Goal: Task Accomplishment & Management: Complete application form

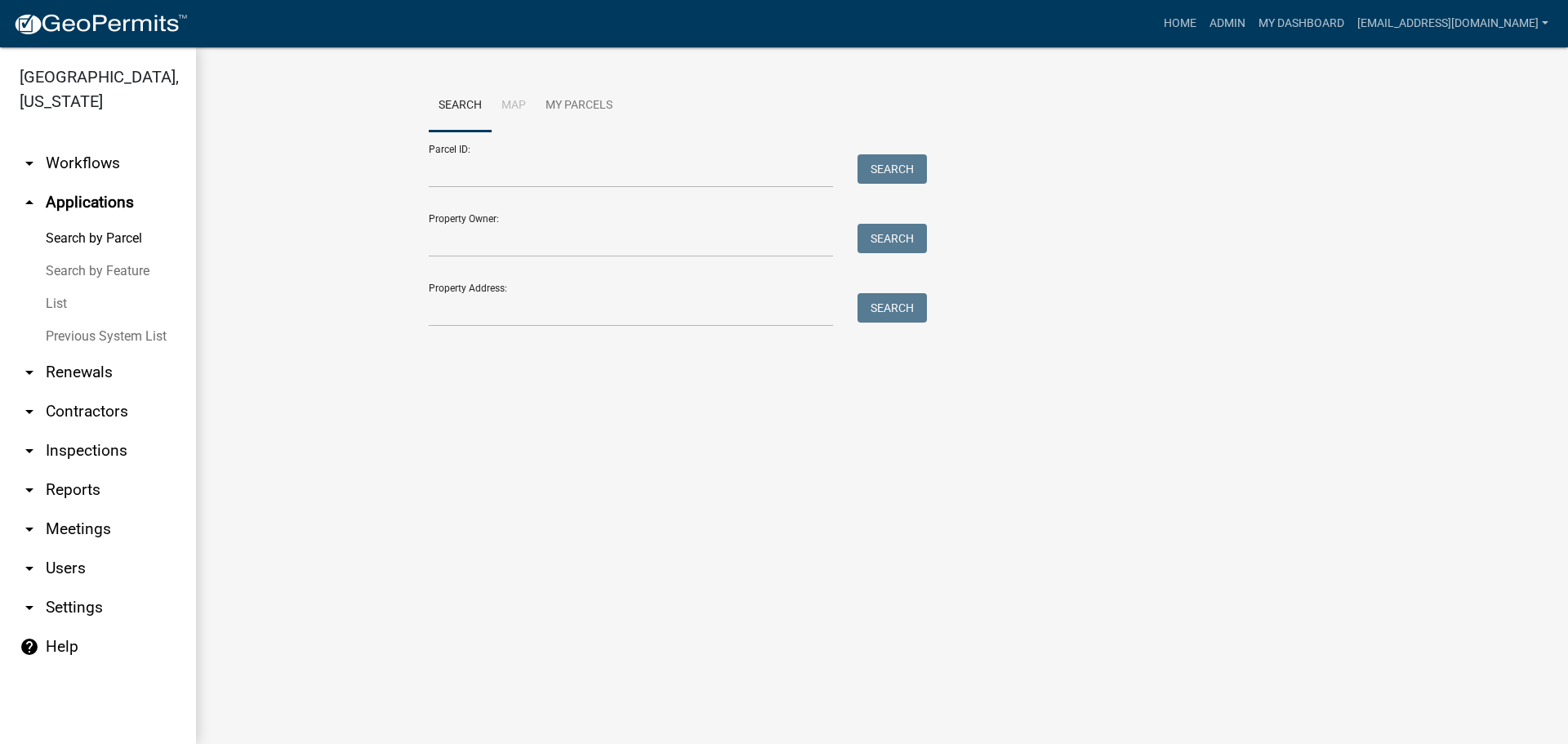
click at [110, 196] on link "arrow_drop_up Applications" at bounding box center [97, 202] width 196 height 39
click at [49, 301] on link "List" at bounding box center [97, 303] width 196 height 32
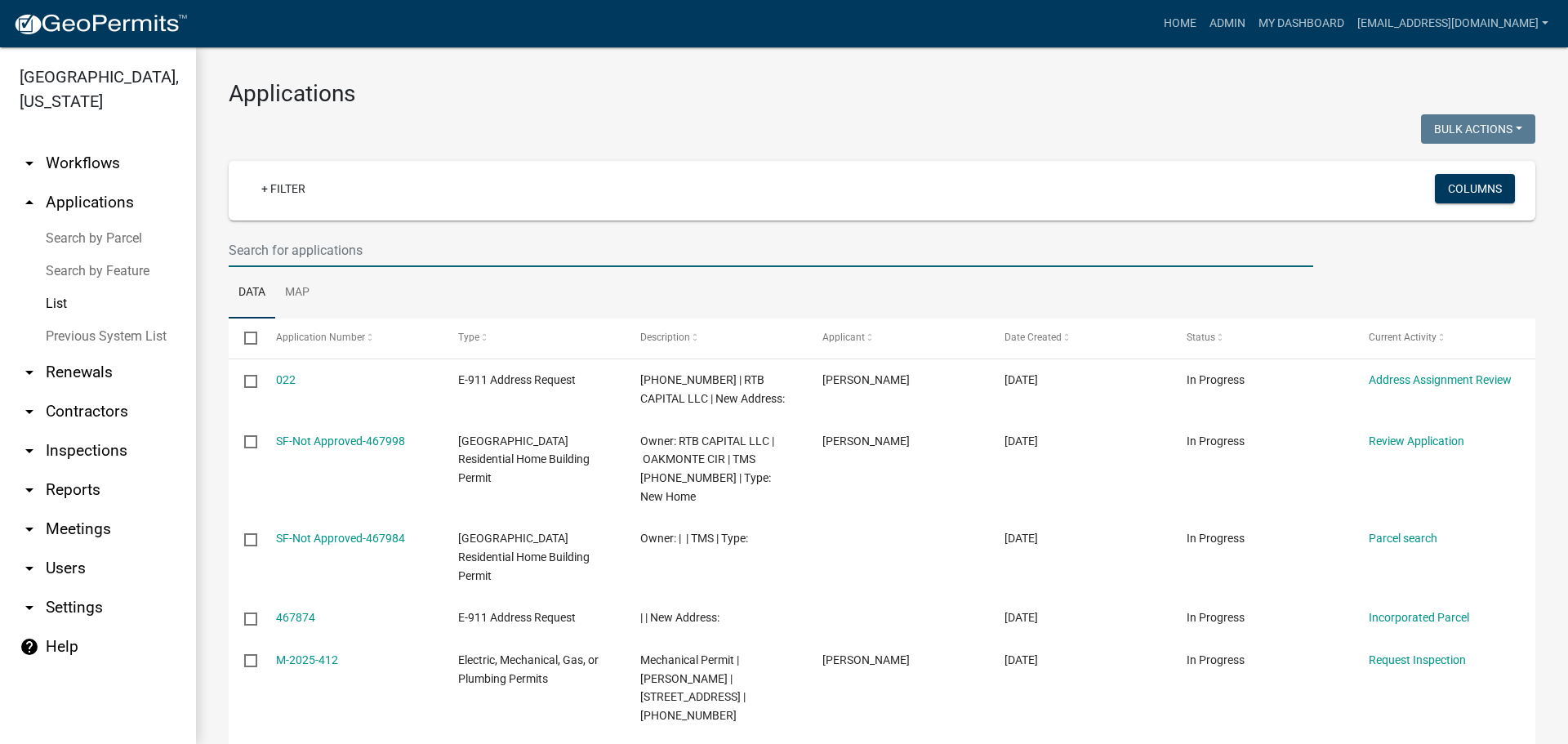
click at [360, 245] on input "text" at bounding box center [771, 250] width 1084 height 33
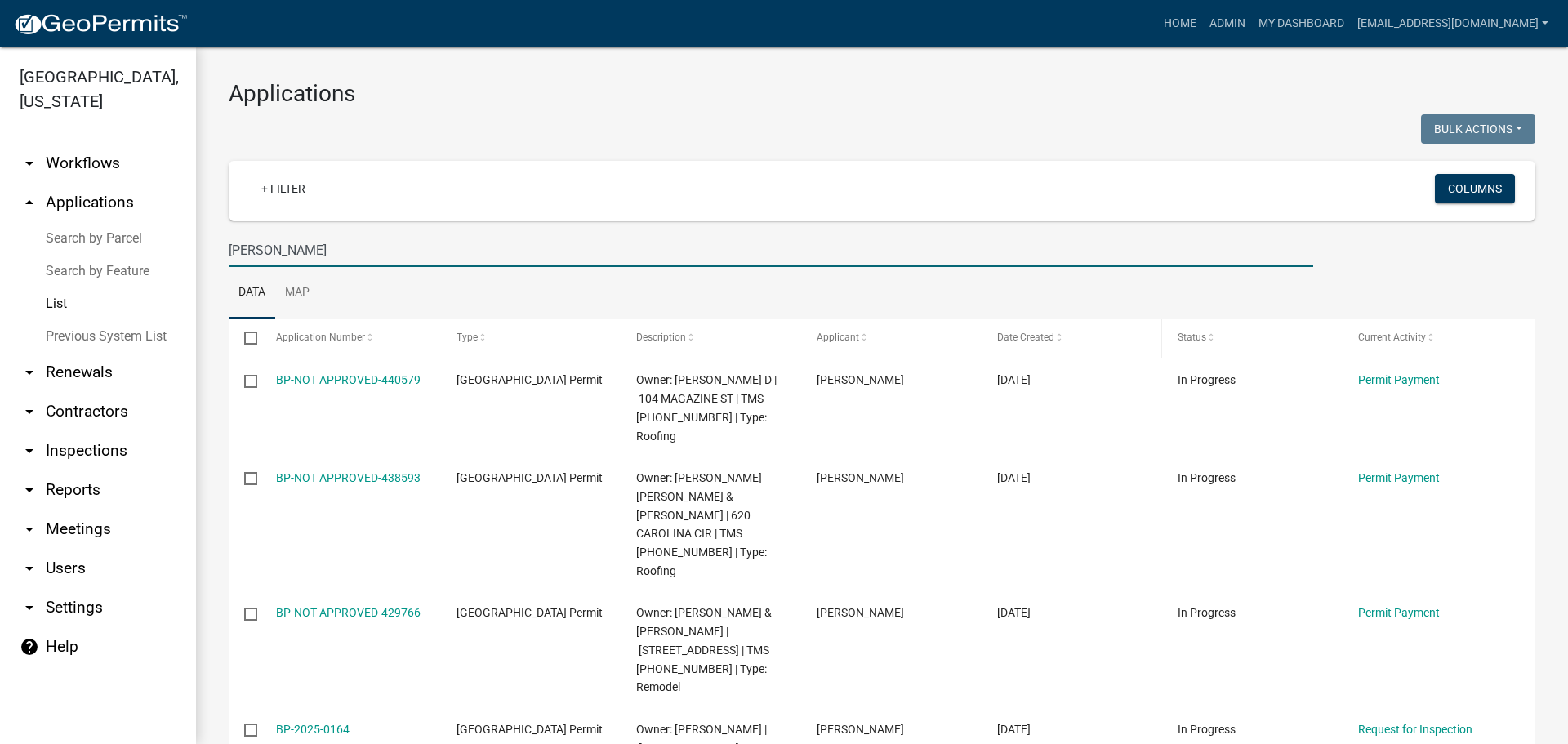
type input "Hyman"
click at [1063, 338] on span at bounding box center [1059, 338] width 10 height 11
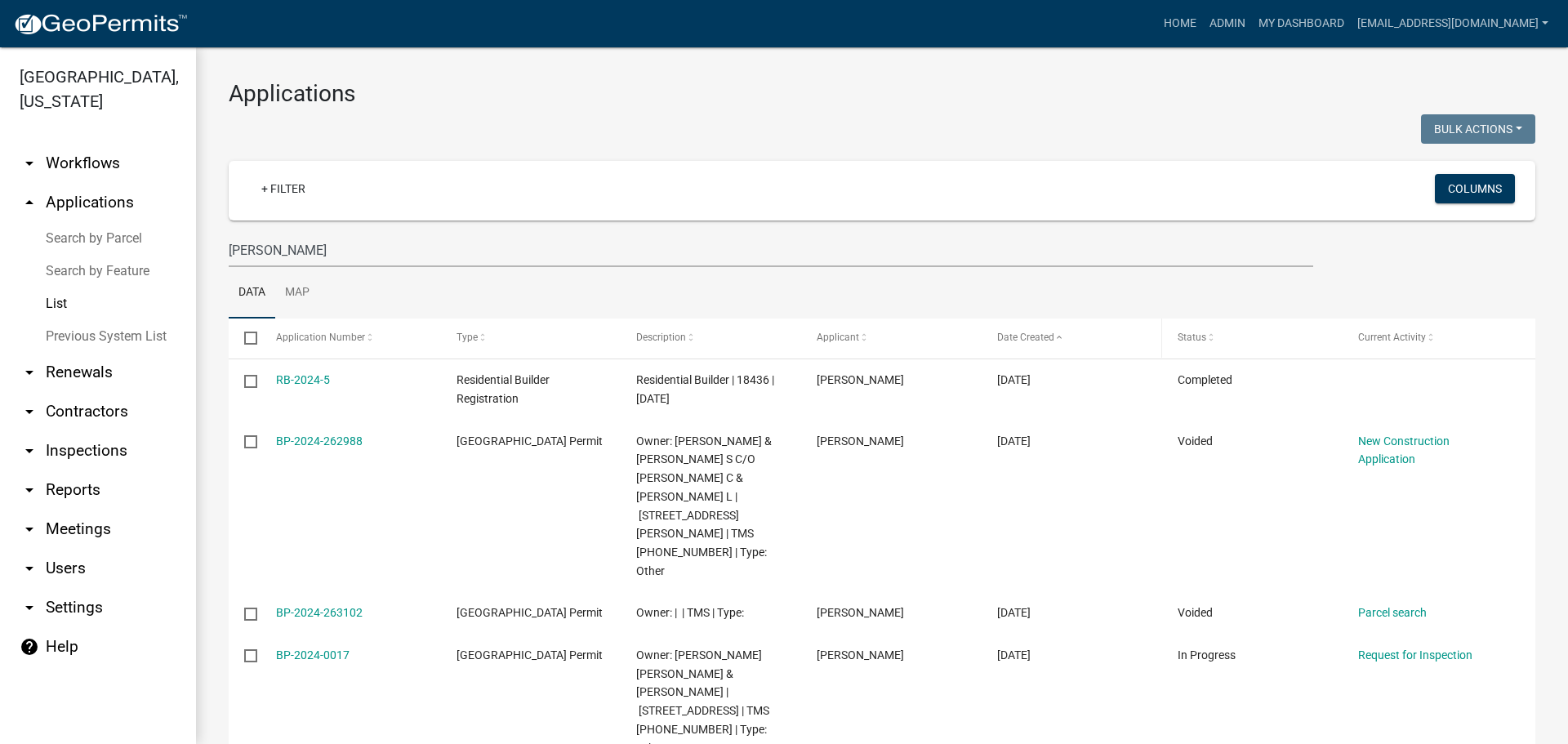
click at [1059, 336] on span at bounding box center [1059, 338] width 10 height 11
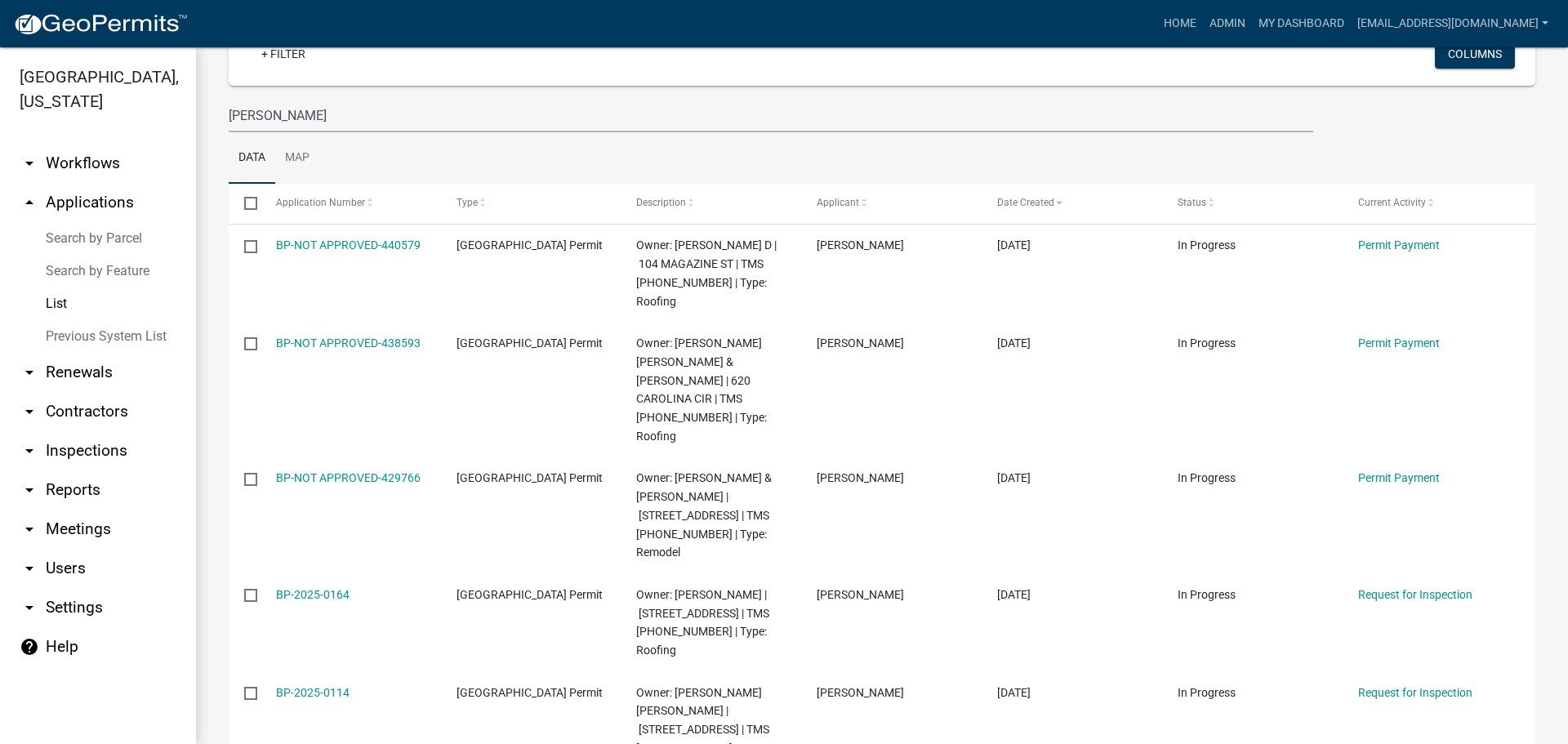
scroll to position [163, 0]
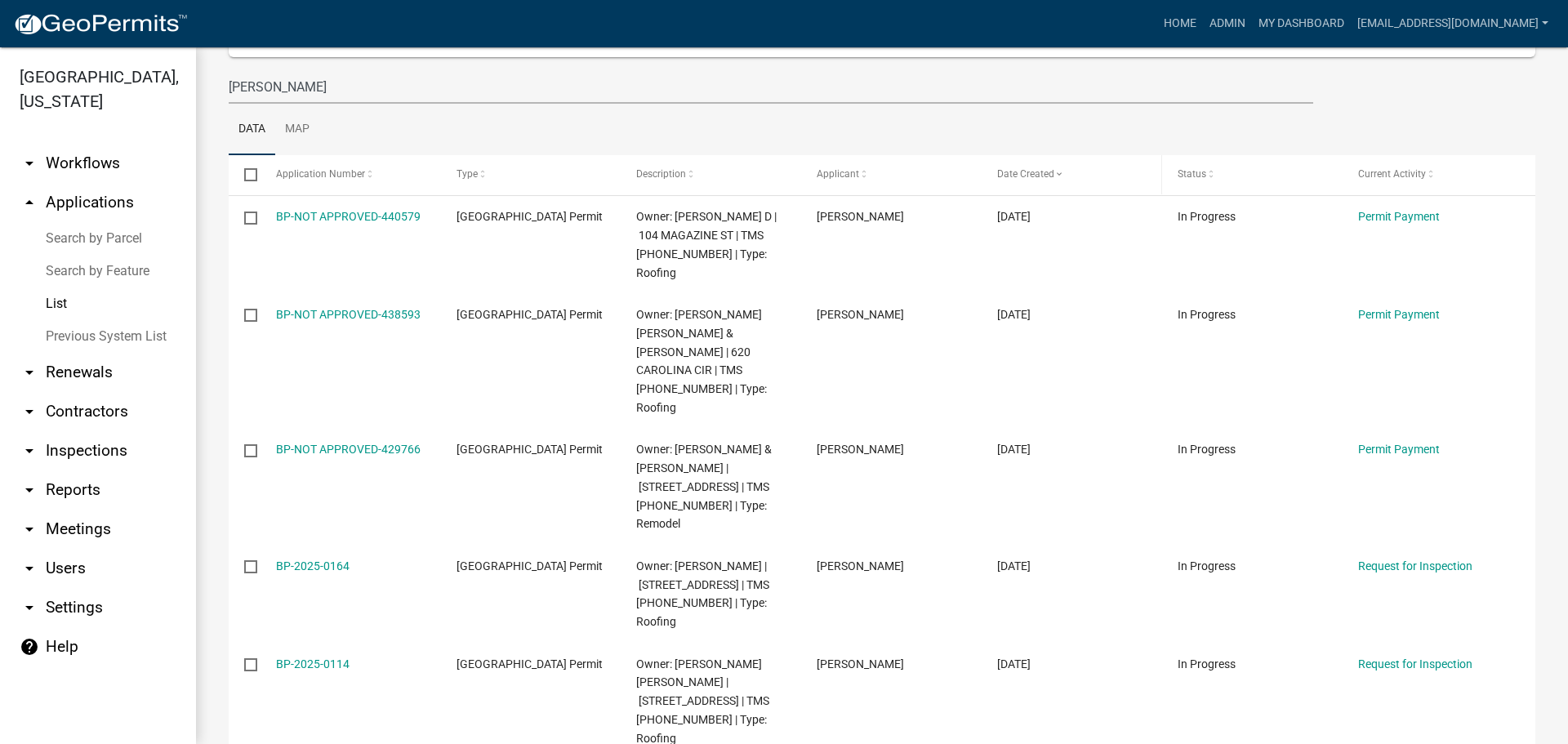
click at [1058, 172] on span at bounding box center [1059, 175] width 10 height 11
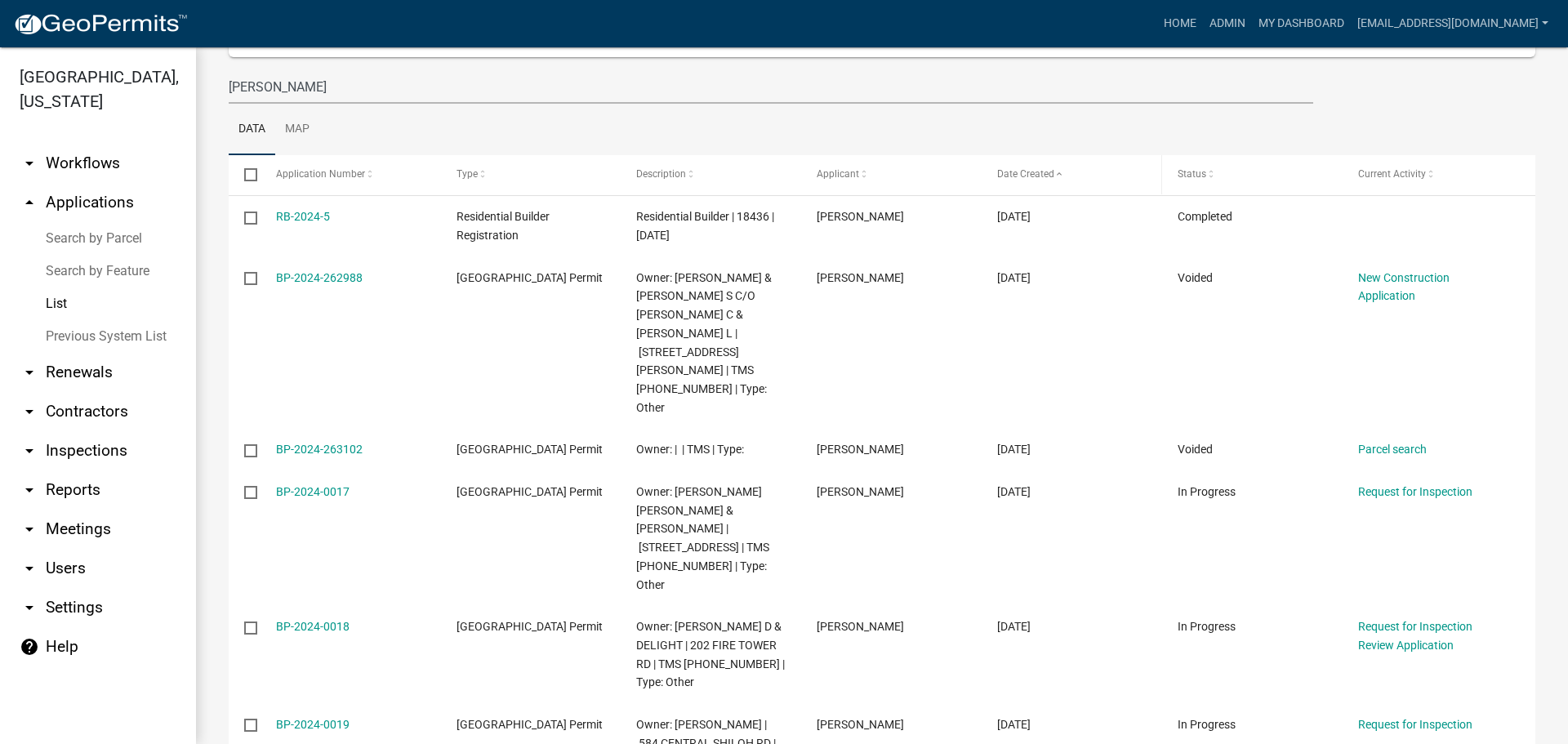
click at [1058, 172] on span at bounding box center [1059, 175] width 10 height 11
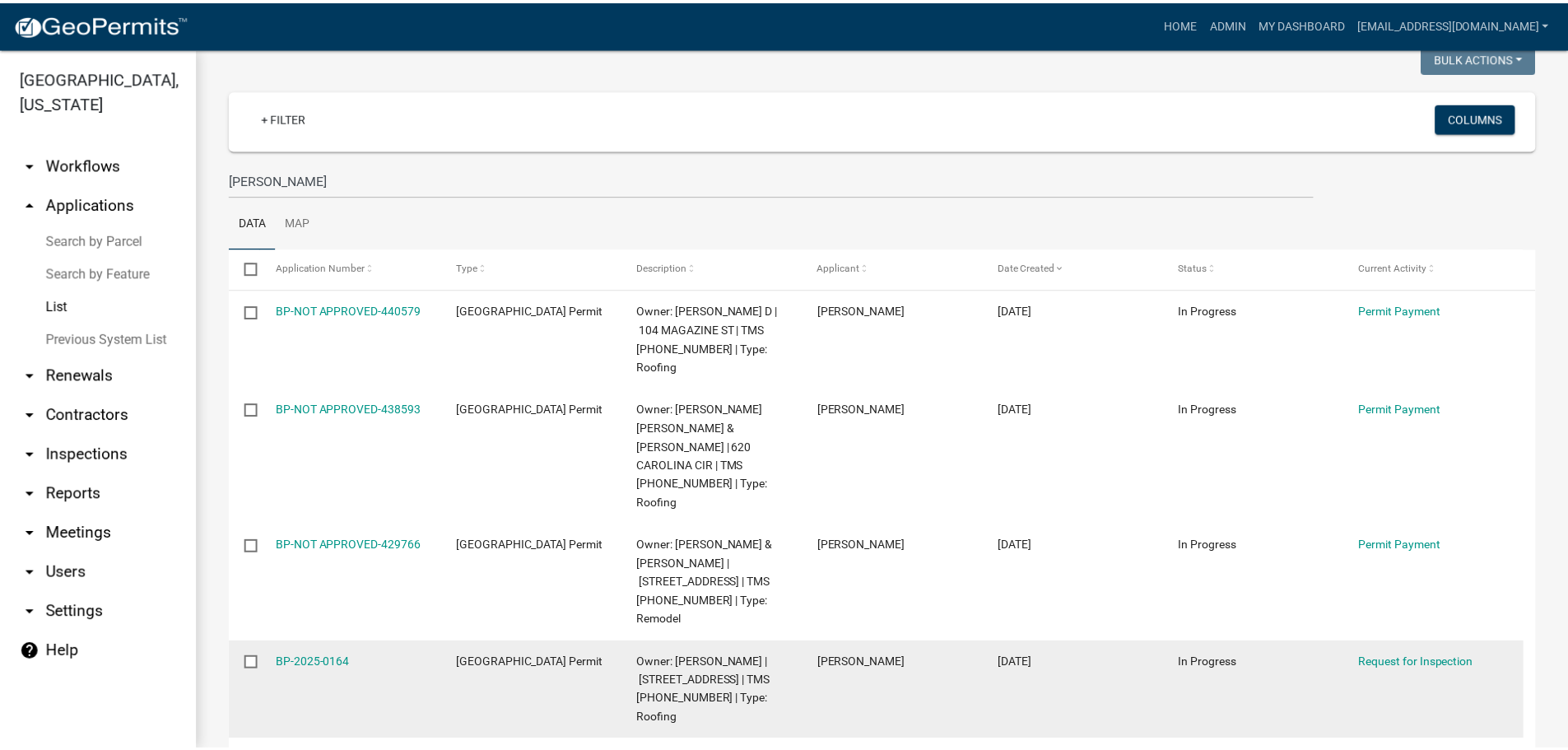
scroll to position [71, 0]
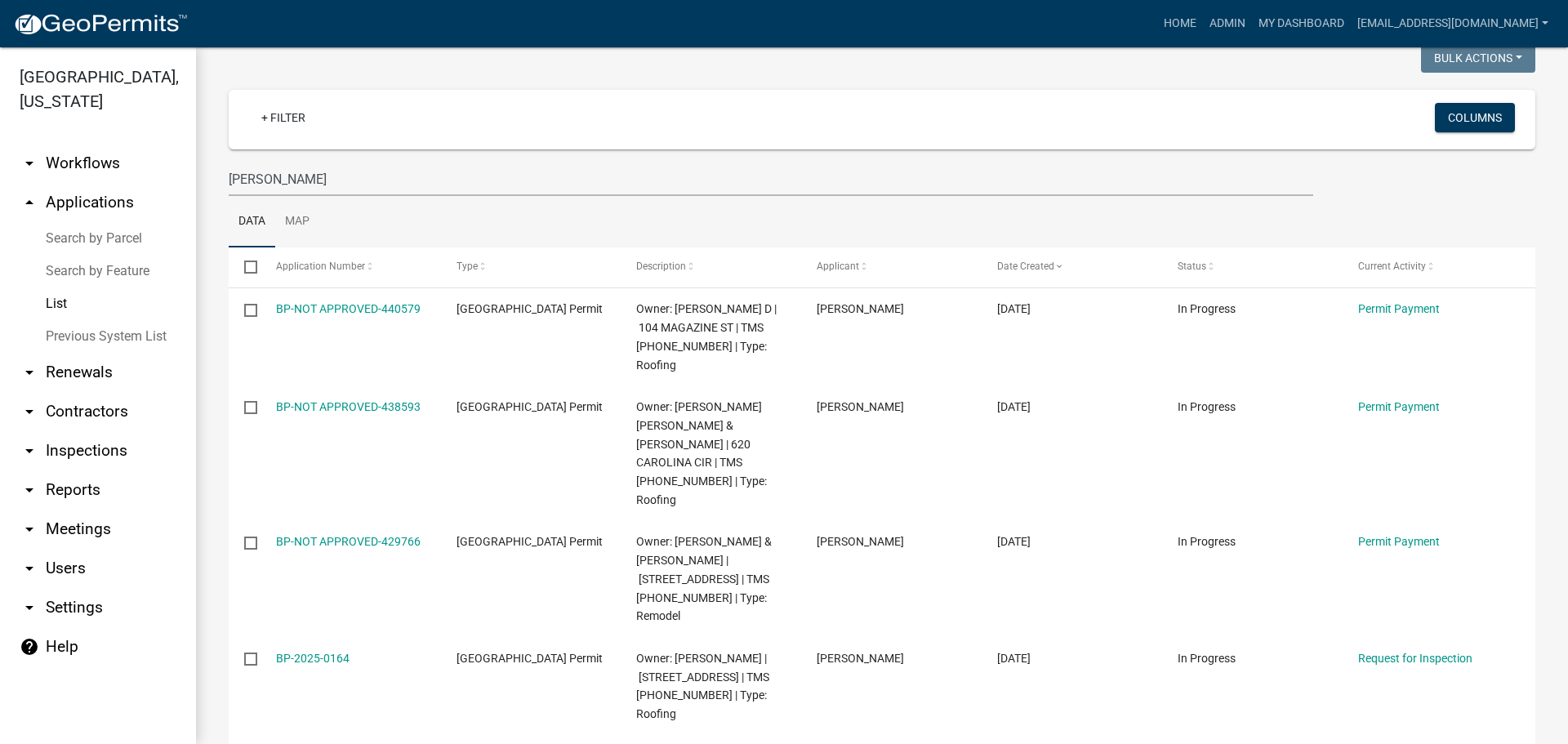
click at [77, 27] on img at bounding box center [100, 25] width 175 height 25
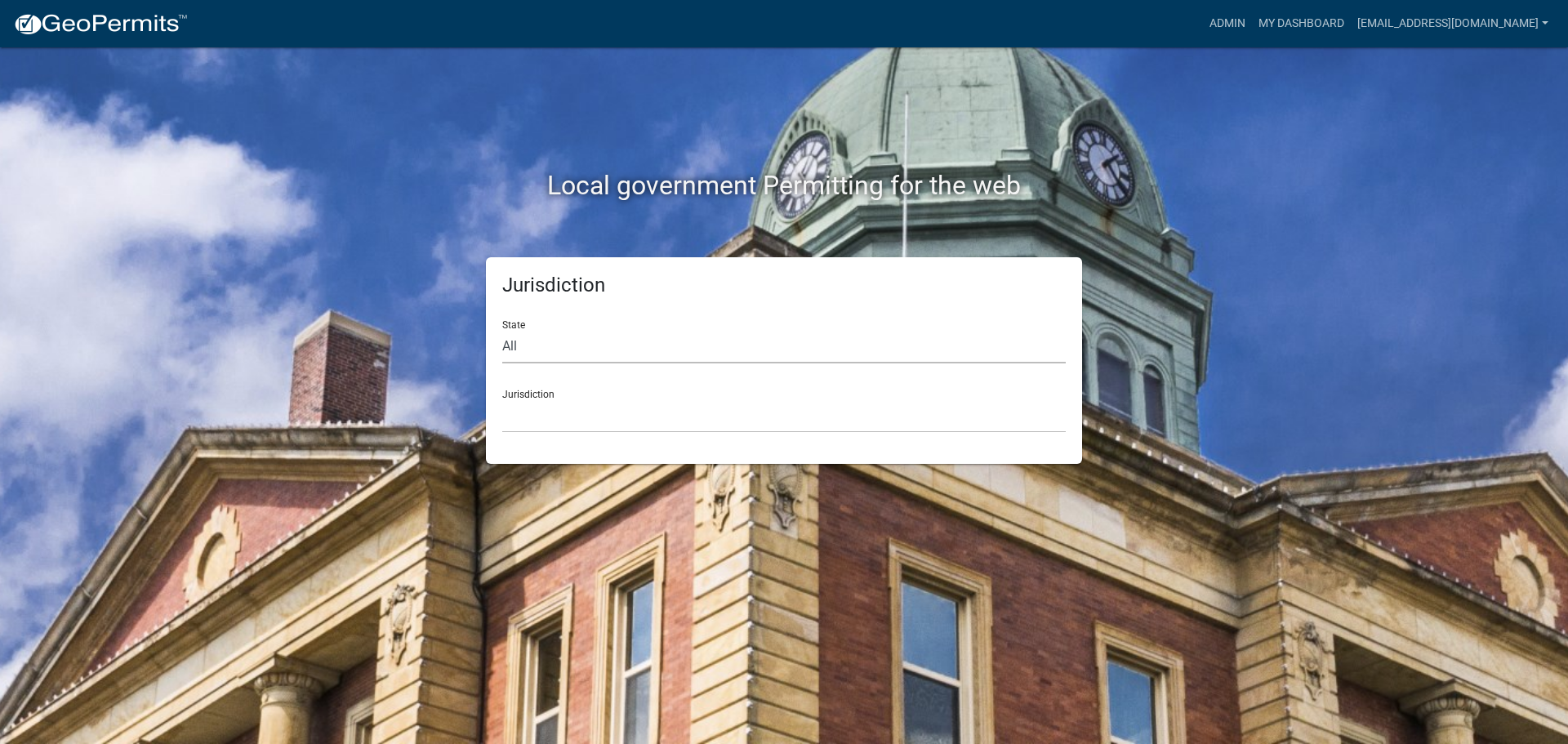
click at [763, 348] on select "All Colorado Georgia Indiana Iowa Kansas Minnesota Ohio South Carolina Wisconsin" at bounding box center [784, 346] width 564 height 33
select select "[US_STATE]"
click at [503, 330] on select "All Colorado Georgia Indiana Iowa Kansas Minnesota Ohio South Carolina Wisconsin" at bounding box center [784, 346] width 564 height 33
click at [684, 408] on select "Abbeville County, South Carolina Jasper County, South Carolina" at bounding box center [784, 416] width 564 height 33
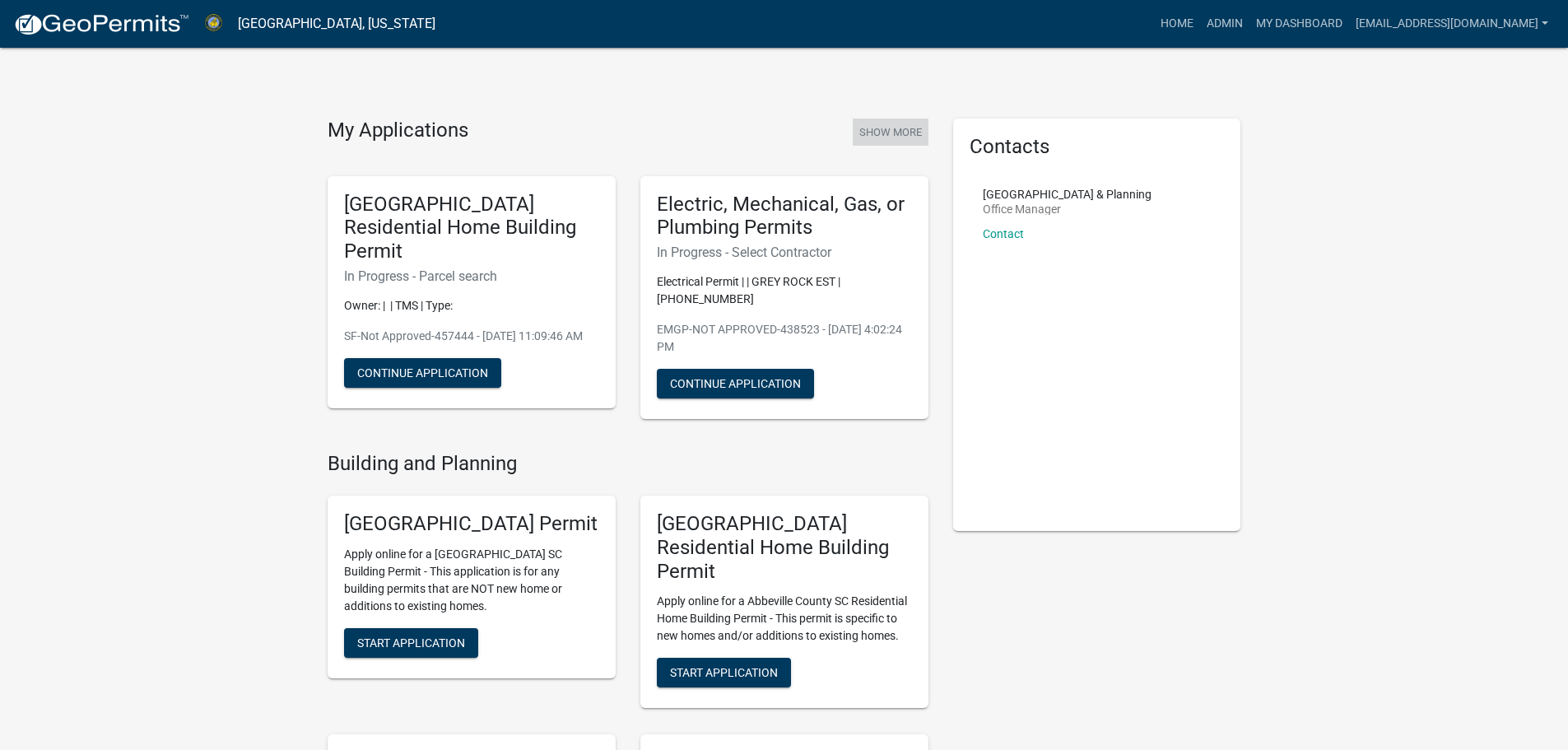
click at [905, 123] on button "Show More" at bounding box center [890, 132] width 76 height 27
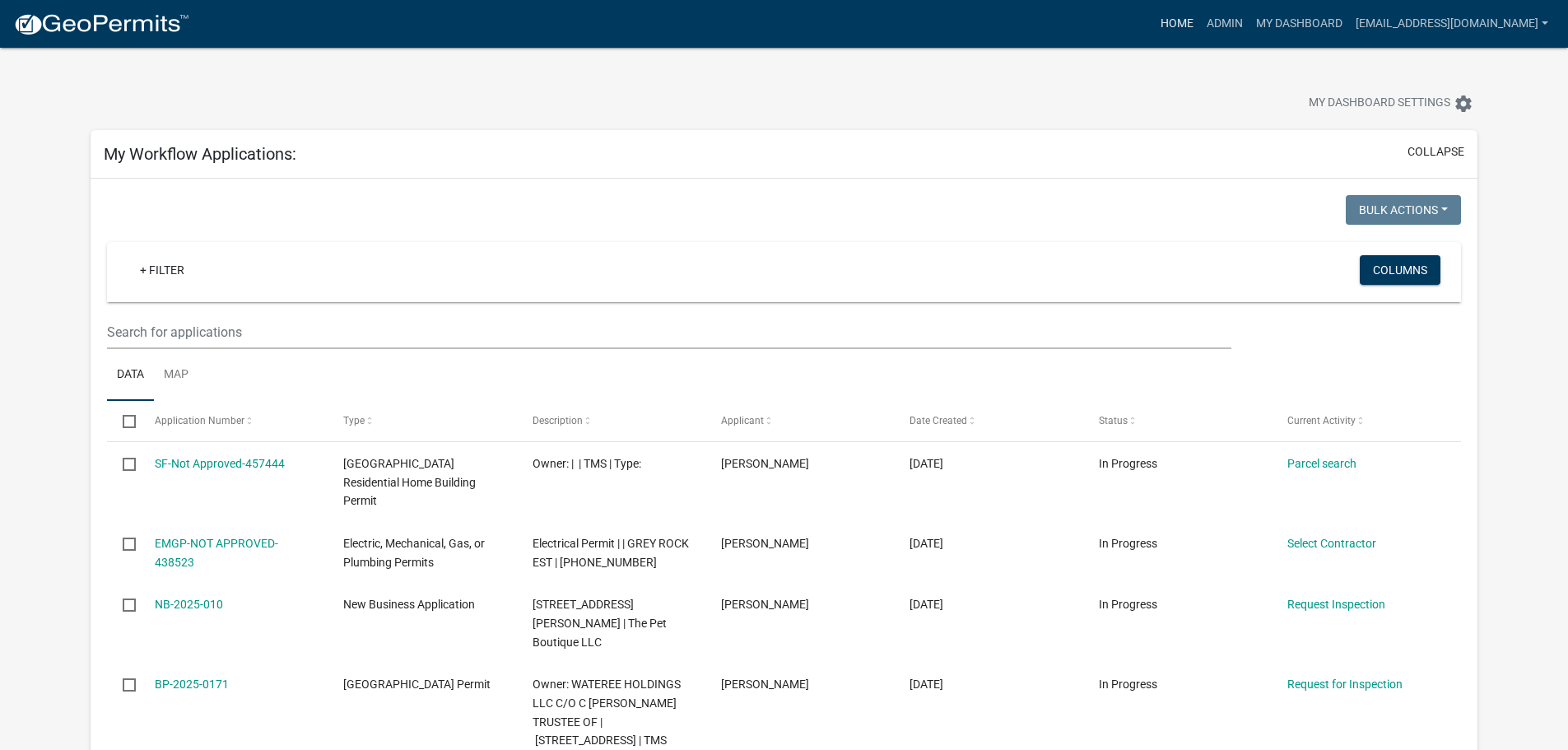
click at [1154, 20] on link "Home" at bounding box center [1177, 24] width 46 height 32
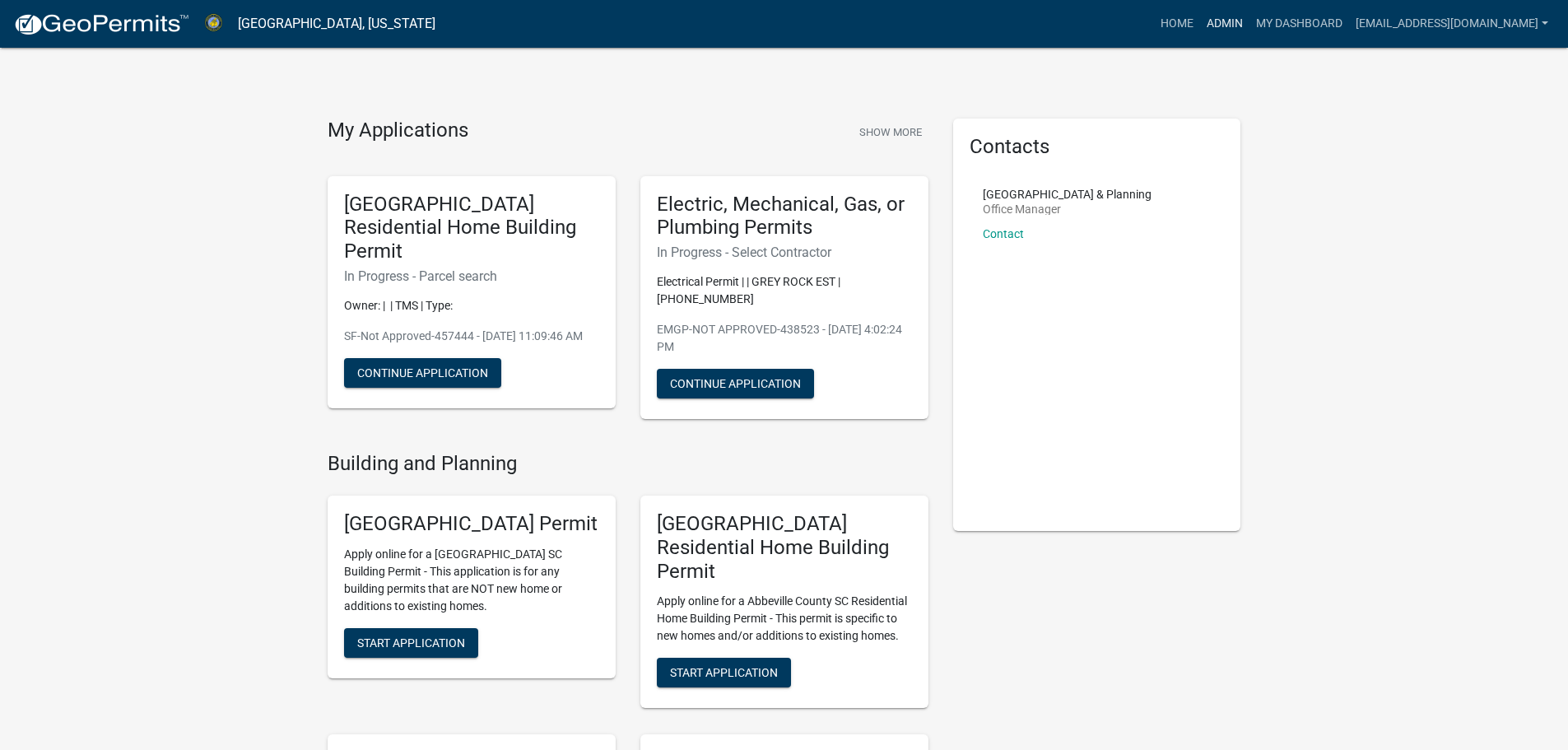
click at [1200, 23] on link "Admin" at bounding box center [1224, 24] width 49 height 32
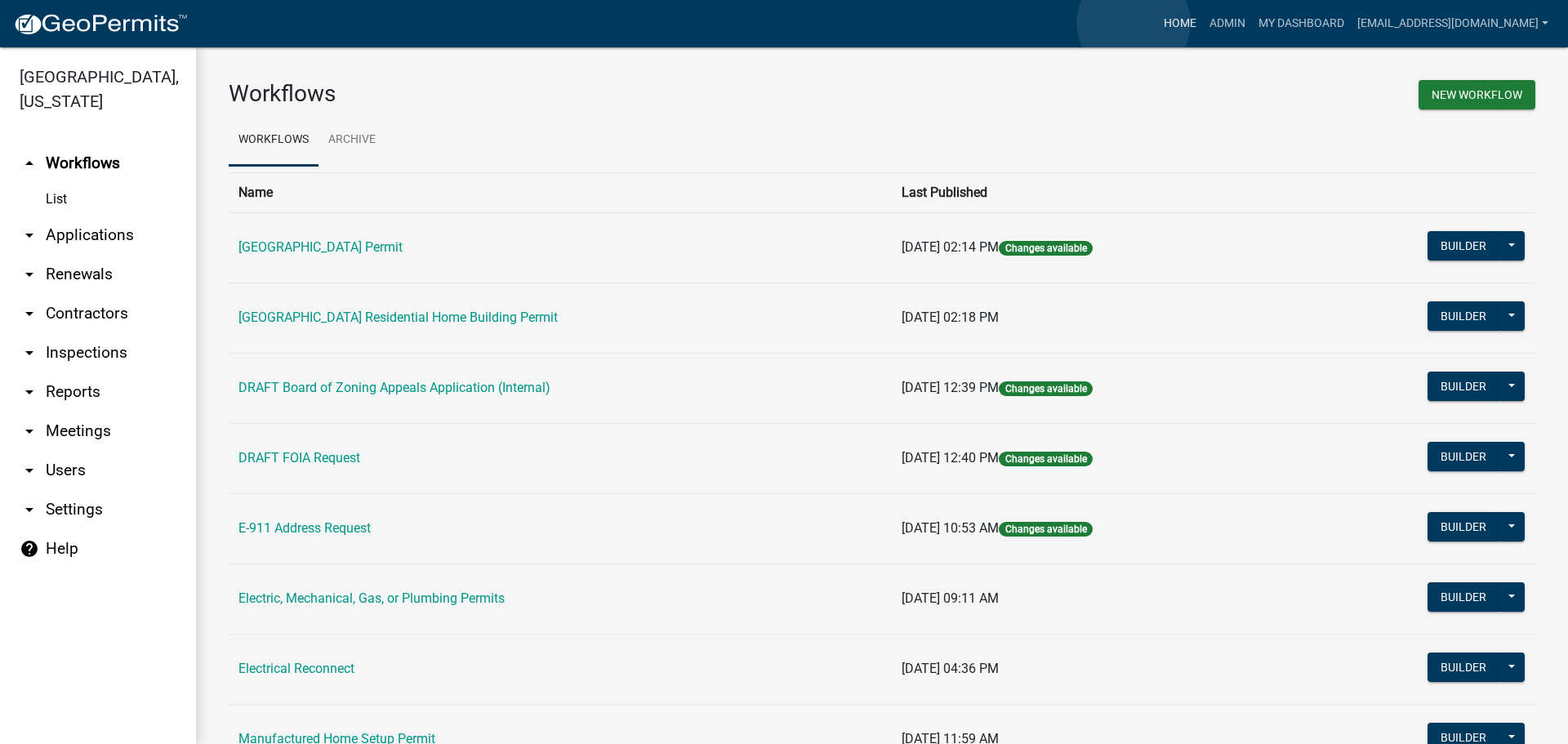
click at [1157, 23] on link "Home" at bounding box center [1180, 24] width 46 height 31
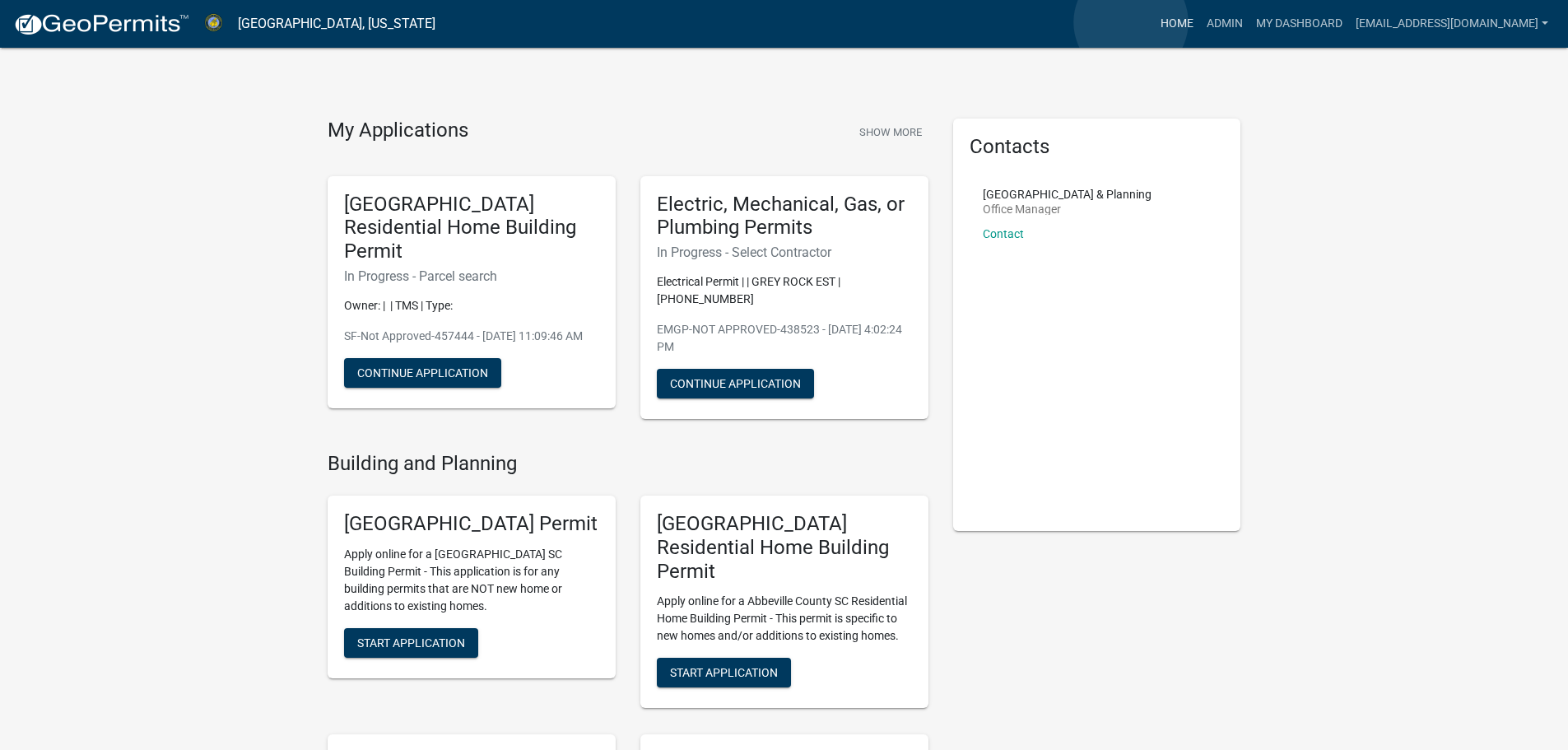
click at [1154, 22] on link "Home" at bounding box center [1177, 24] width 46 height 32
click at [1205, 22] on link "Admin" at bounding box center [1224, 24] width 49 height 32
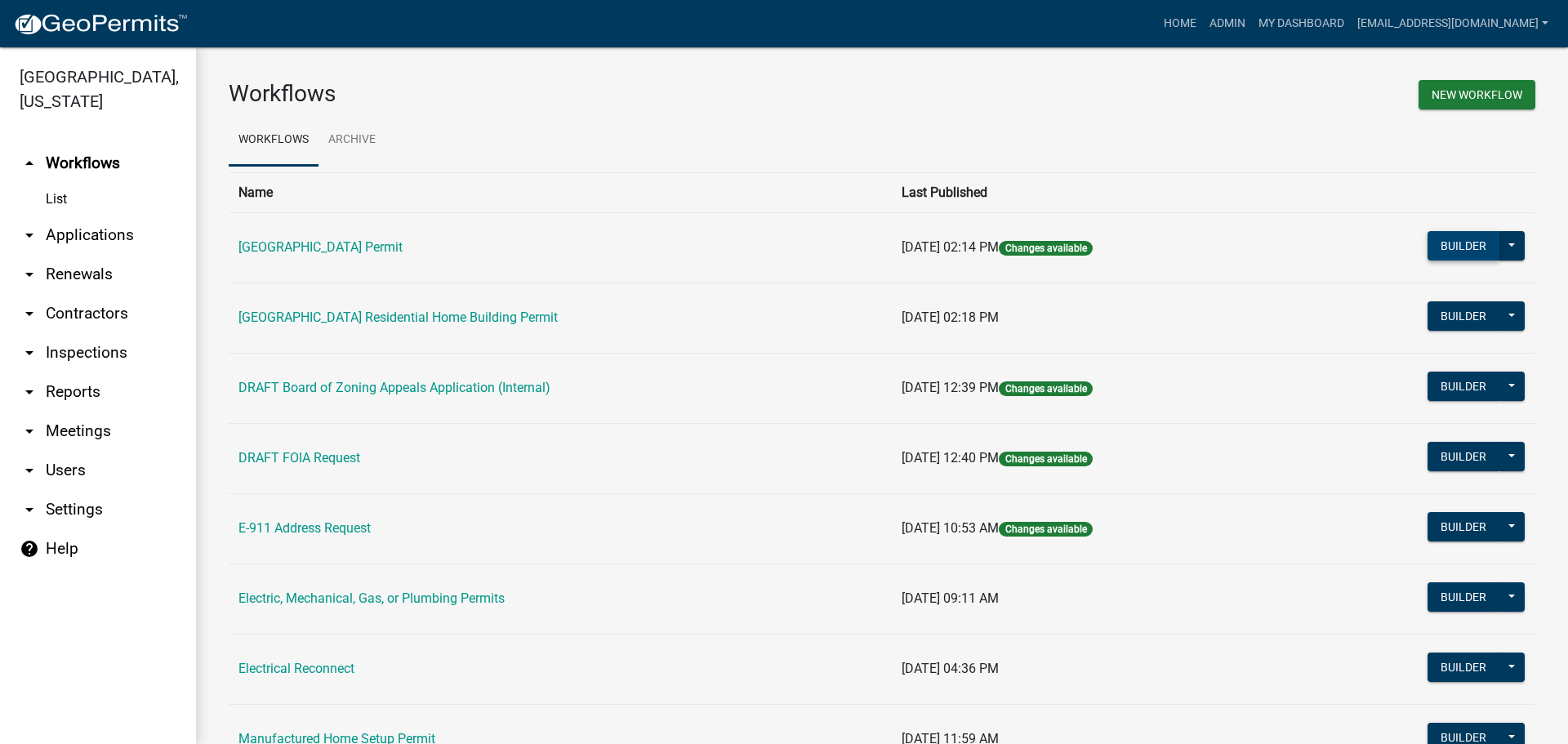
click at [1437, 237] on button "Builder" at bounding box center [1463, 245] width 72 height 30
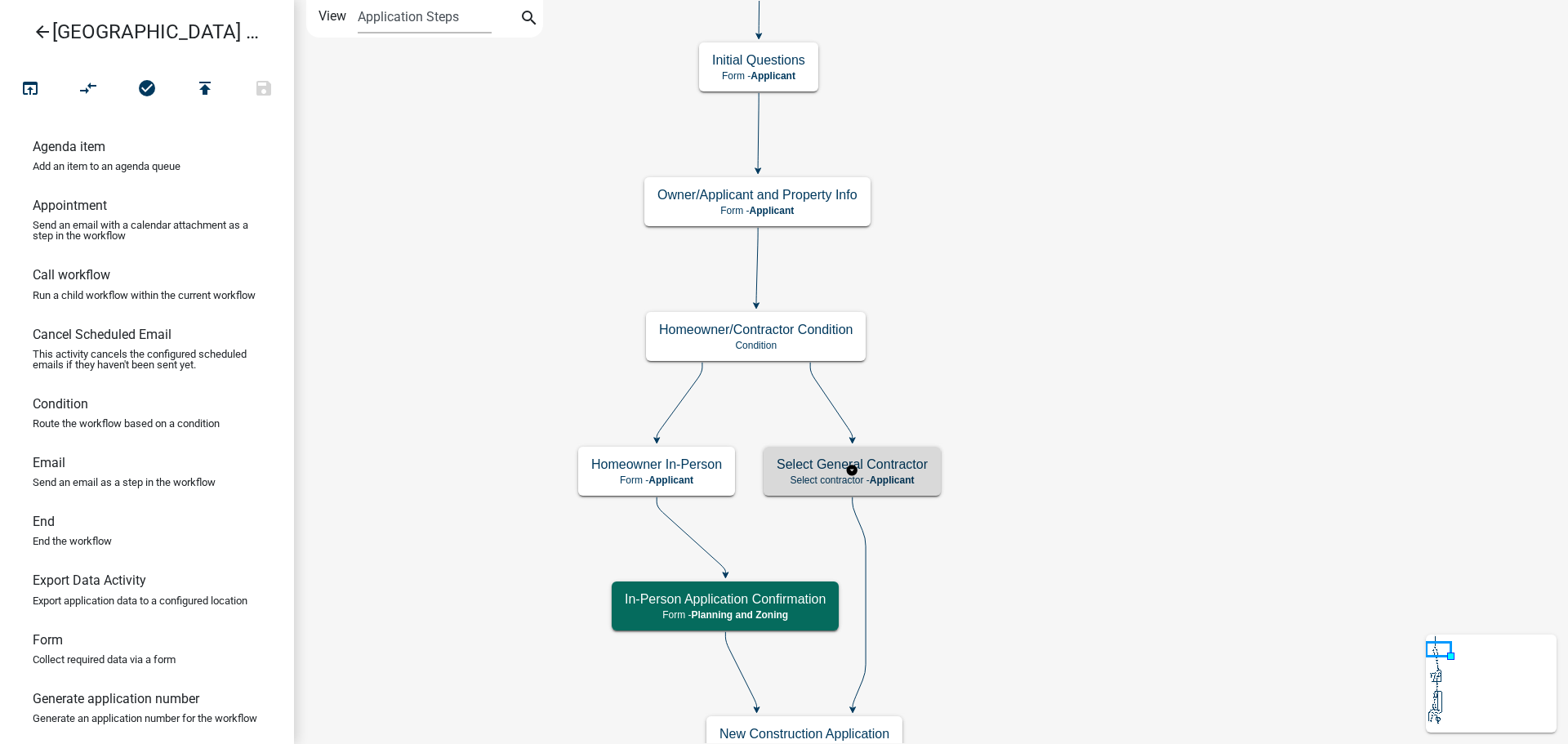
click at [888, 471] on h5 "Select General Contractor" at bounding box center [852, 465] width 151 height 15
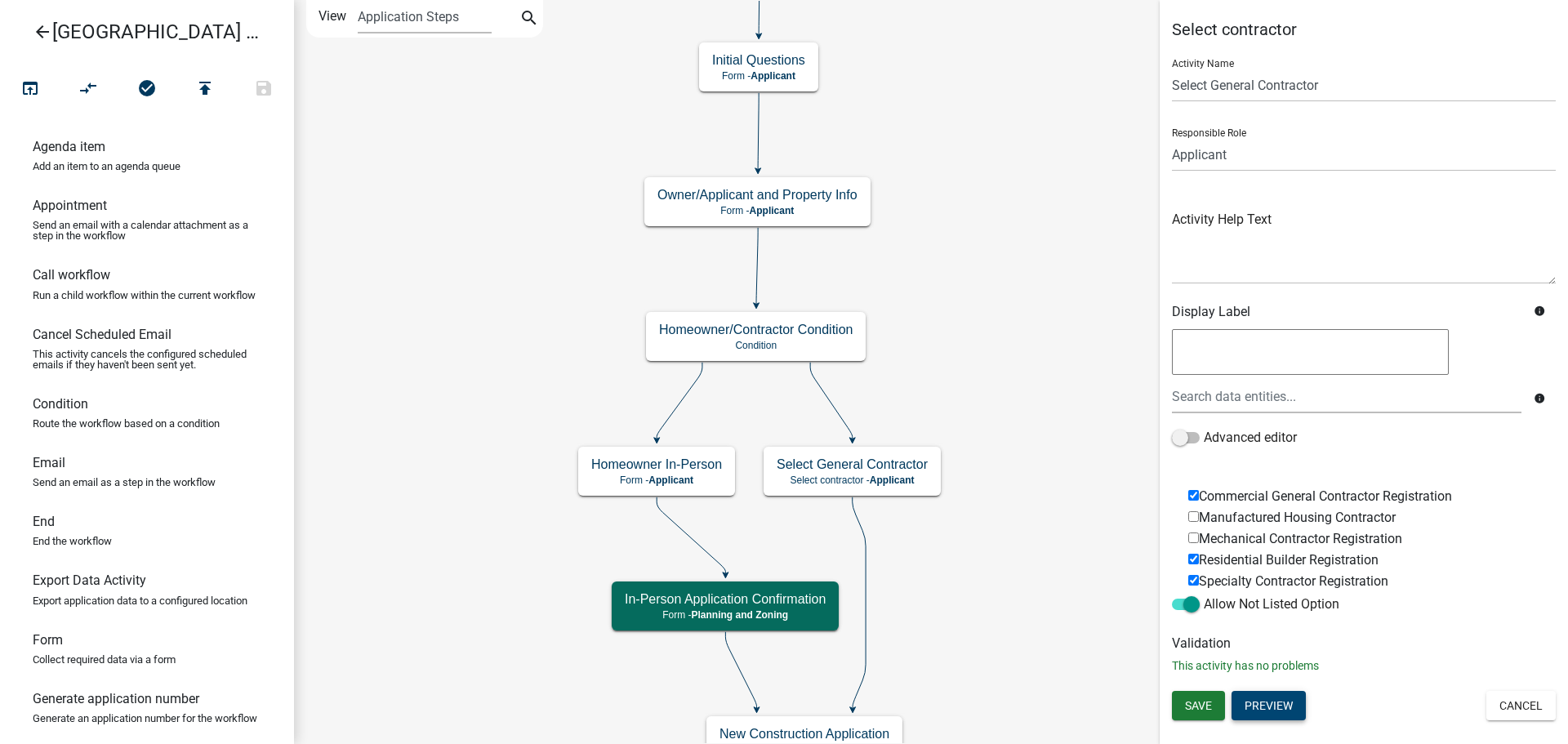
click at [1289, 707] on button "Preview" at bounding box center [1269, 705] width 74 height 30
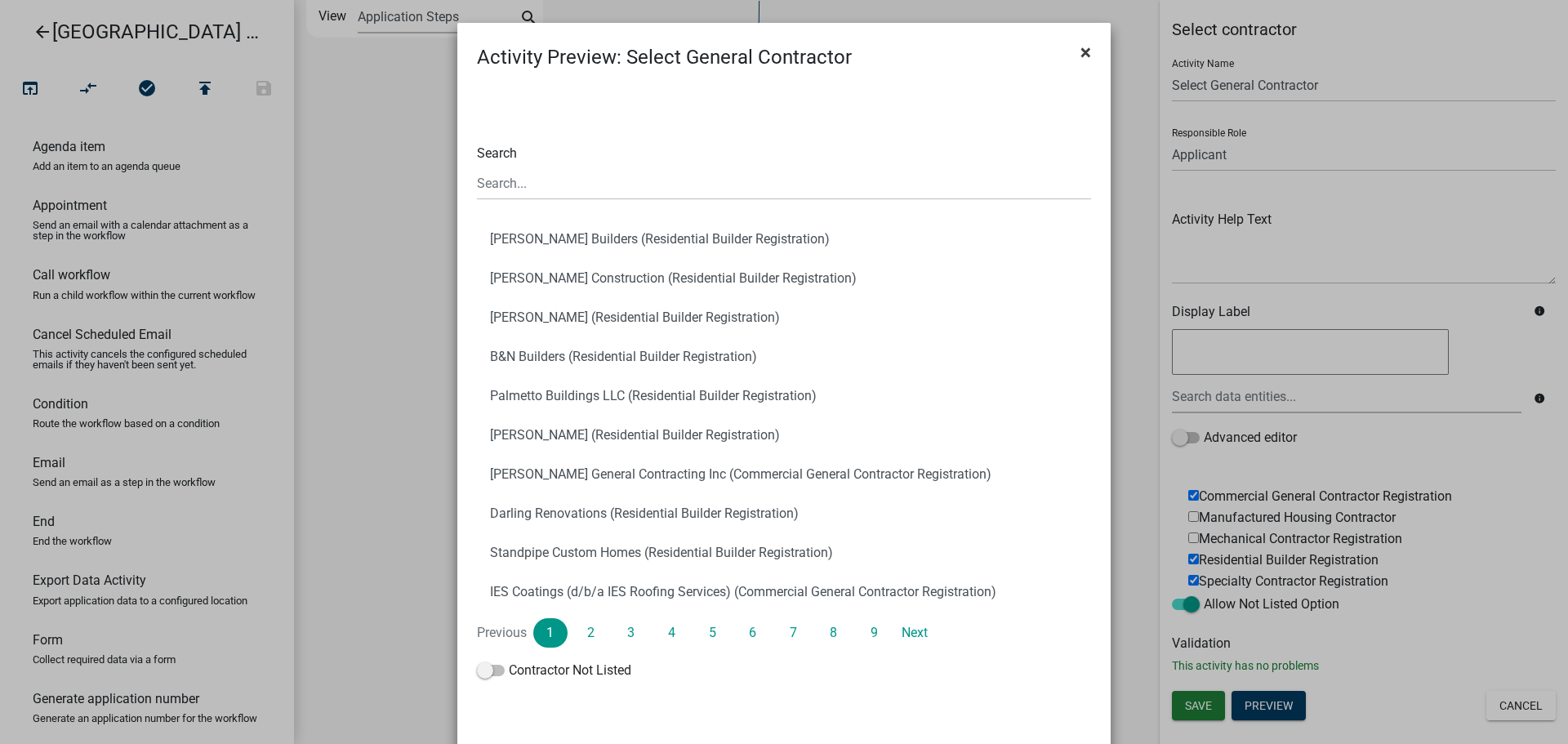
click at [1082, 49] on span "×" at bounding box center [1085, 52] width 10 height 23
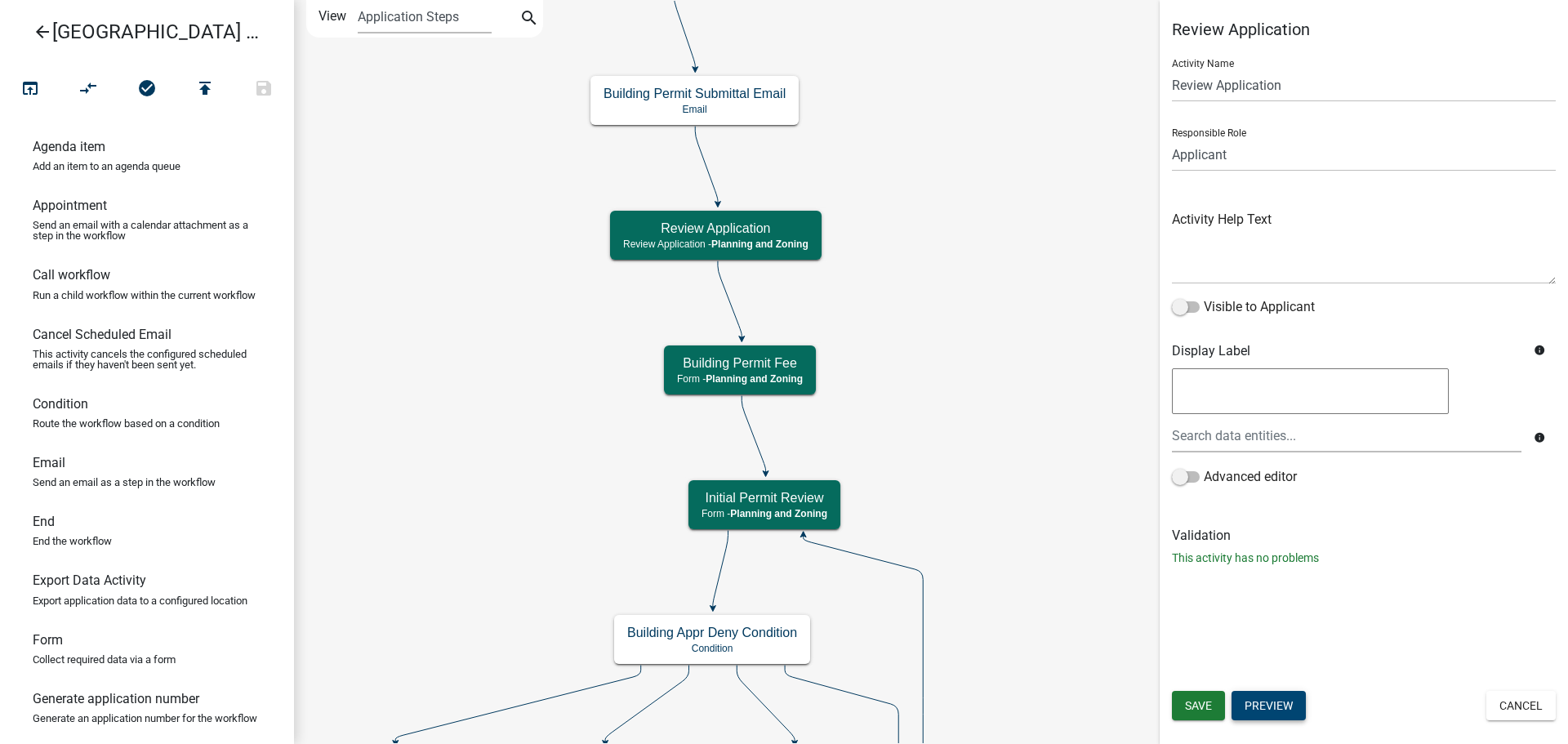
click at [1272, 702] on button "Preview" at bounding box center [1269, 705] width 74 height 30
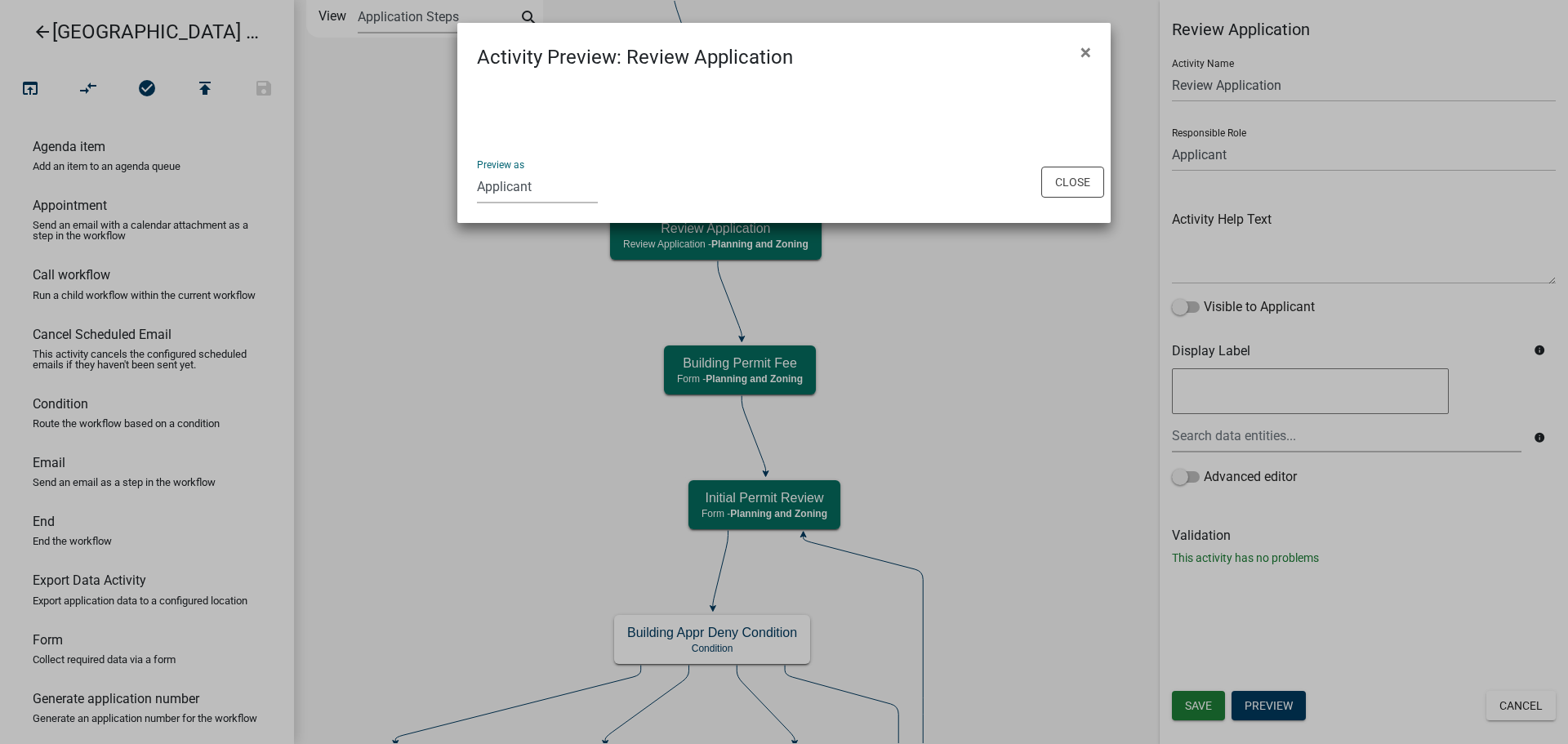
click at [525, 187] on select "Applicant Admin E911 Building Inspectors Planning and Zoning Assessor's Office …" at bounding box center [537, 186] width 121 height 33
click at [477, 170] on select "Applicant Admin E911 Building Inspectors Planning and Zoning Assessor's Office …" at bounding box center [537, 186] width 121 height 33
click at [520, 182] on select "Applicant Admin E911 Building Inspectors Planning and Zoning Assessor's Office …" at bounding box center [537, 186] width 121 height 33
select select "46F061D0-CA05-4526-87AD-BAE6256F3E47"
click at [477, 170] on select "Applicant Admin E911 Building Inspectors Planning and Zoning Assessor's Office …" at bounding box center [537, 186] width 121 height 33
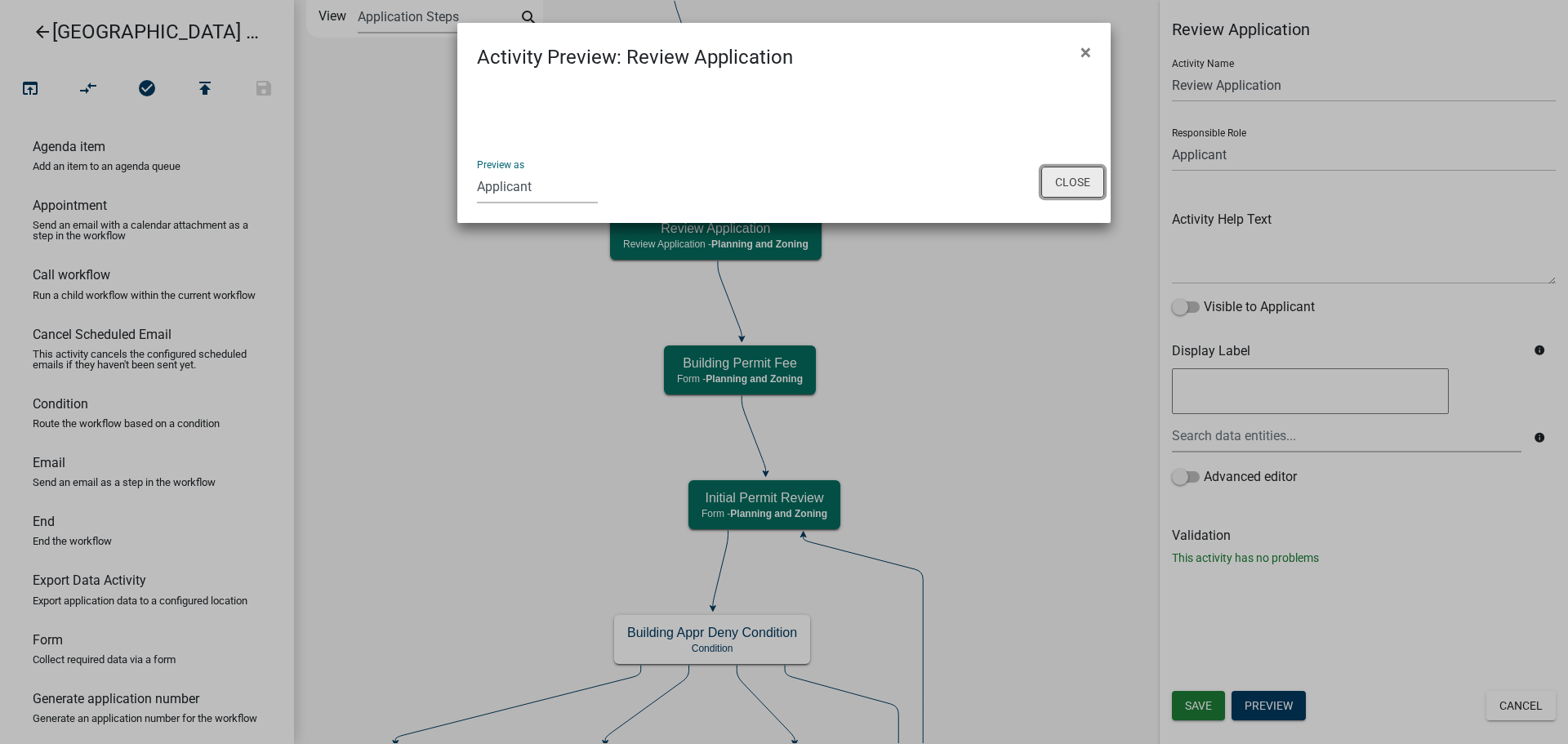
click at [1073, 178] on button "Close" at bounding box center [1073, 182] width 63 height 31
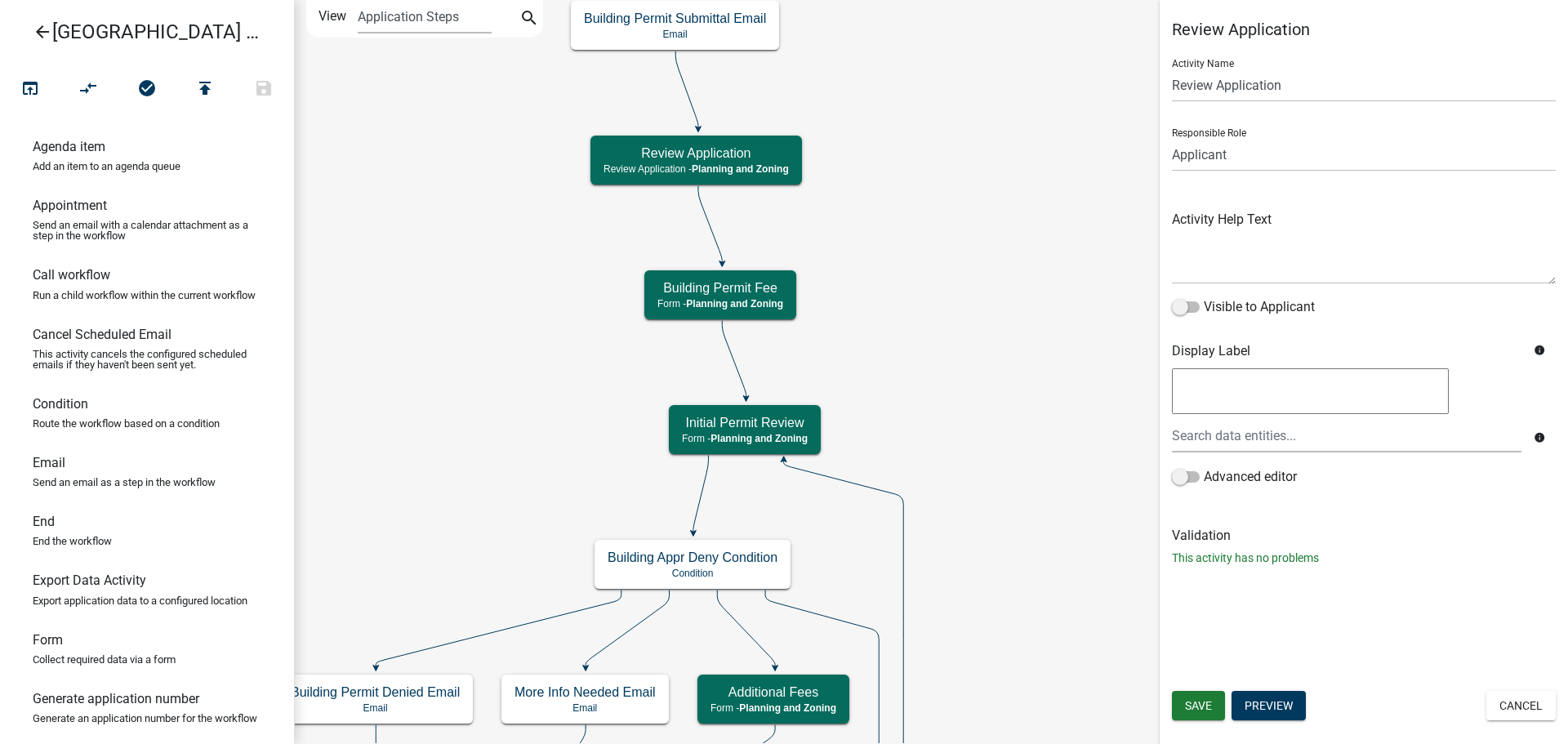
click at [1542, 351] on icon "info" at bounding box center [1539, 350] width 11 height 11
click at [1536, 441] on icon "info" at bounding box center [1539, 438] width 11 height 11
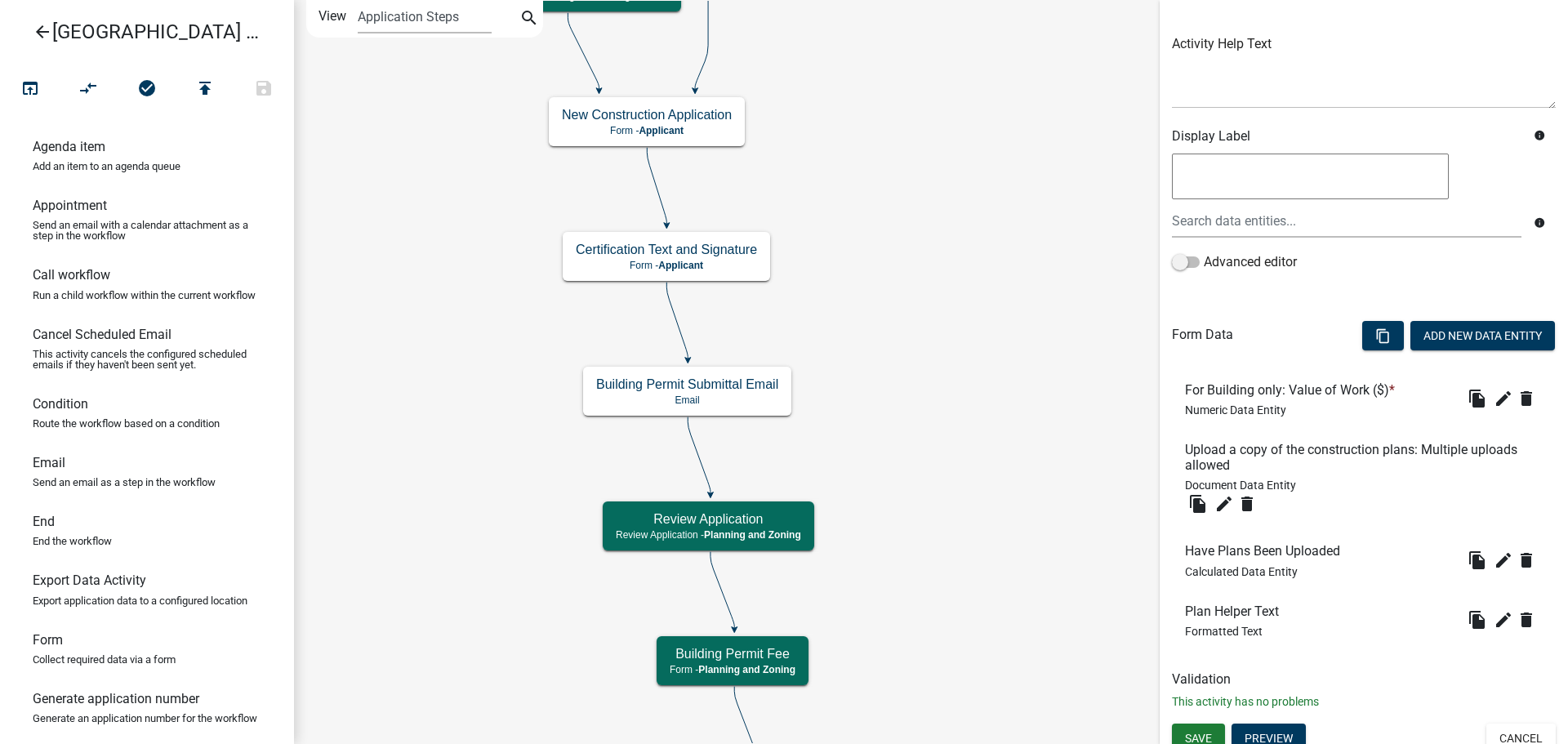
scroll to position [189, 0]
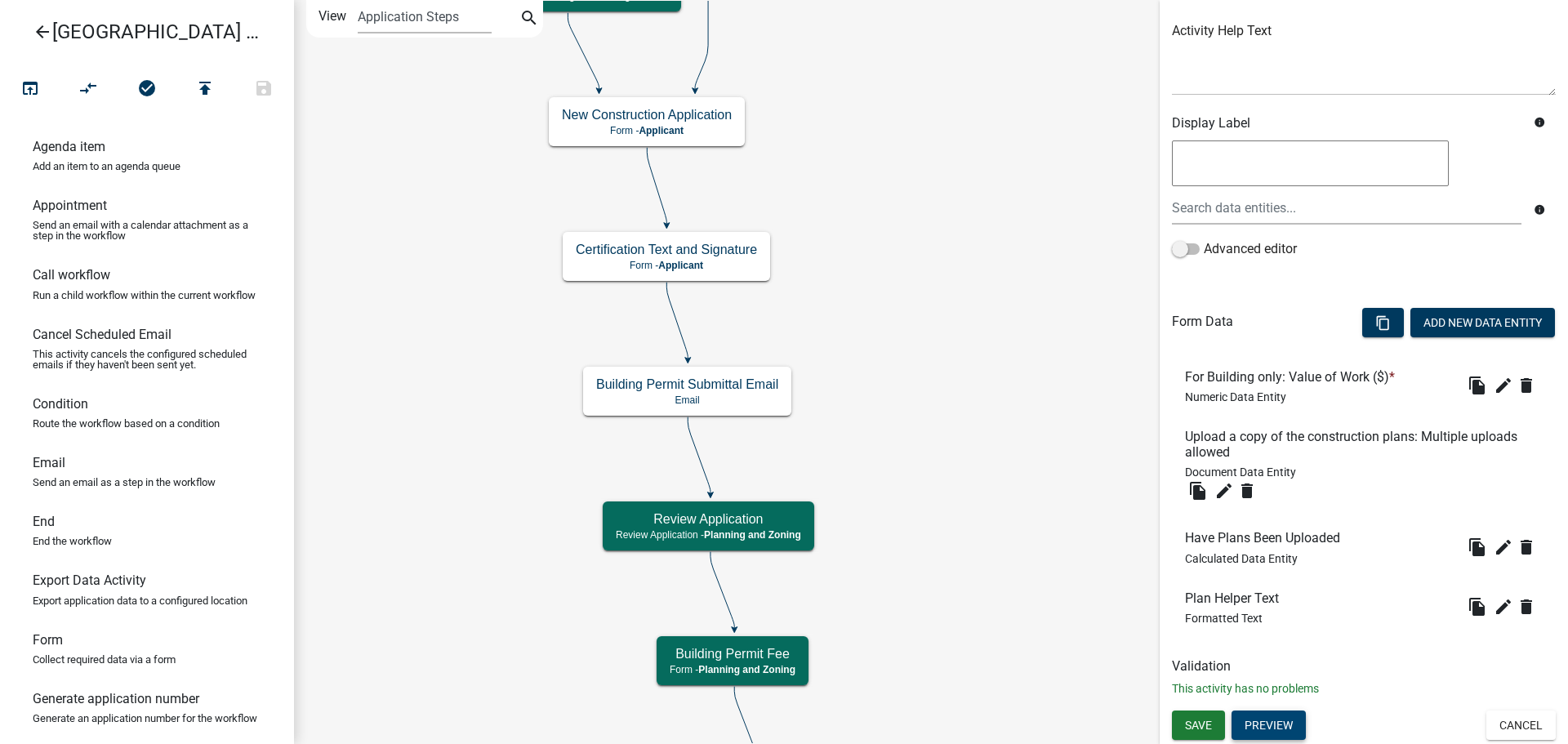
click at [1272, 729] on button "Preview" at bounding box center [1269, 725] width 74 height 30
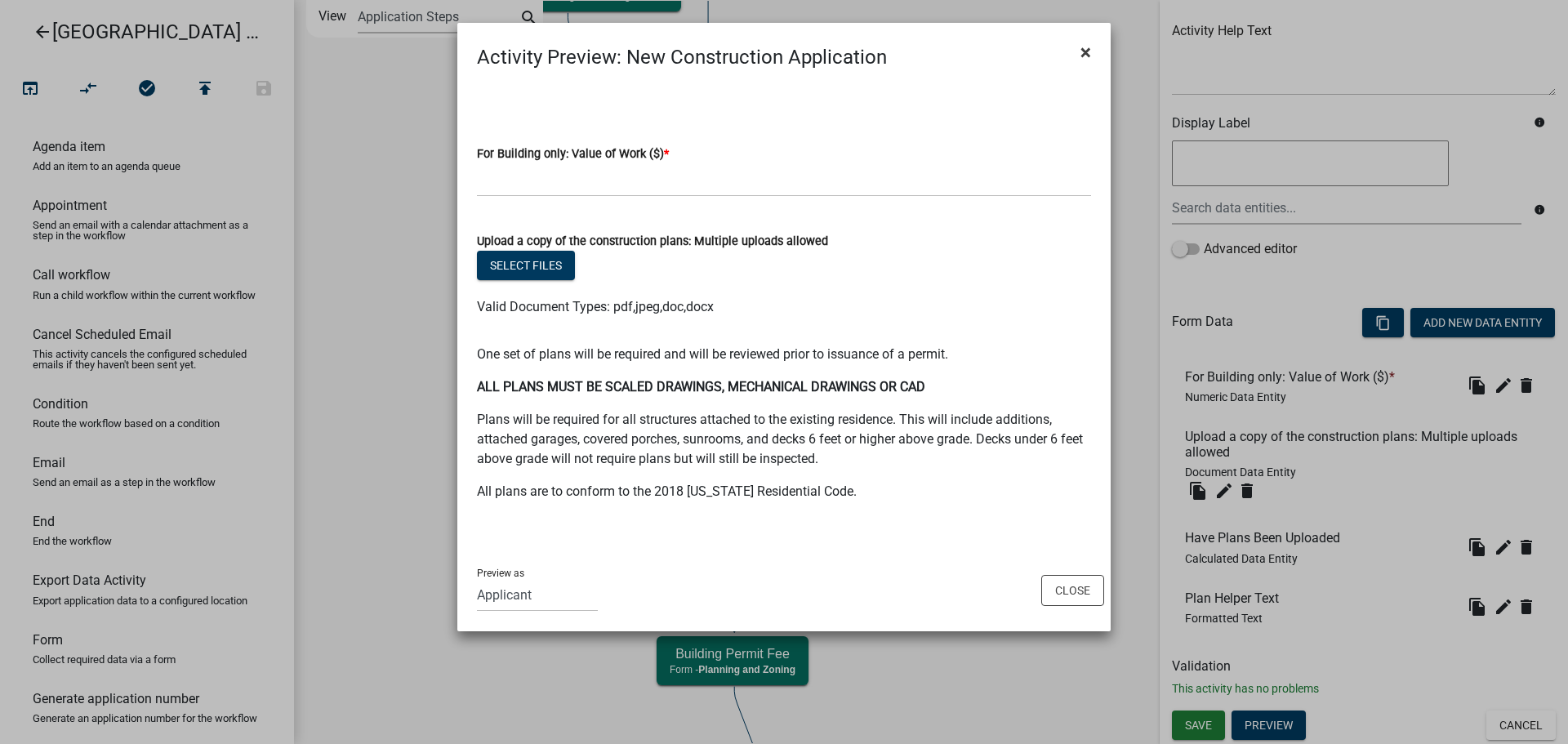
click at [1082, 48] on span "×" at bounding box center [1085, 52] width 10 height 23
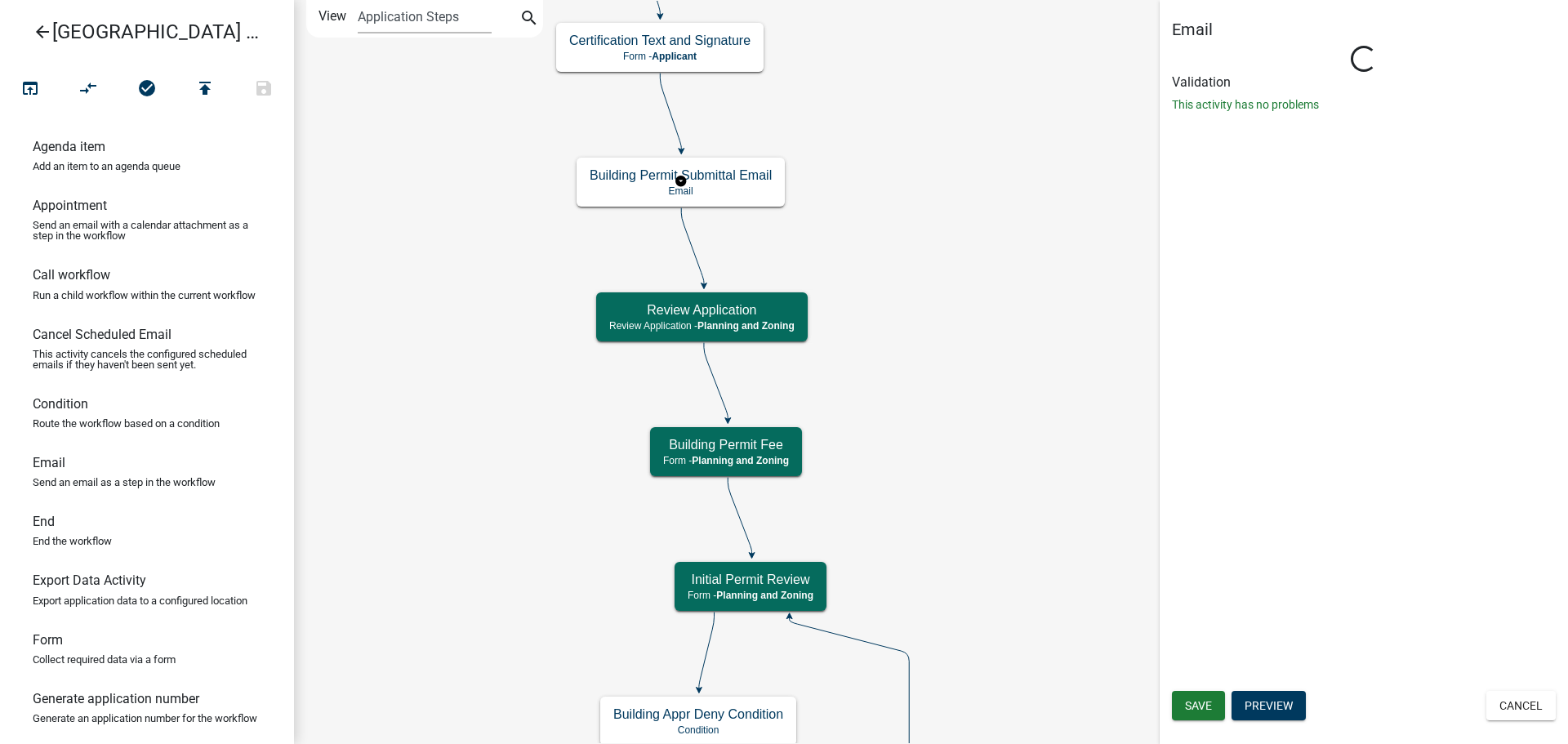
scroll to position [0, 0]
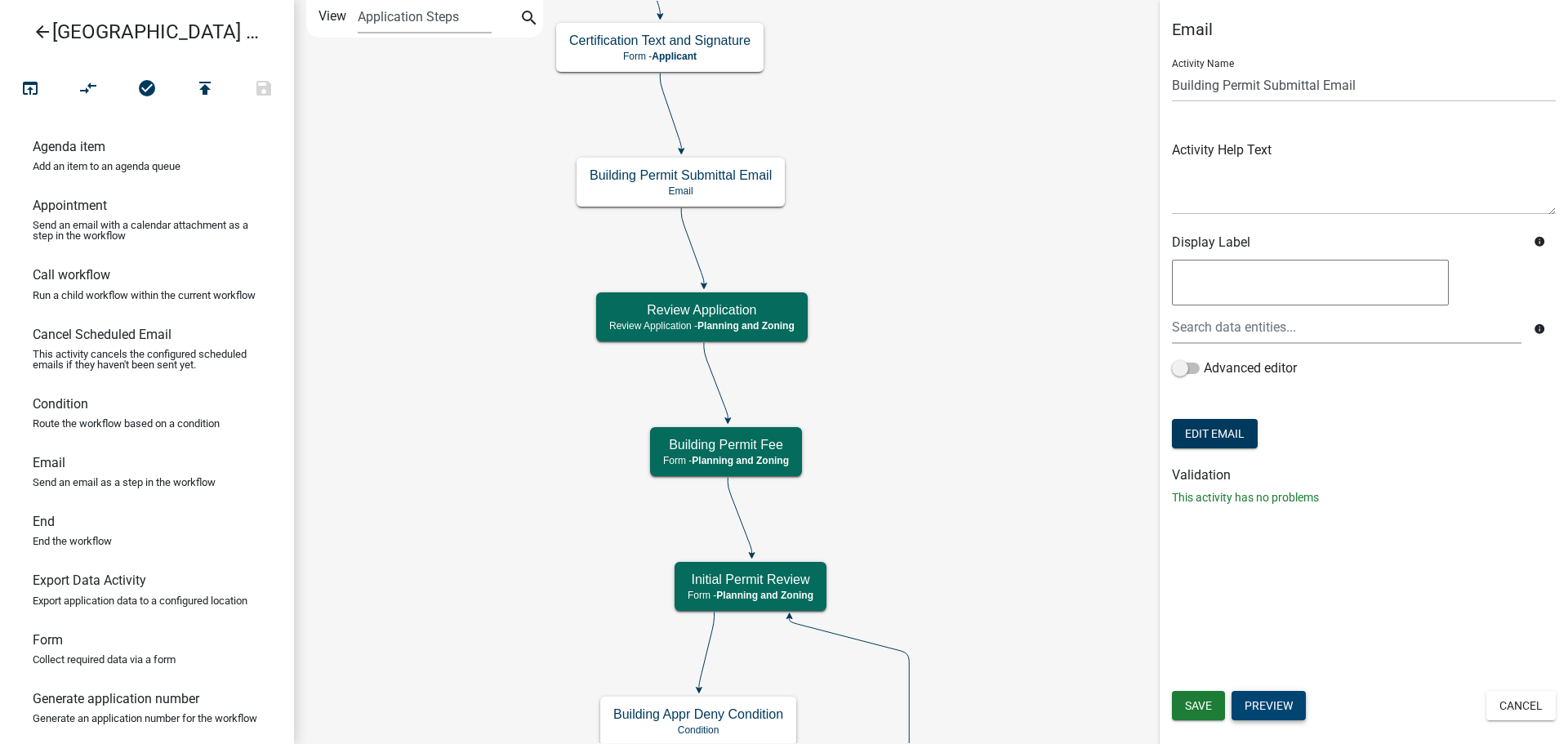
click at [1291, 701] on button "Preview" at bounding box center [1269, 705] width 74 height 30
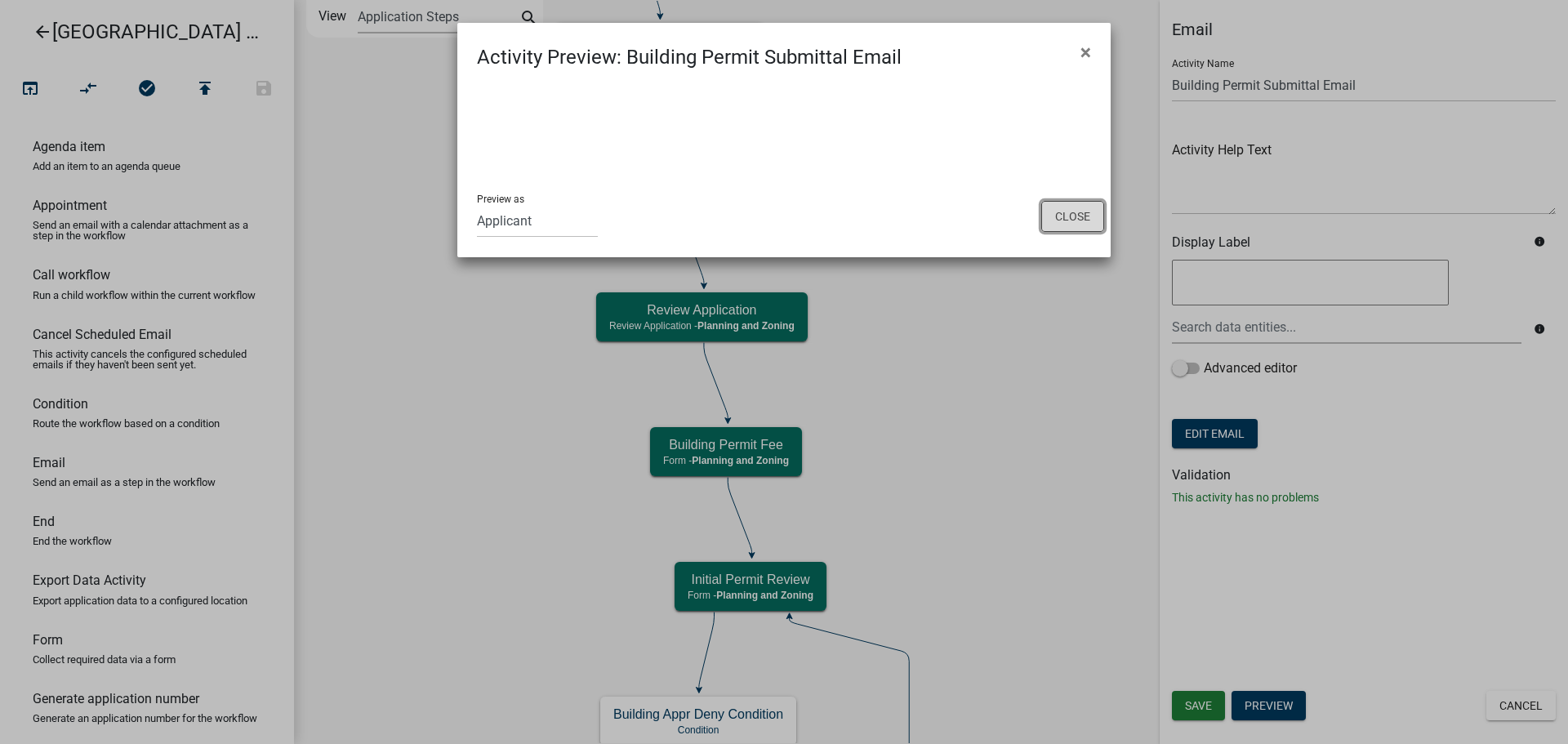
click at [1052, 207] on button "Close" at bounding box center [1073, 217] width 63 height 31
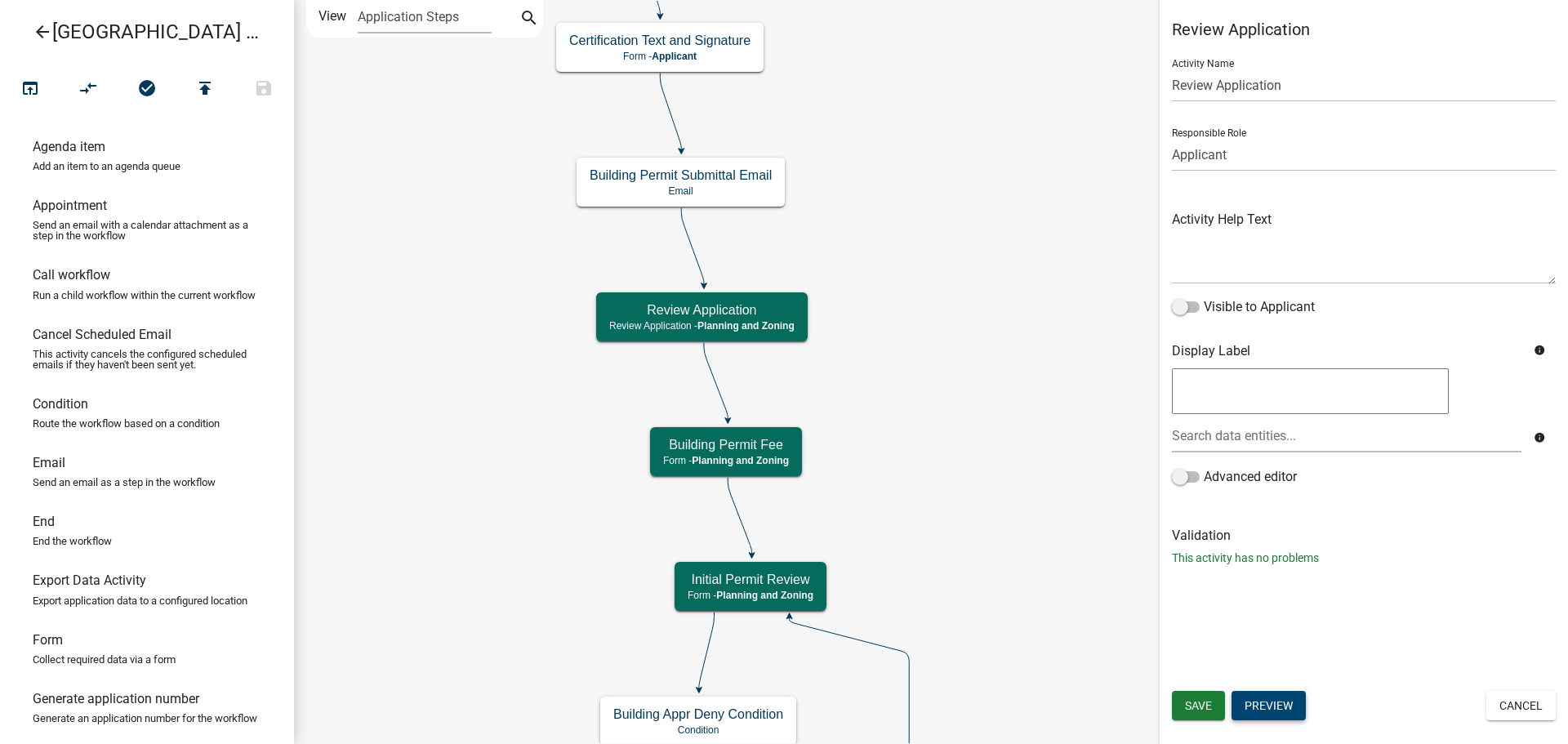
click at [1291, 700] on button "Preview" at bounding box center [1269, 705] width 74 height 30
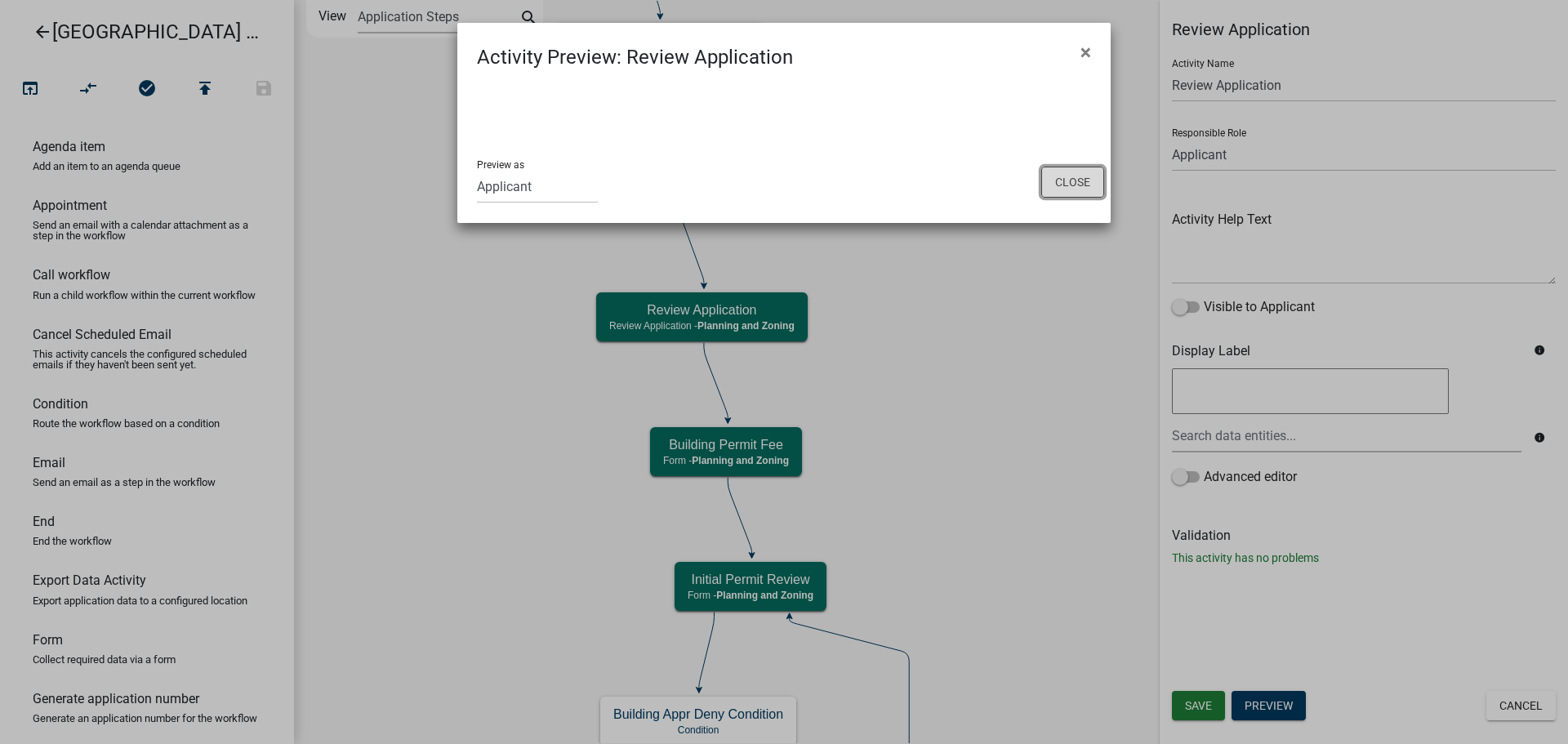
click at [1047, 178] on button "Close" at bounding box center [1073, 182] width 63 height 31
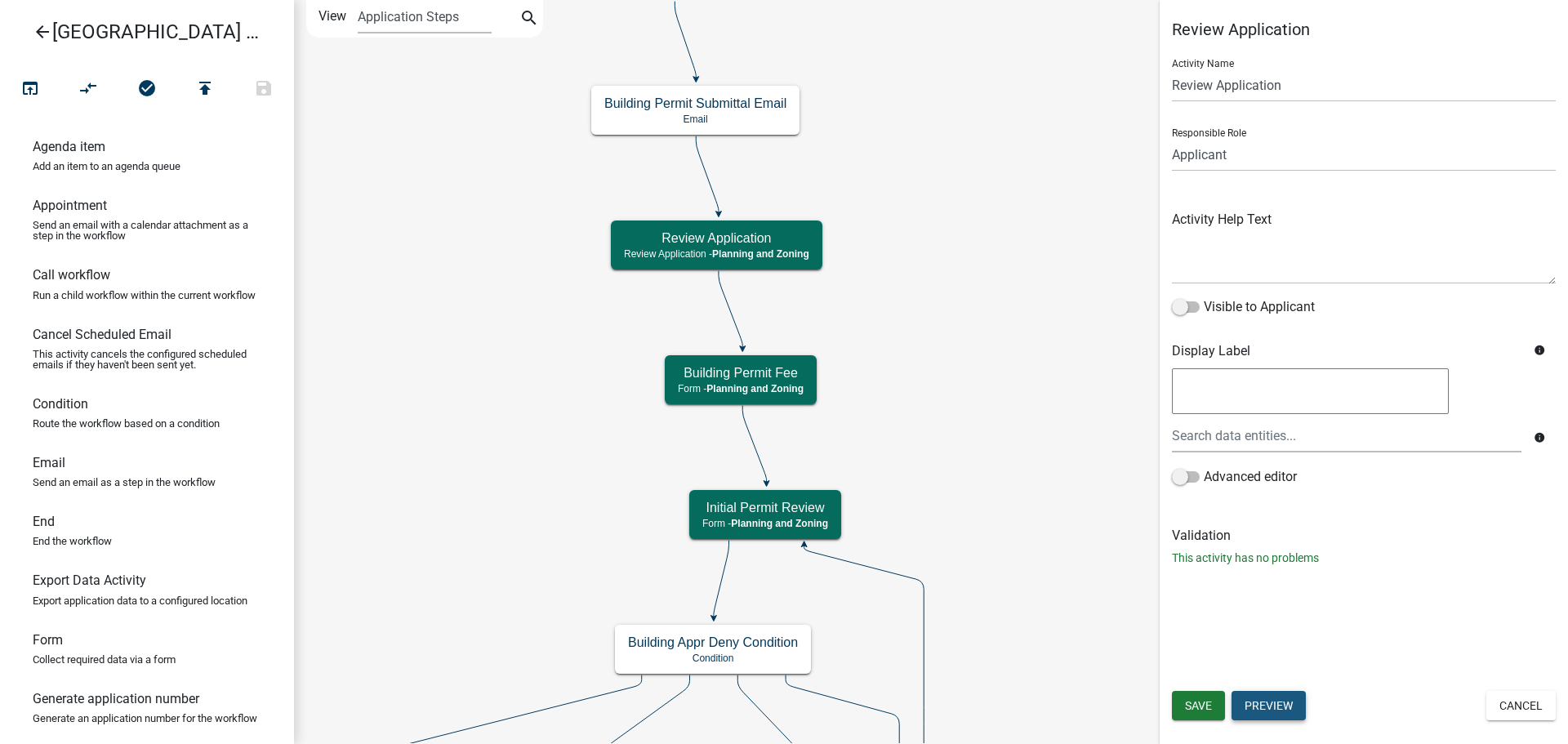
click at [1269, 702] on button "Preview" at bounding box center [1269, 705] width 74 height 30
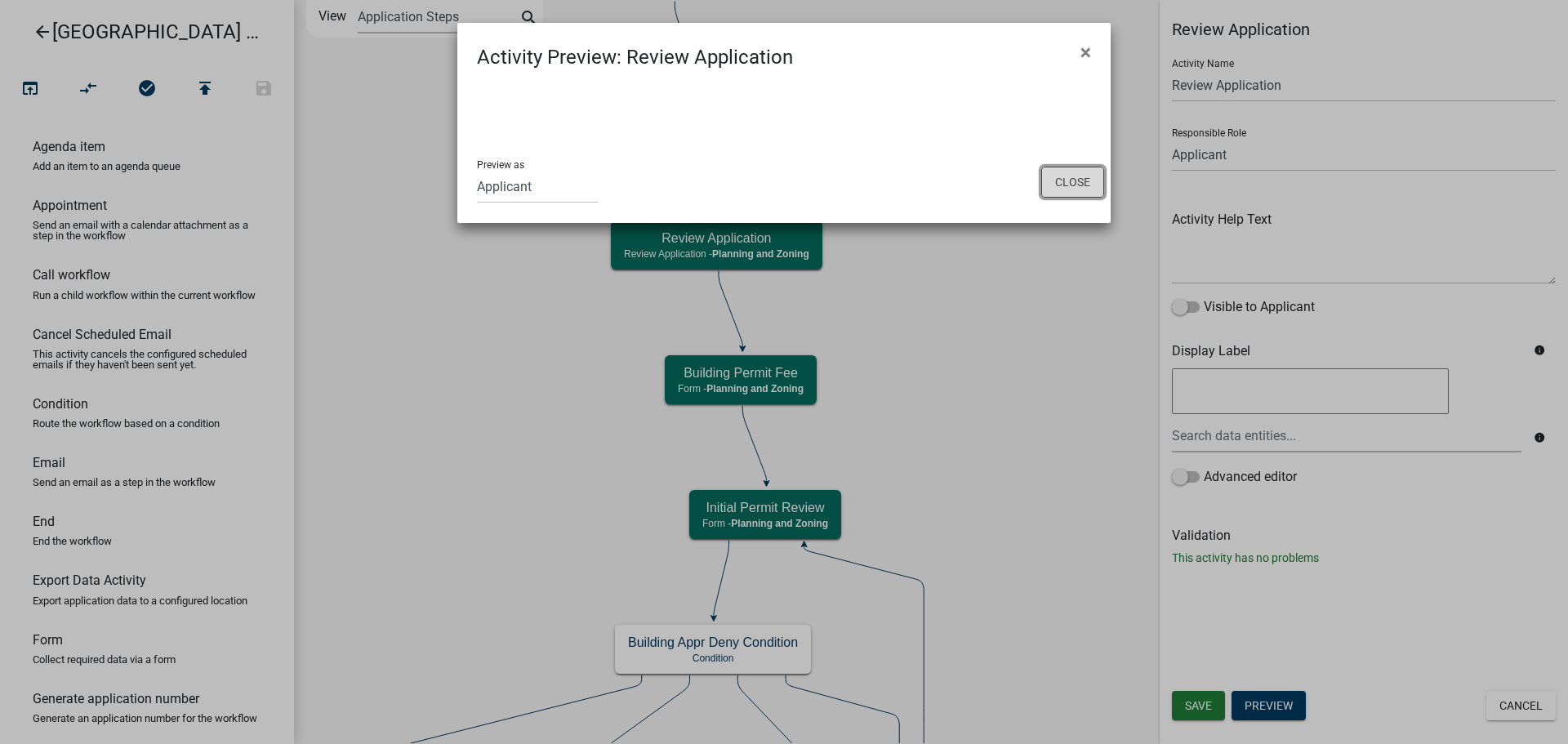
click at [1075, 190] on button "Close" at bounding box center [1073, 182] width 63 height 31
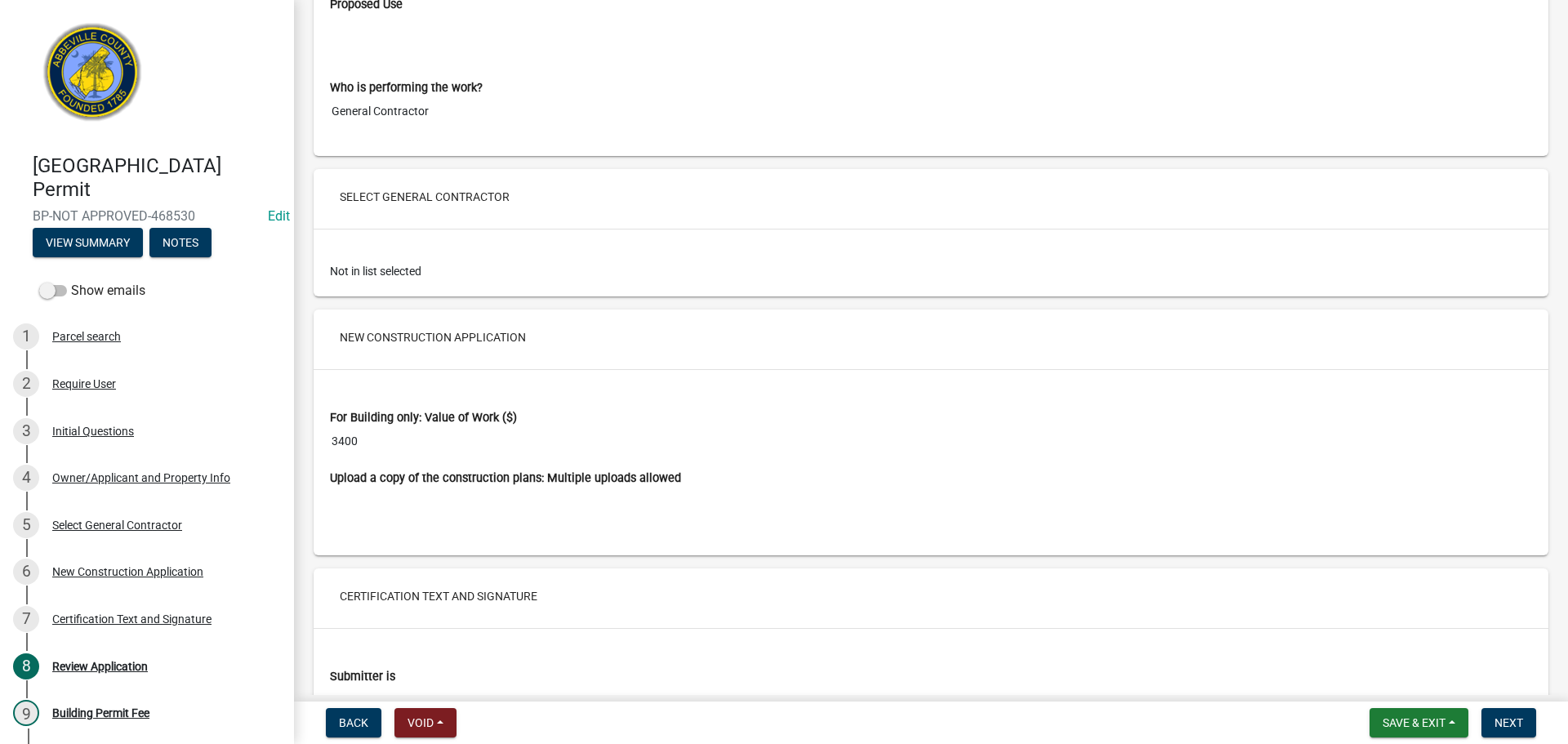
scroll to position [2393, 0]
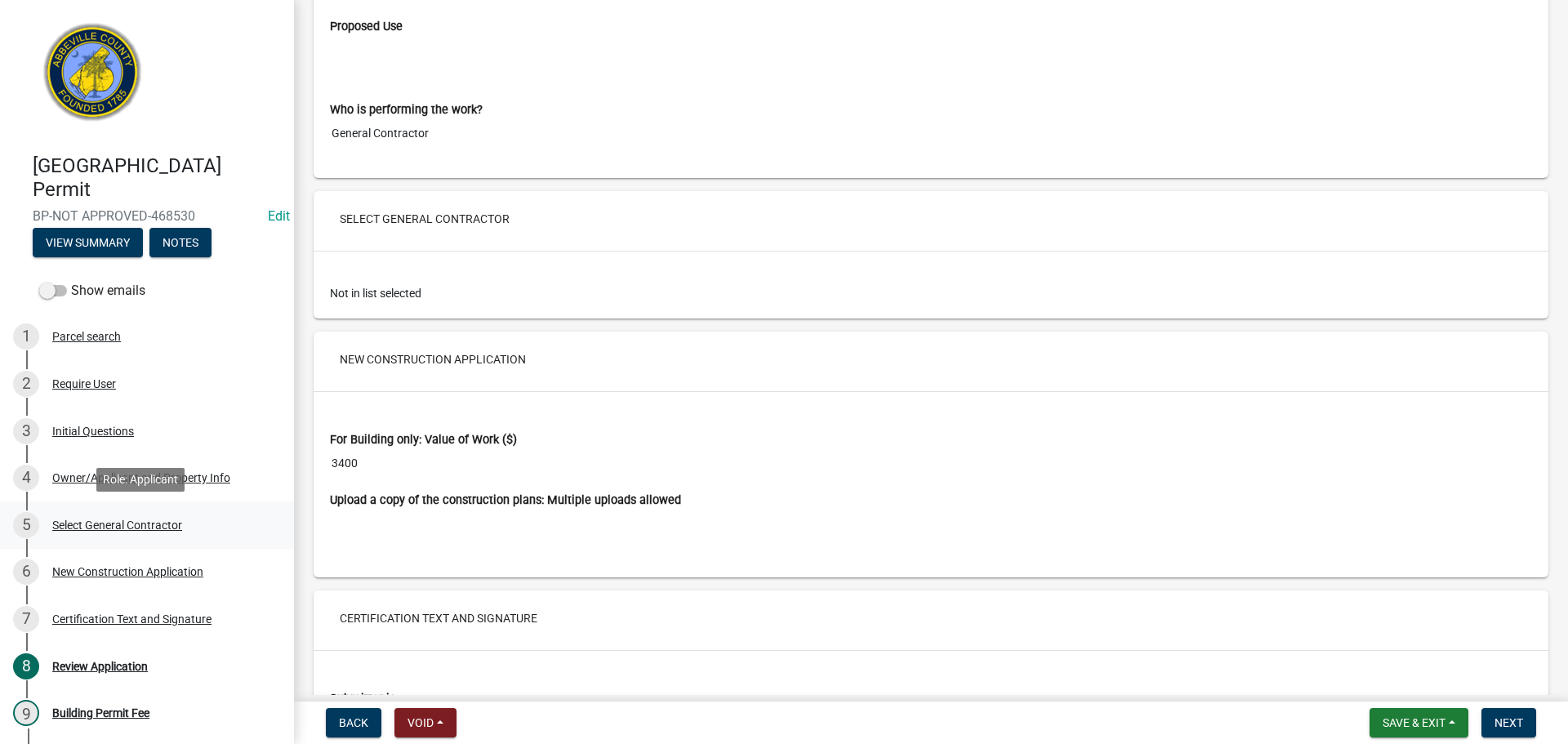
click at [134, 517] on div "5 Select General Contractor" at bounding box center [140, 525] width 255 height 26
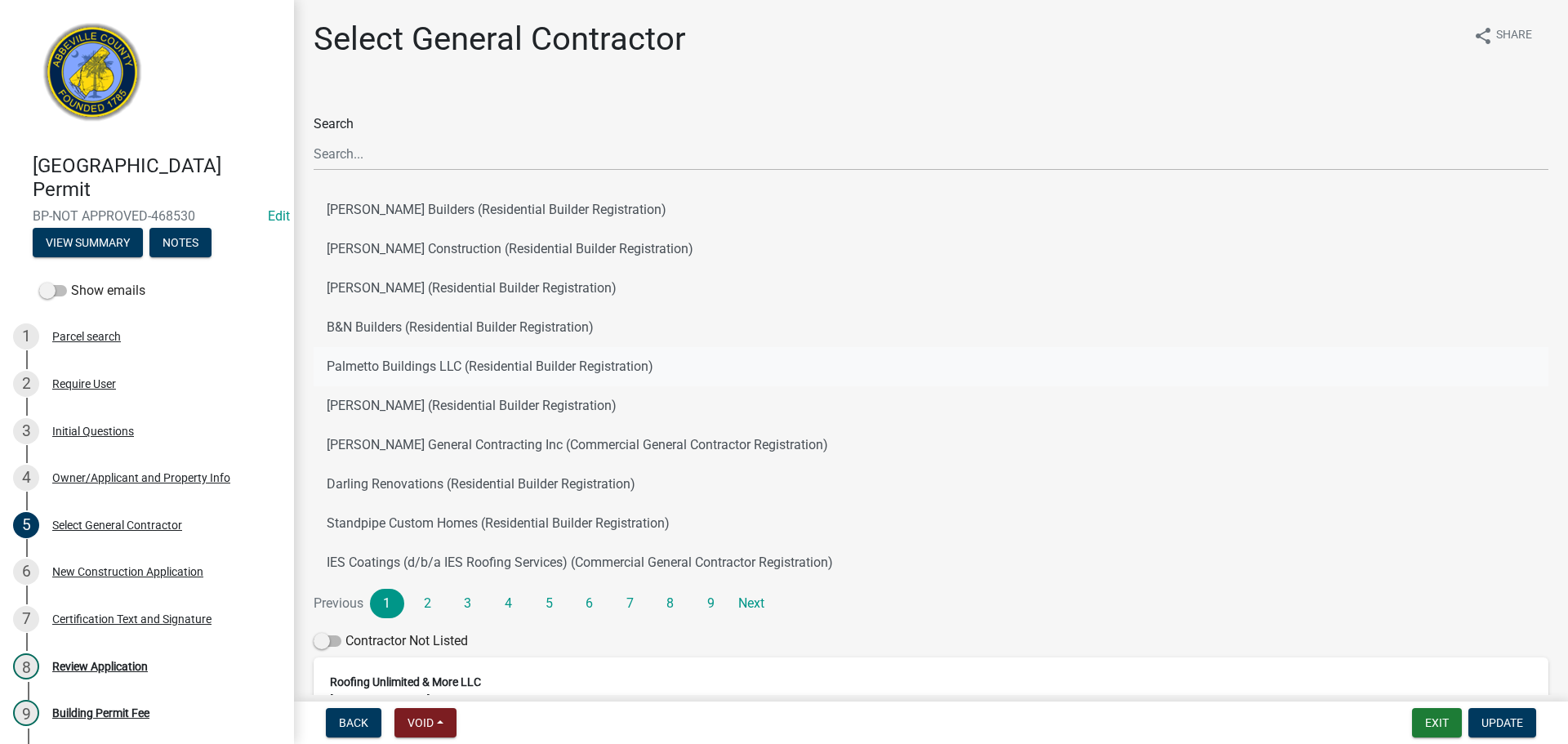
scroll to position [218, 0]
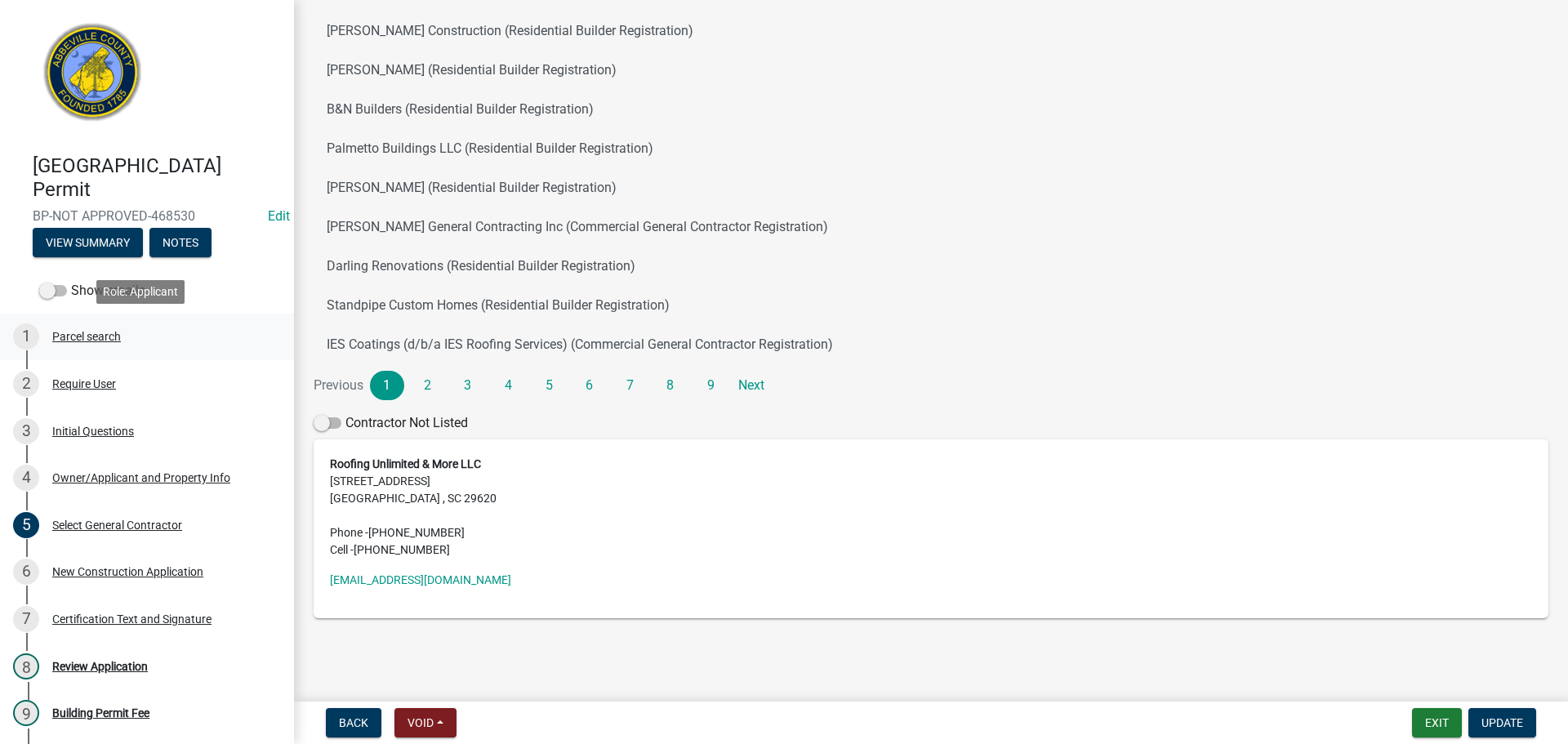
click at [84, 332] on div "Parcel search" at bounding box center [87, 337] width 69 height 11
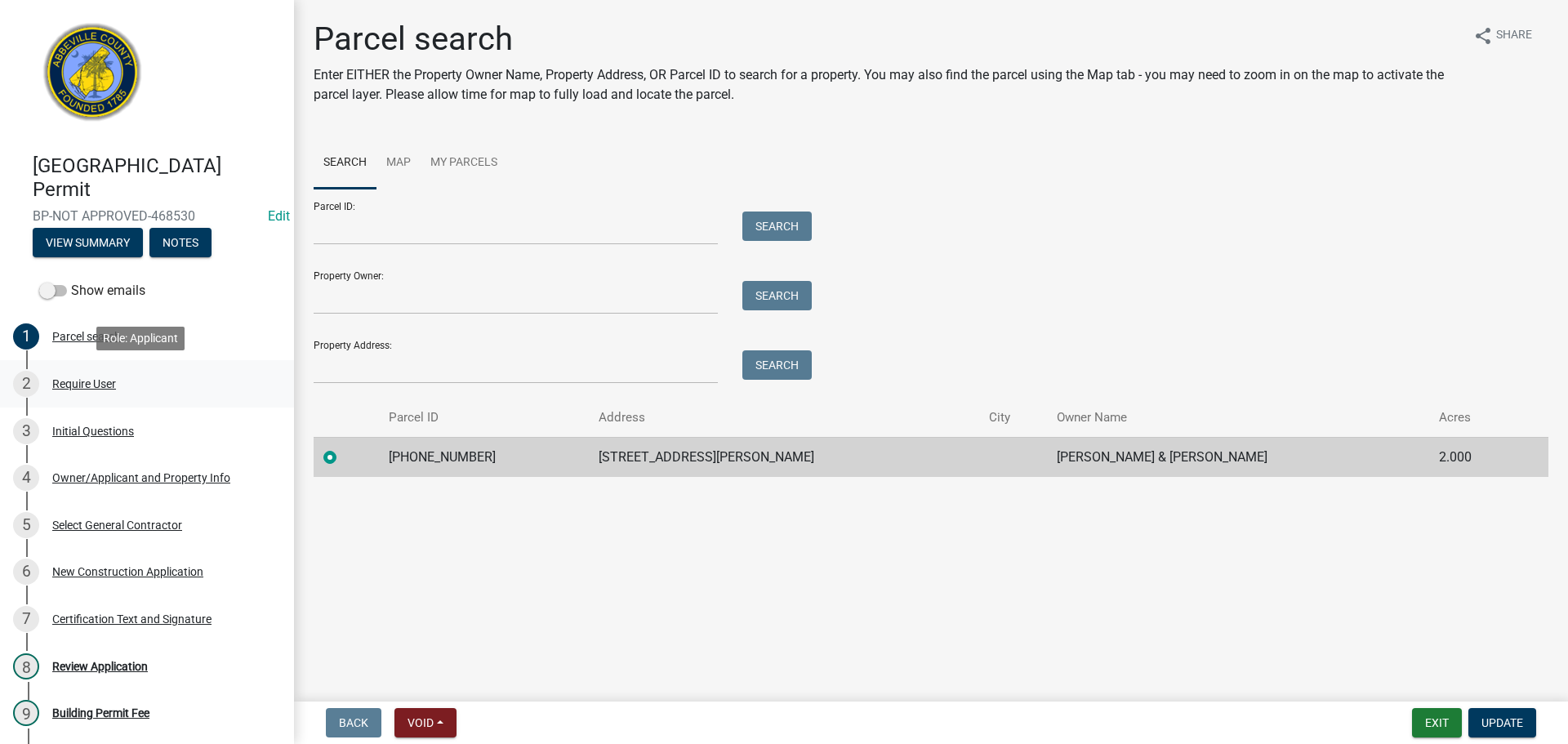
click at [90, 375] on div "2 Require User" at bounding box center [140, 383] width 255 height 26
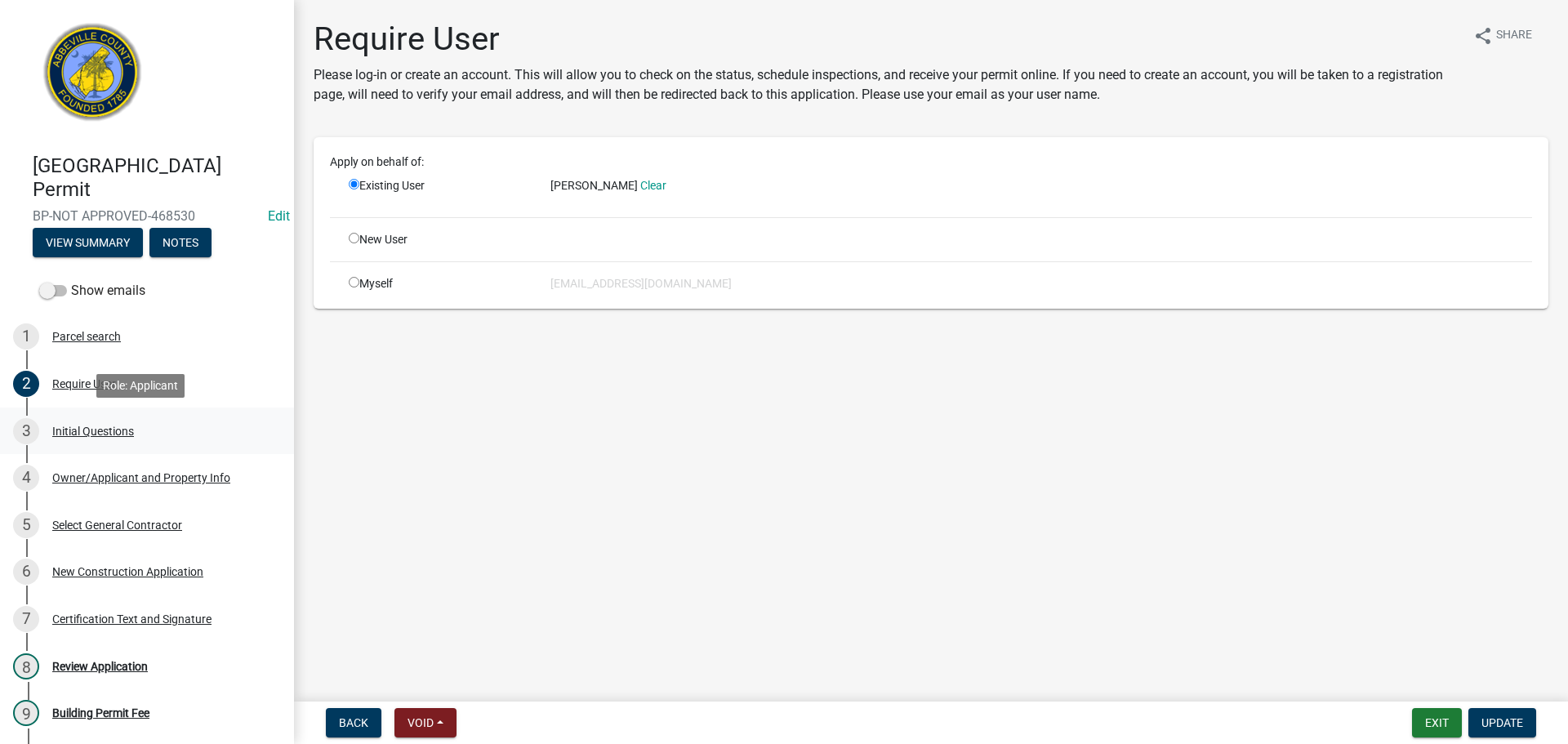
click at [89, 418] on div "3 Initial Questions" at bounding box center [140, 430] width 255 height 26
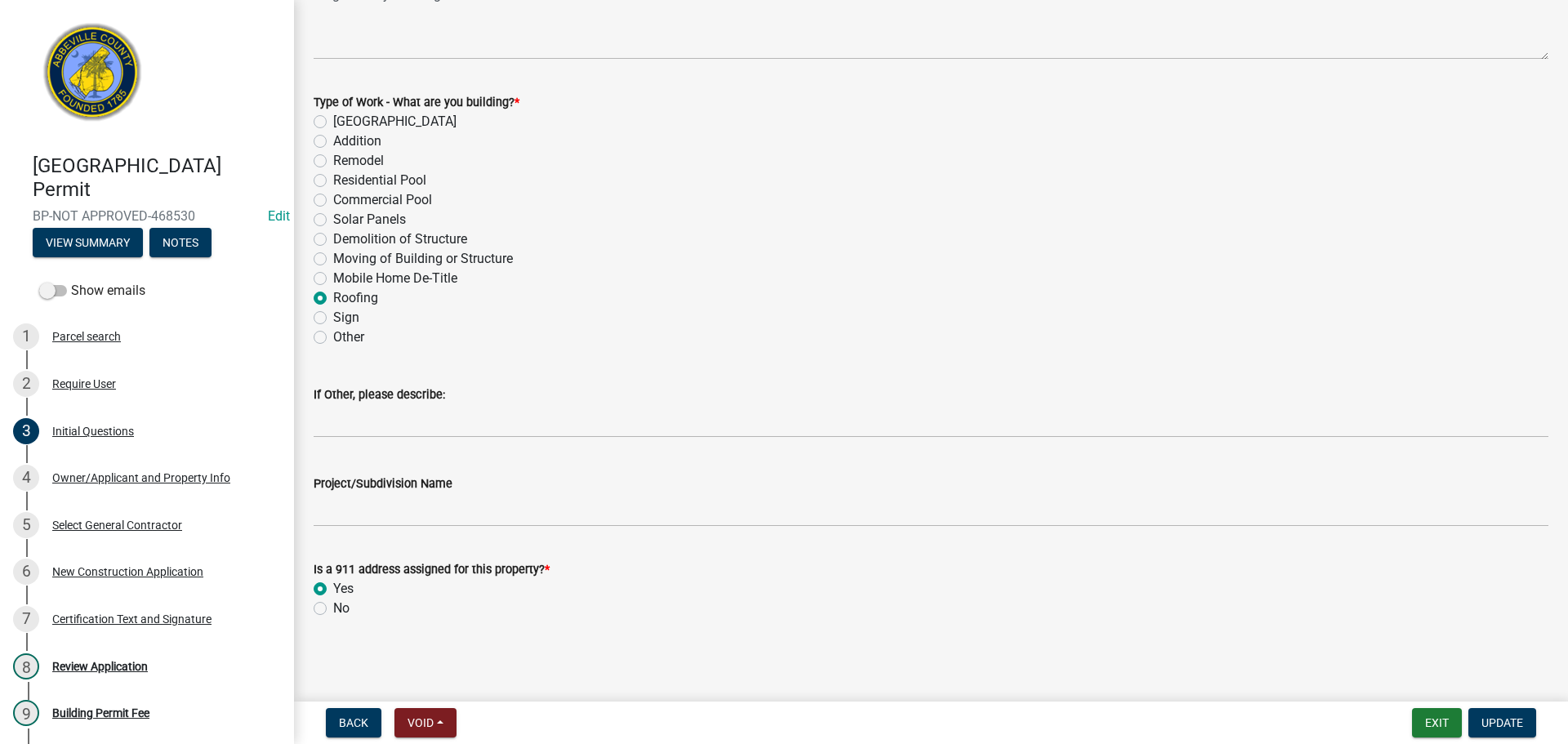
scroll to position [715, 0]
click at [151, 482] on div "Owner/Applicant and Property Info" at bounding box center [141, 478] width 178 height 11
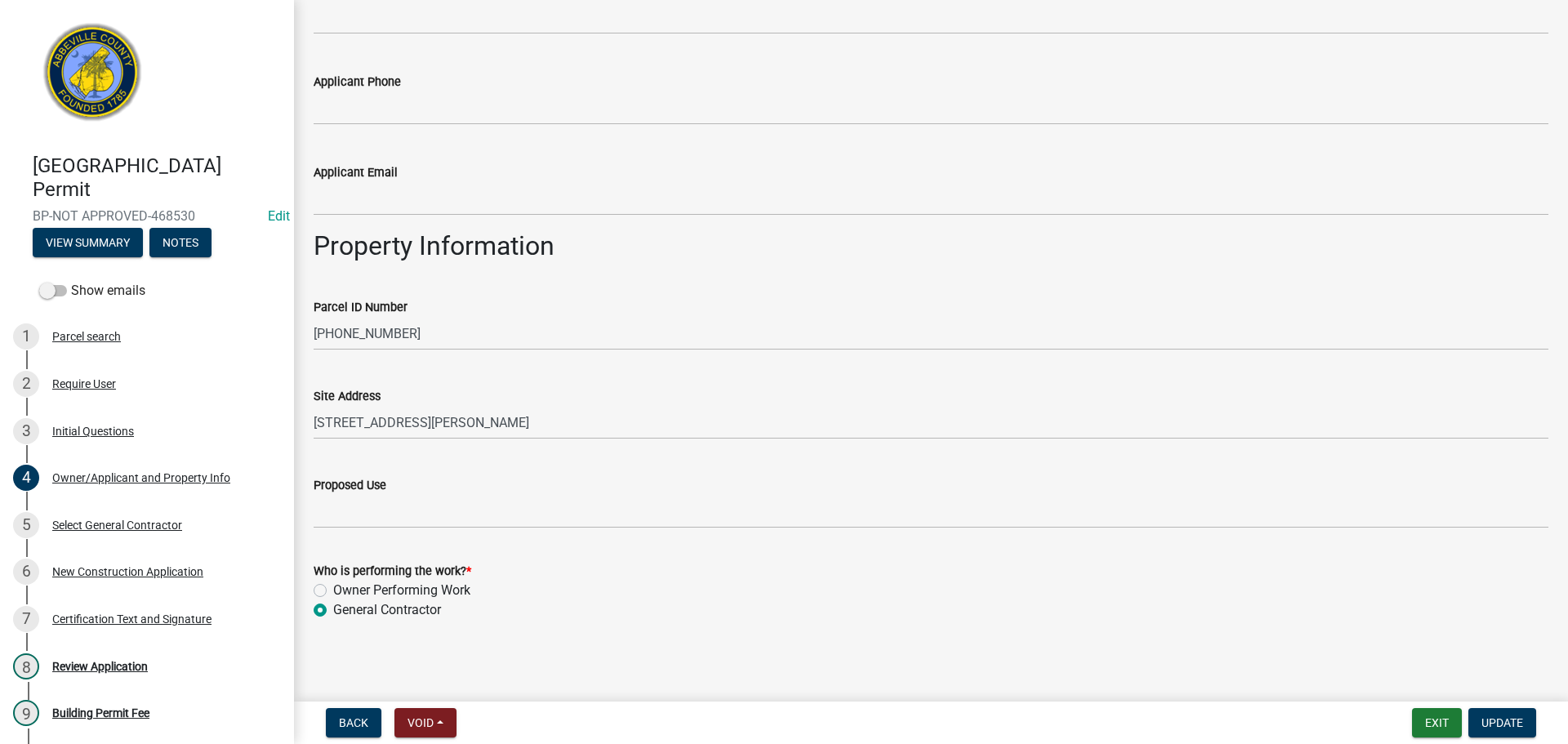
scroll to position [588, 0]
click at [133, 526] on div "Select General Contractor" at bounding box center [117, 526] width 130 height 11
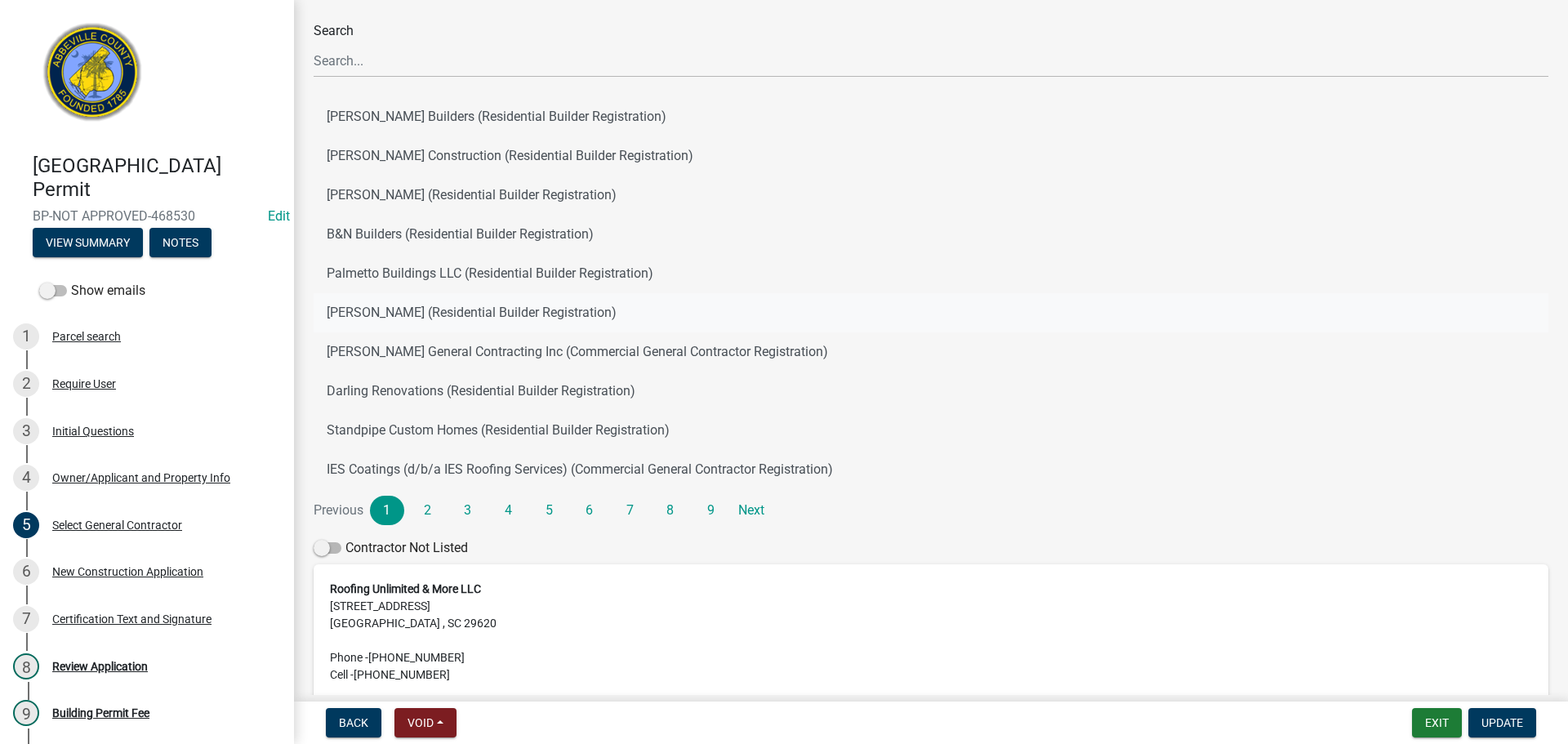
scroll to position [218, 0]
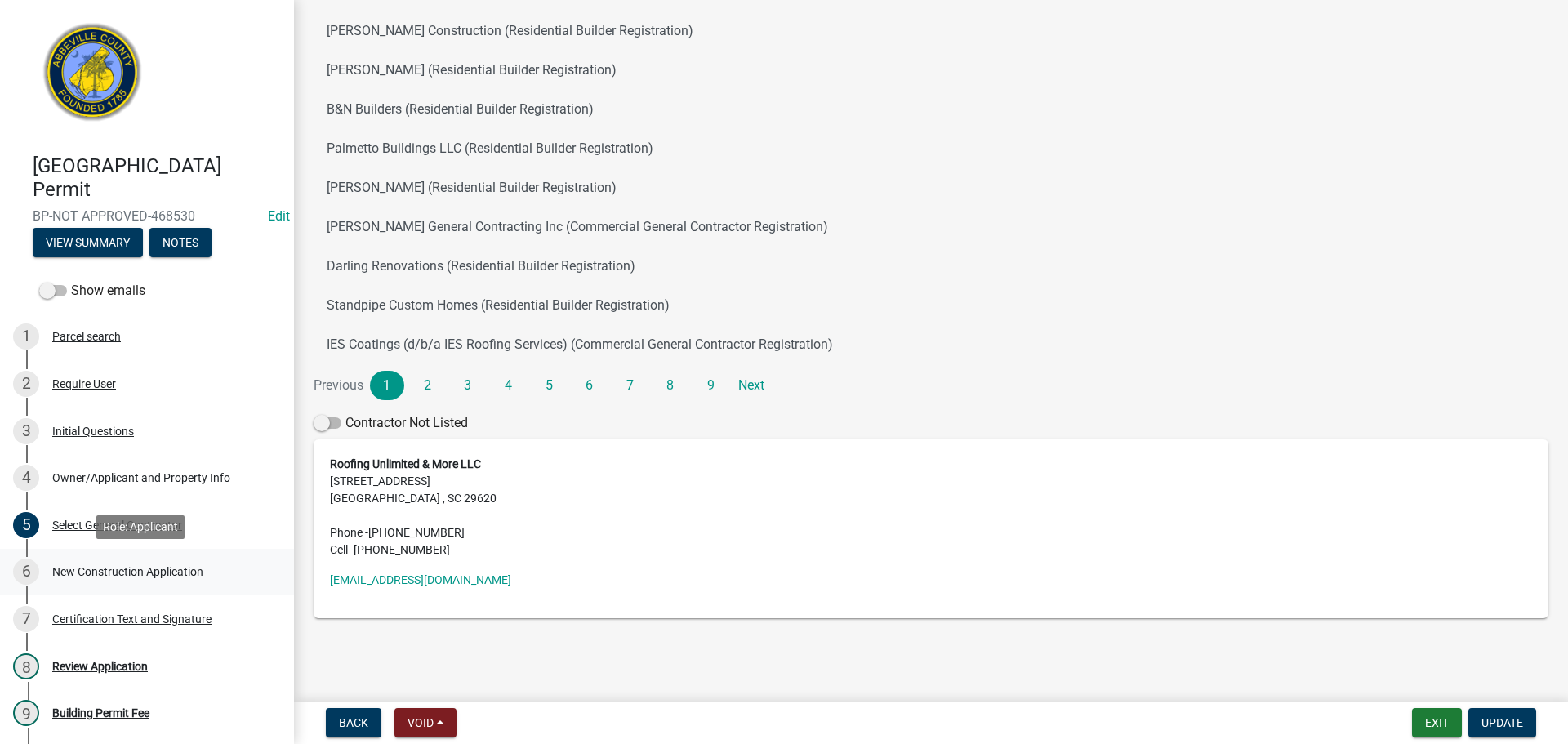
click at [188, 564] on div "6 New Construction Application" at bounding box center [140, 571] width 255 height 26
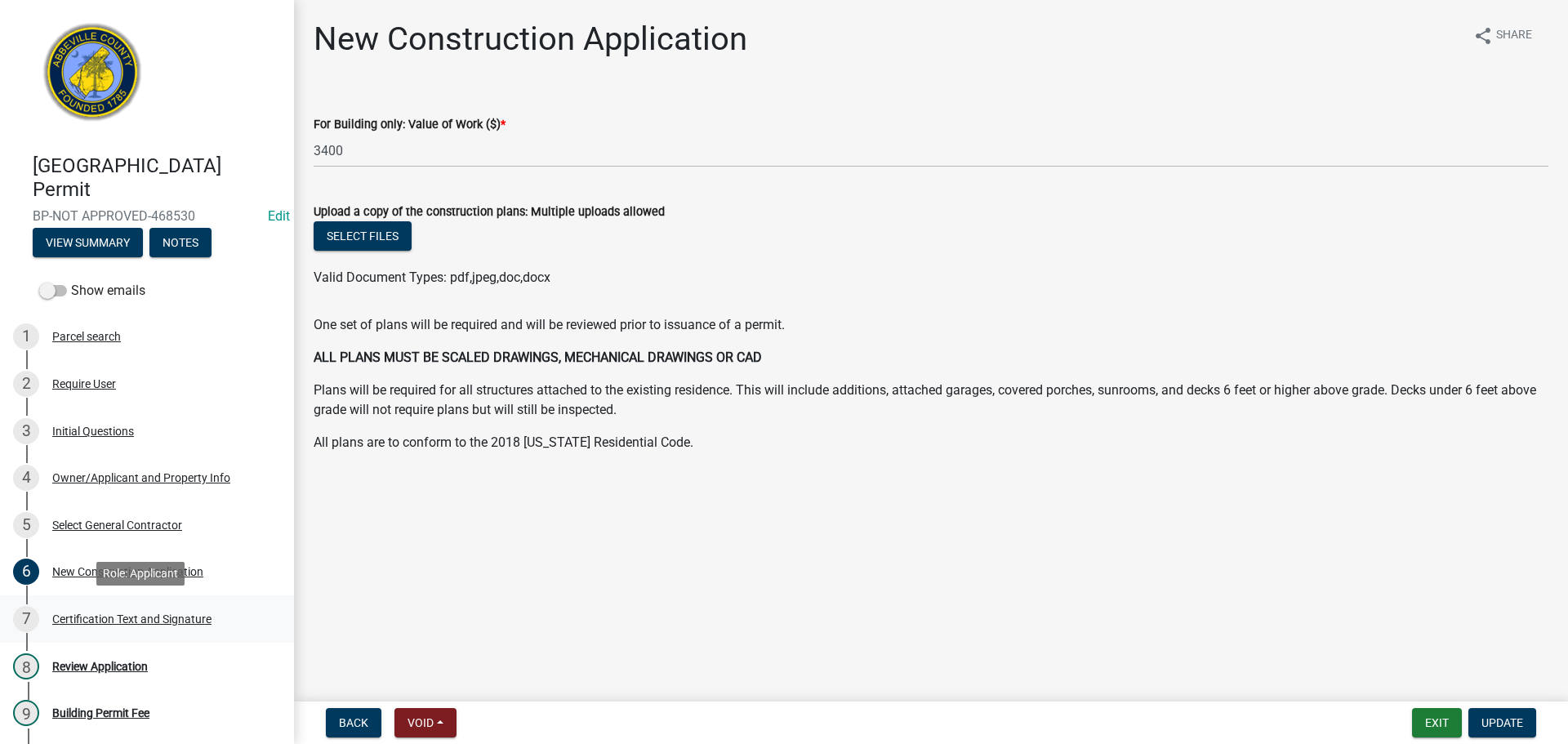
click at [122, 616] on div "Certification Text and Signature" at bounding box center [132, 619] width 159 height 11
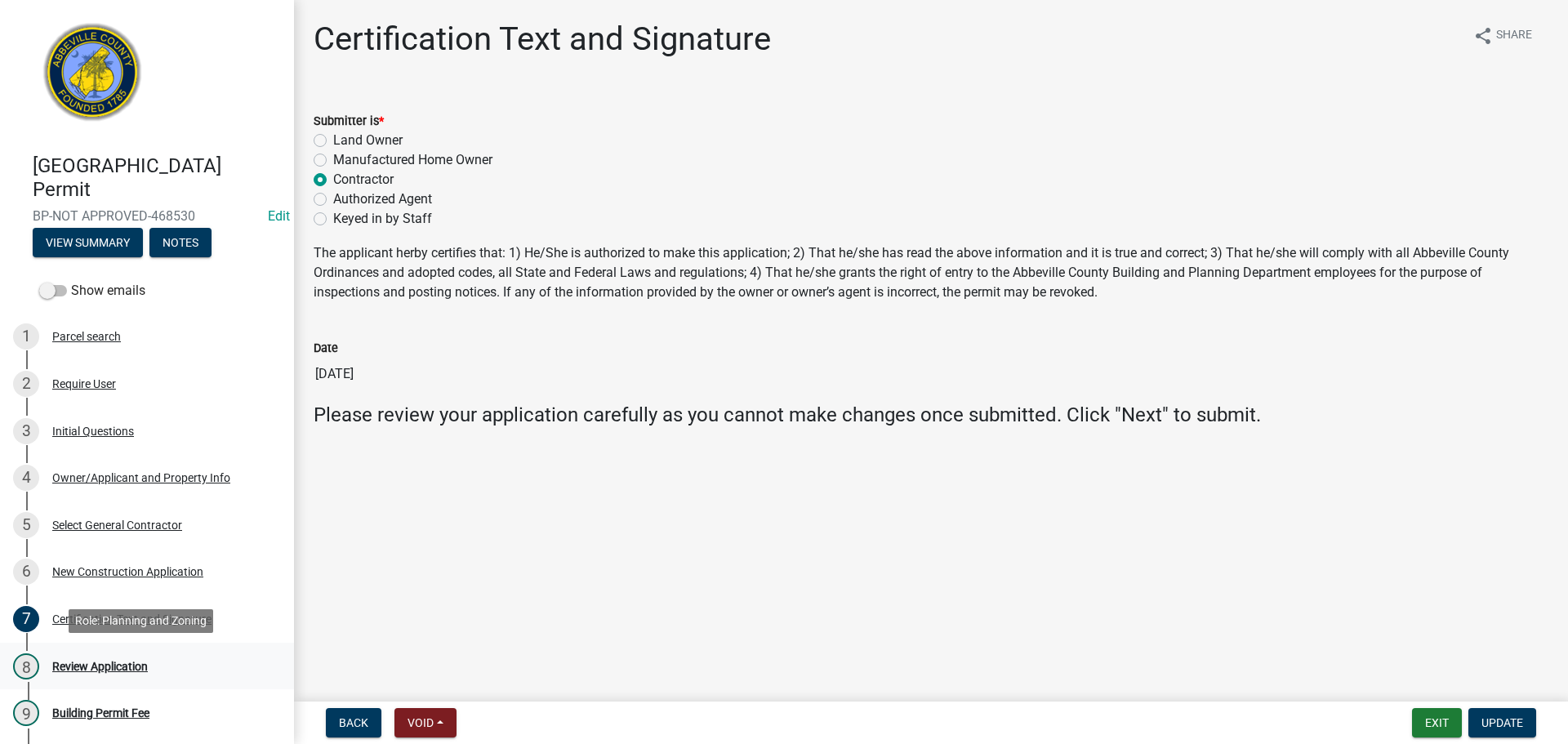
click at [79, 661] on div "Review Application" at bounding box center [100, 667] width 95 height 11
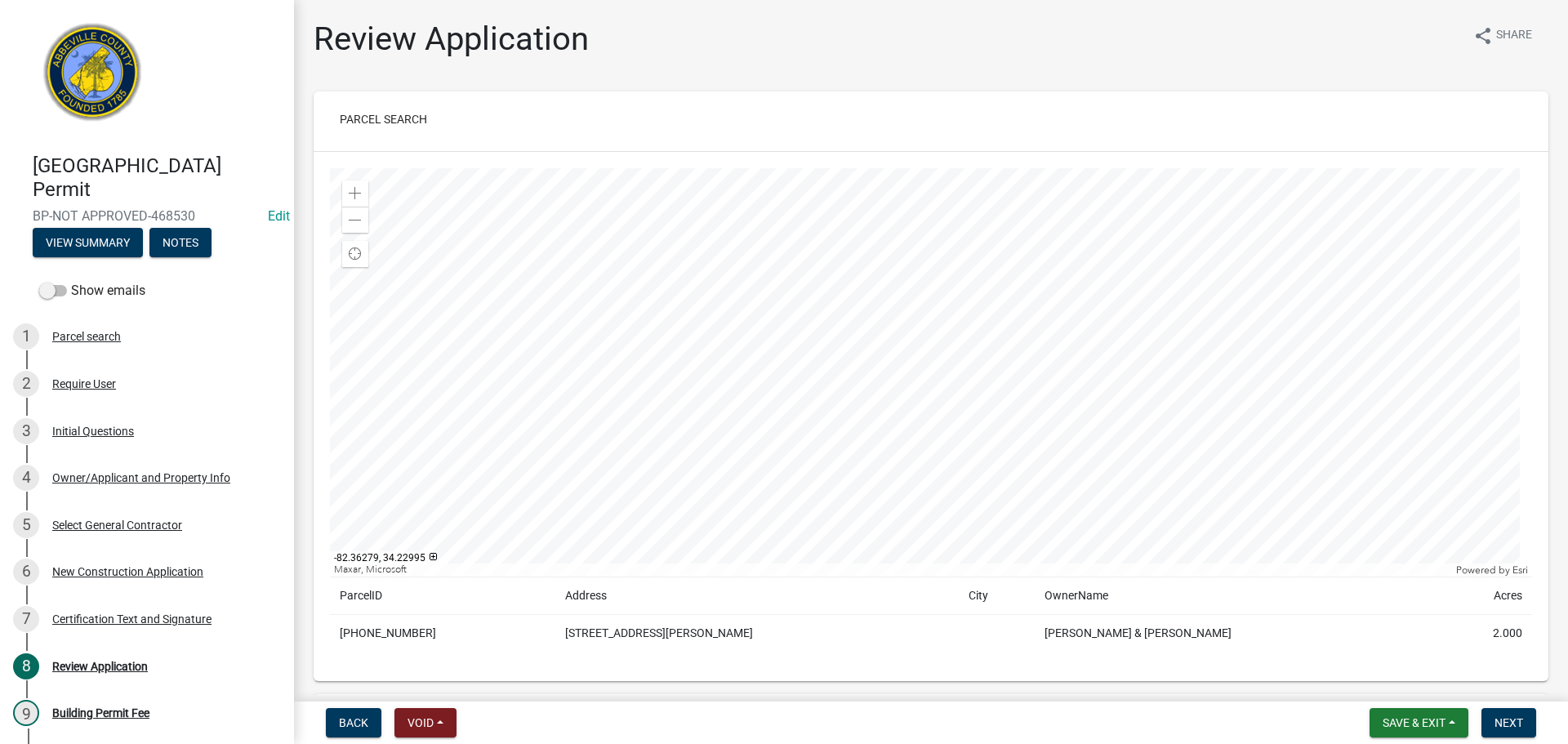
scroll to position [82, 0]
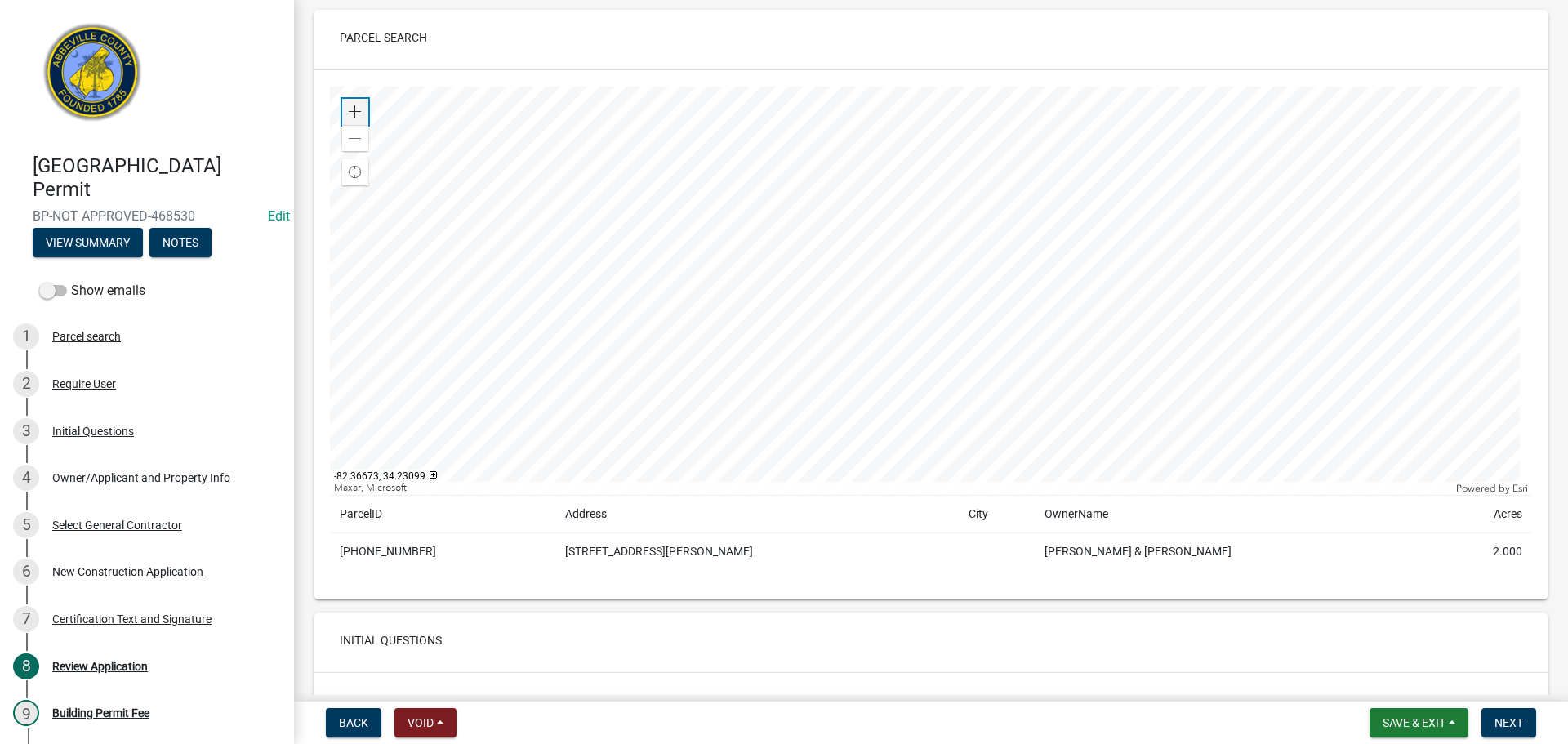
click at [353, 103] on div "Zoom in" at bounding box center [355, 112] width 26 height 26
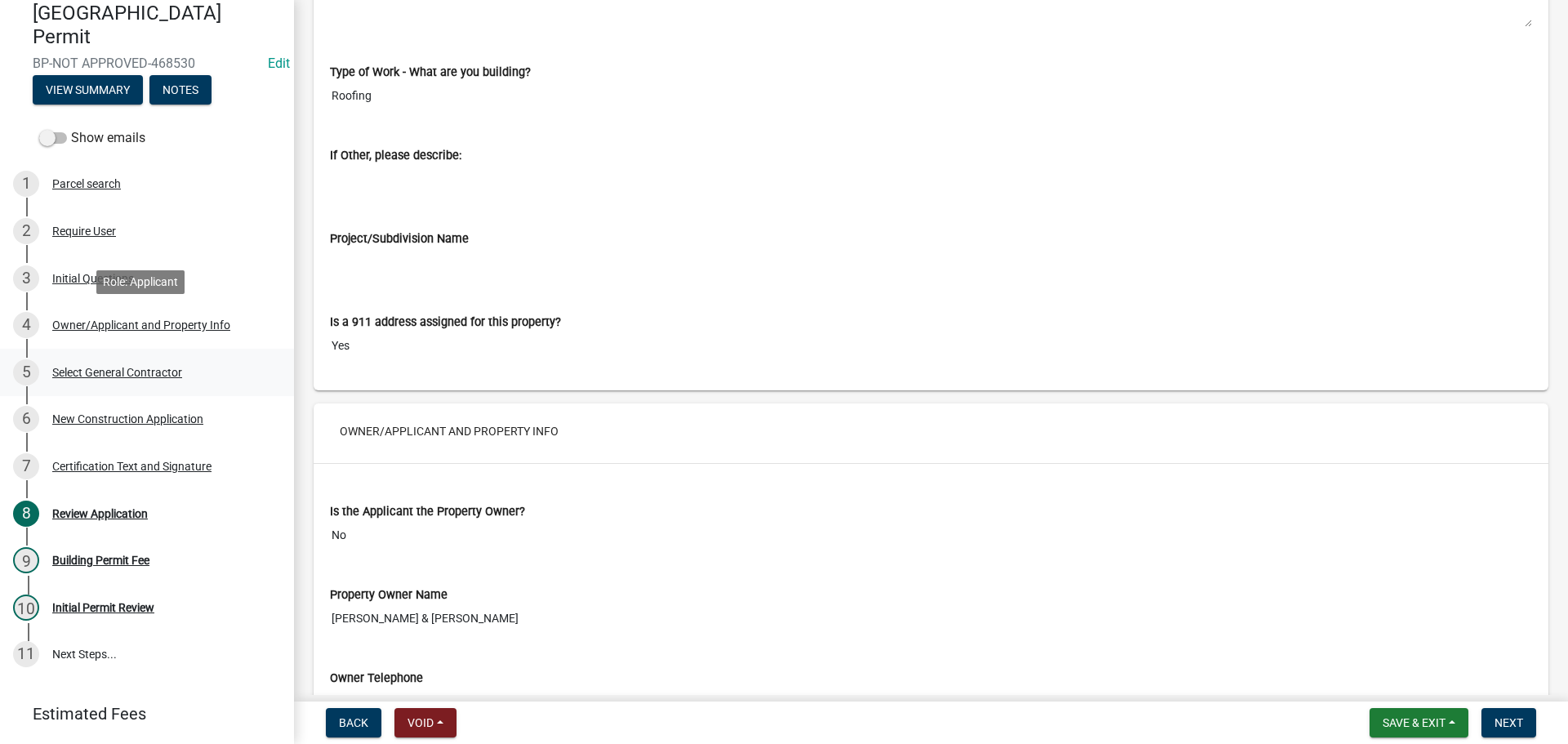
scroll to position [201, 0]
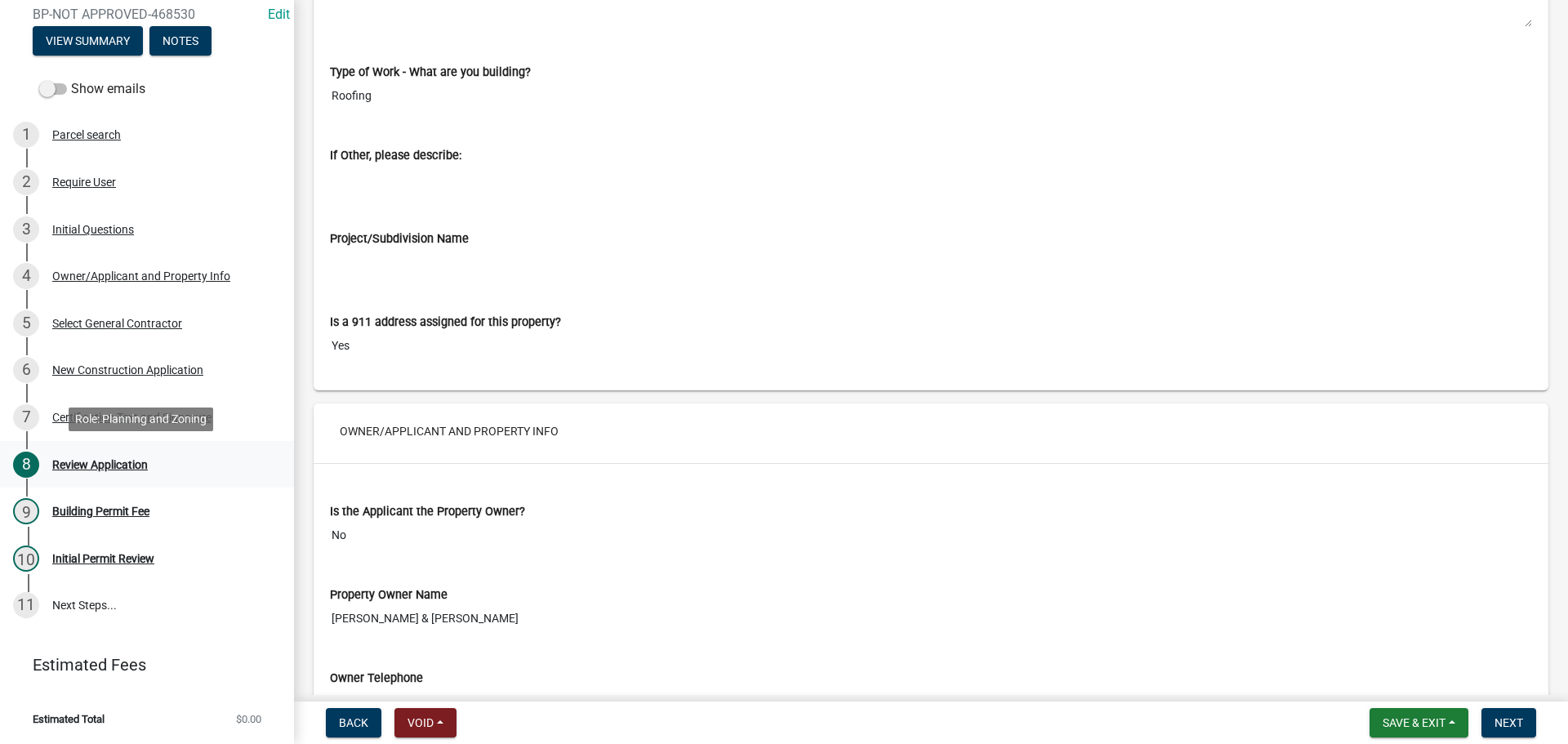
click at [125, 463] on div "Review Application" at bounding box center [100, 465] width 95 height 11
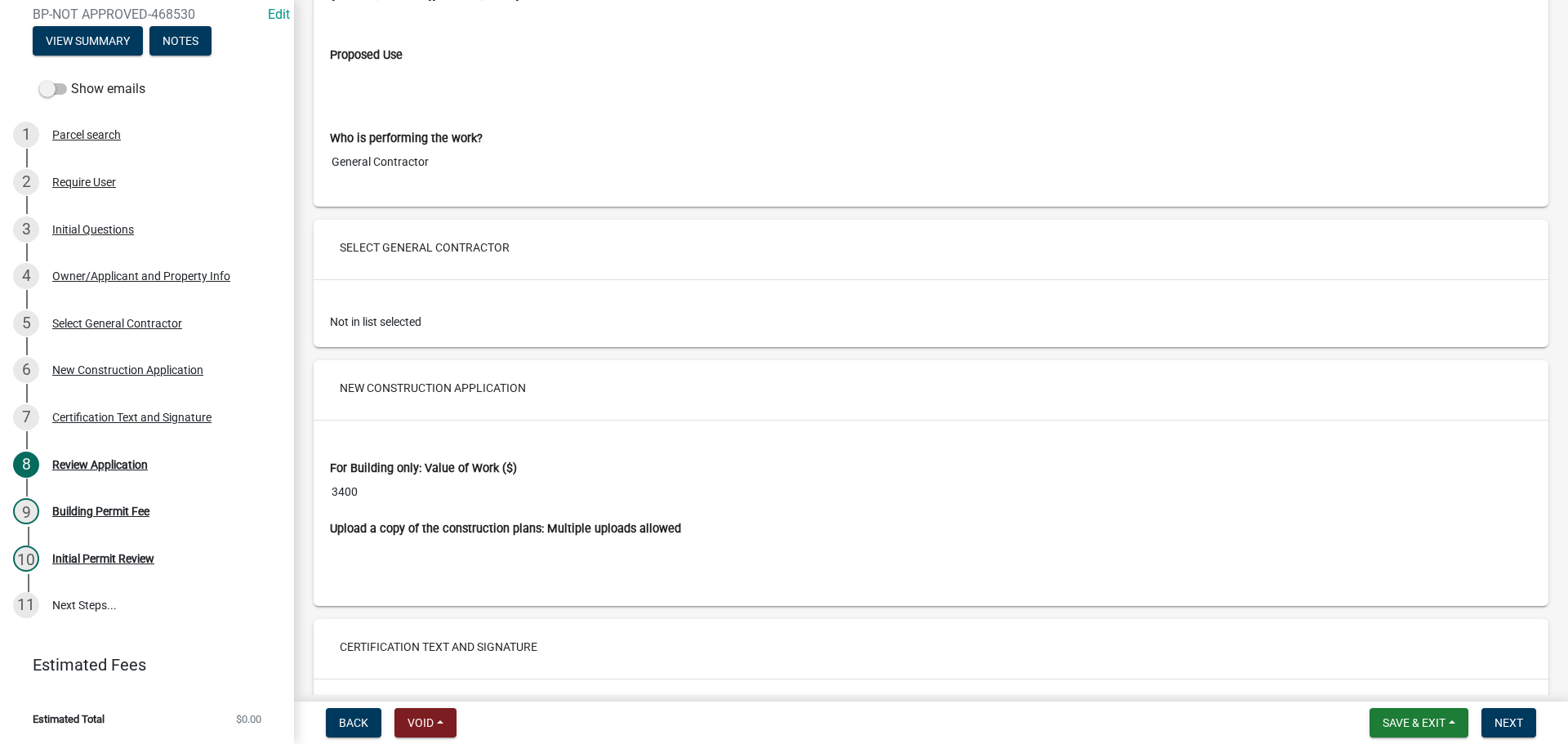
scroll to position [2368, 0]
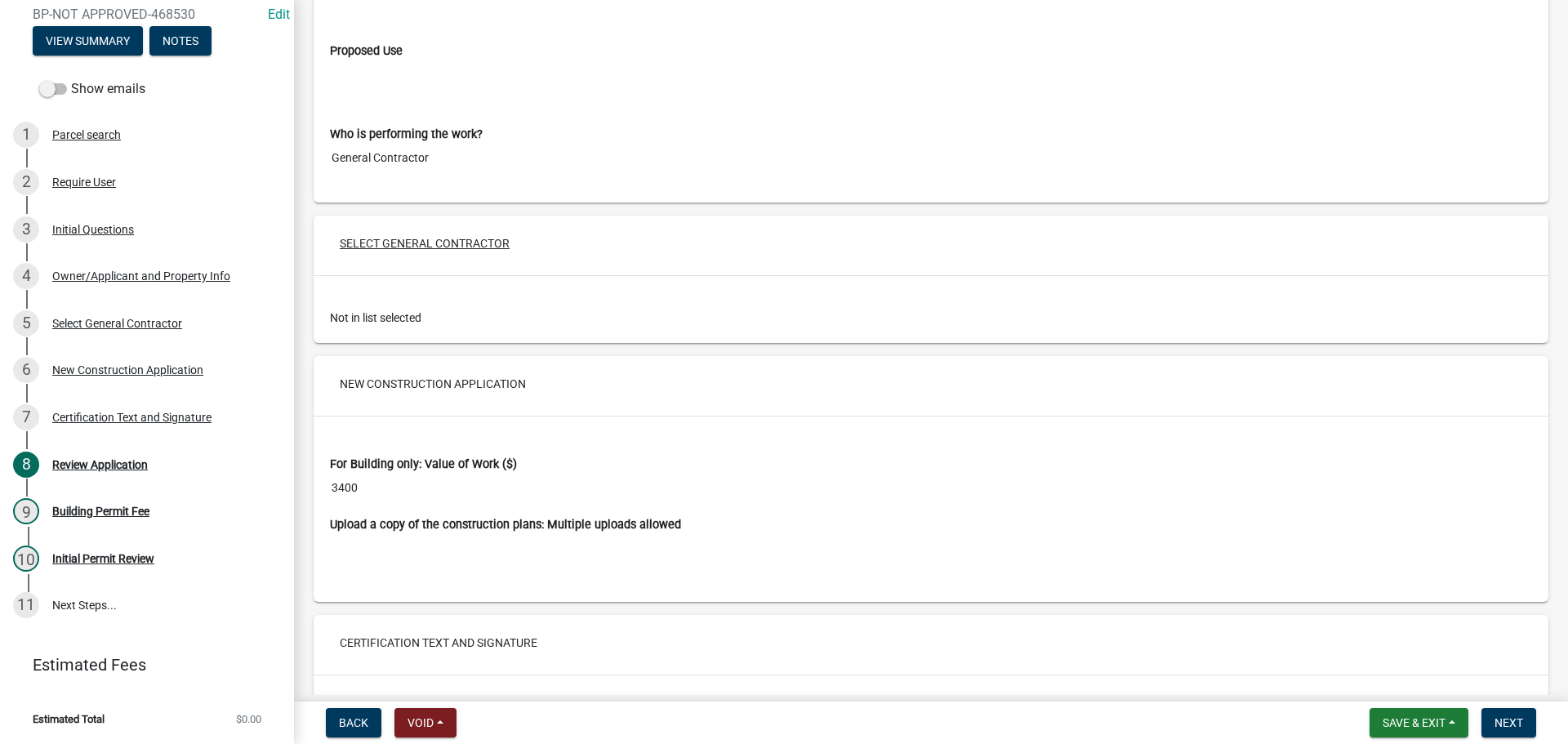
click at [419, 241] on button "Select General Contractor" at bounding box center [423, 243] width 196 height 30
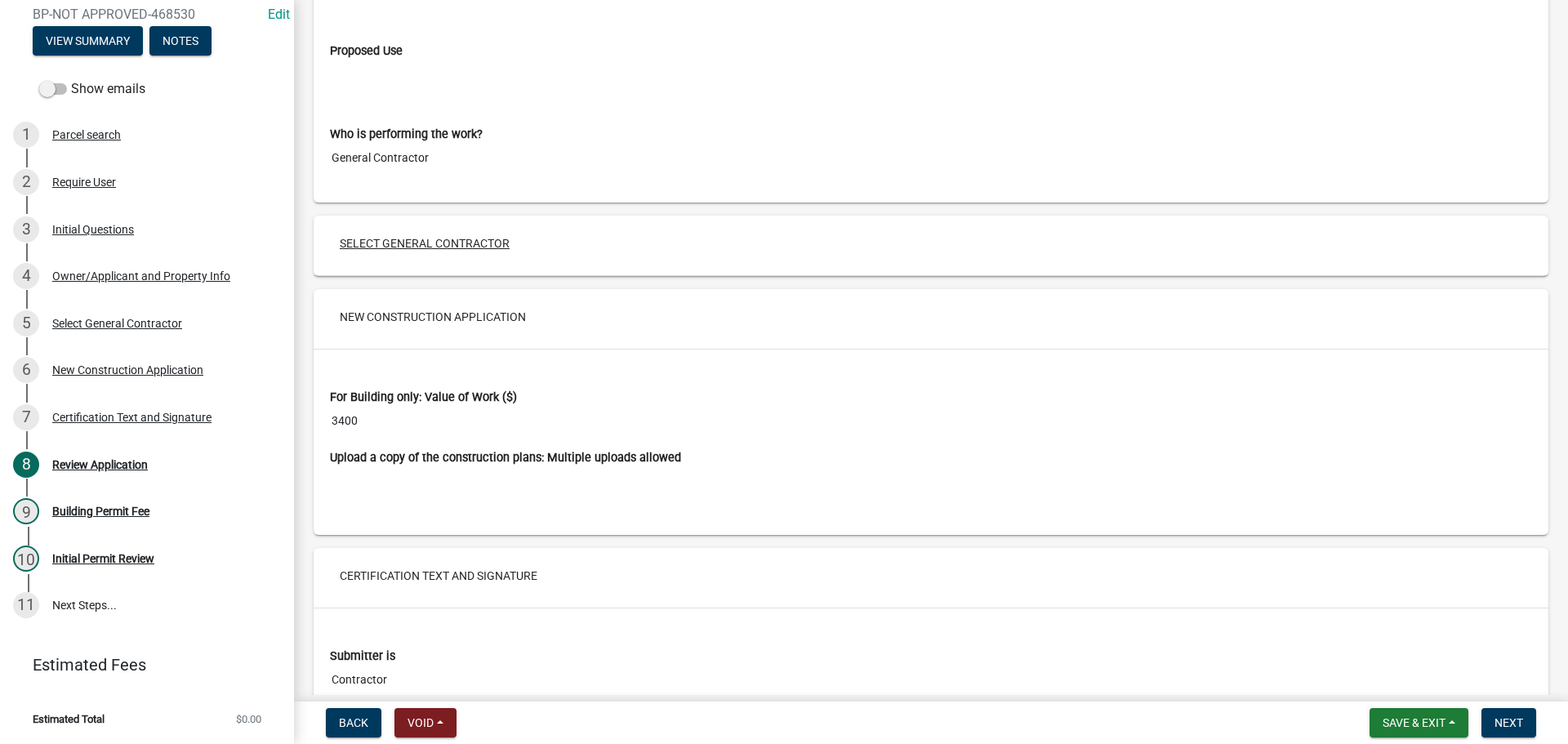
click at [419, 241] on button "Select General Contractor" at bounding box center [423, 243] width 196 height 30
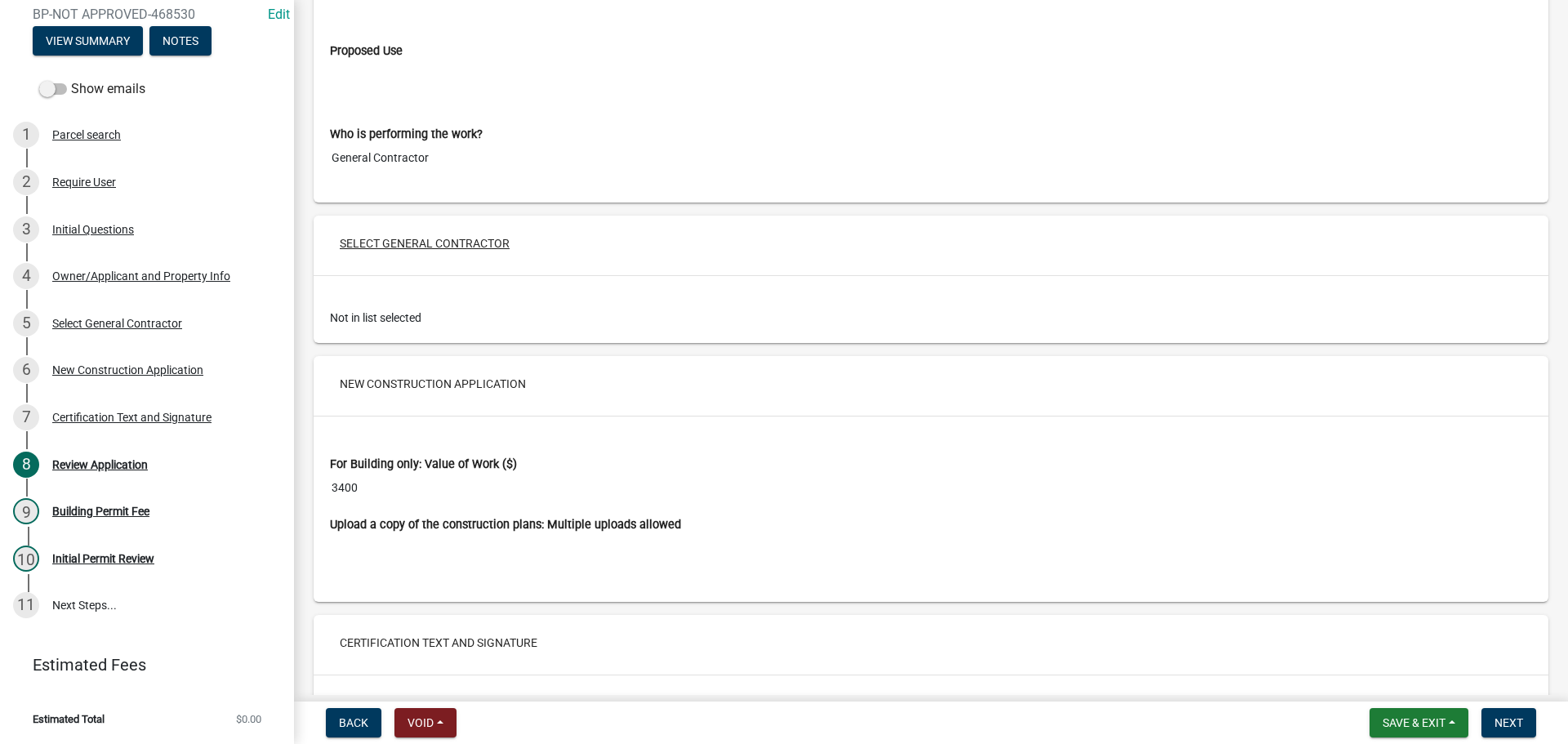
click at [425, 242] on button "Select General Contractor" at bounding box center [423, 243] width 196 height 30
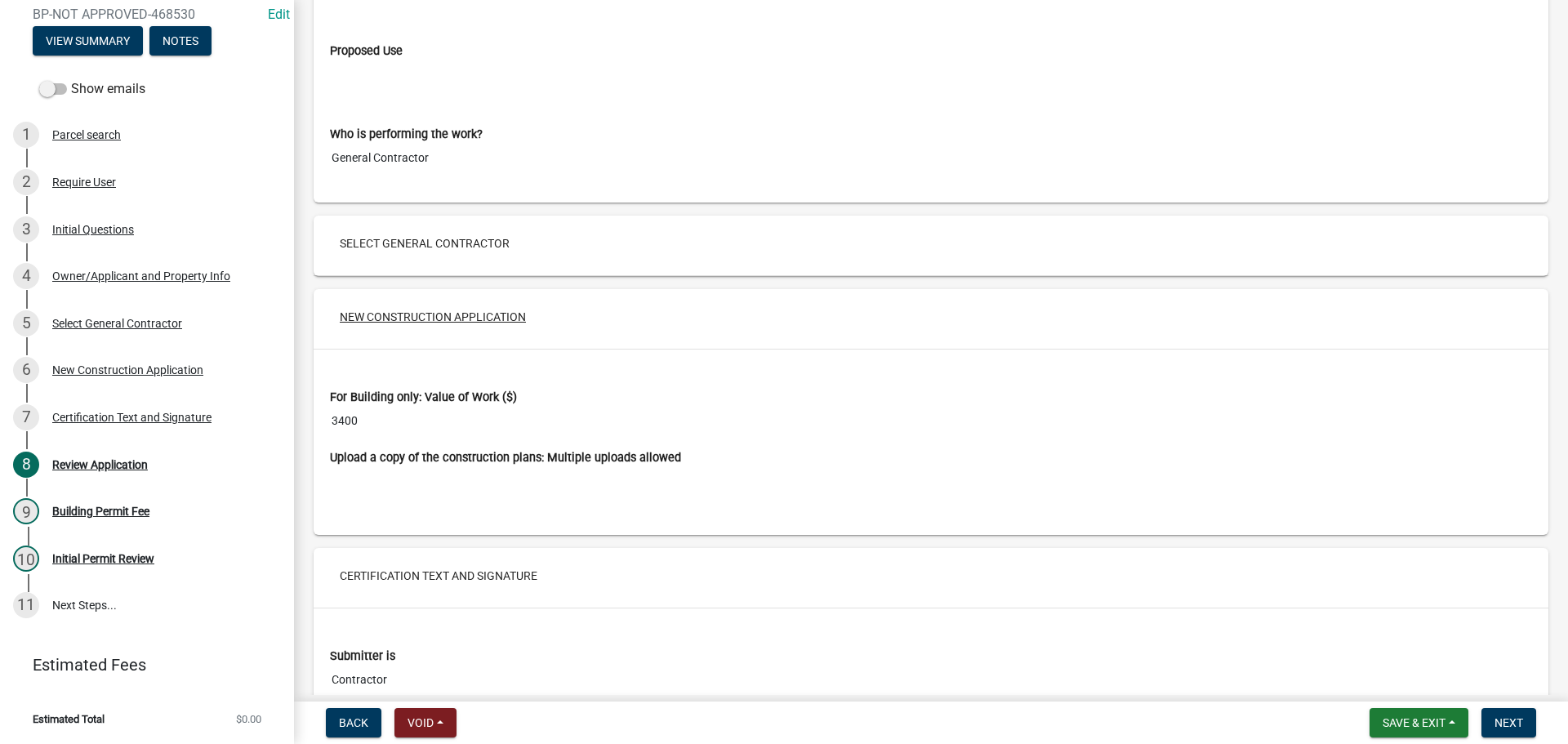
click at [413, 315] on button "New Construction Application" at bounding box center [432, 317] width 213 height 30
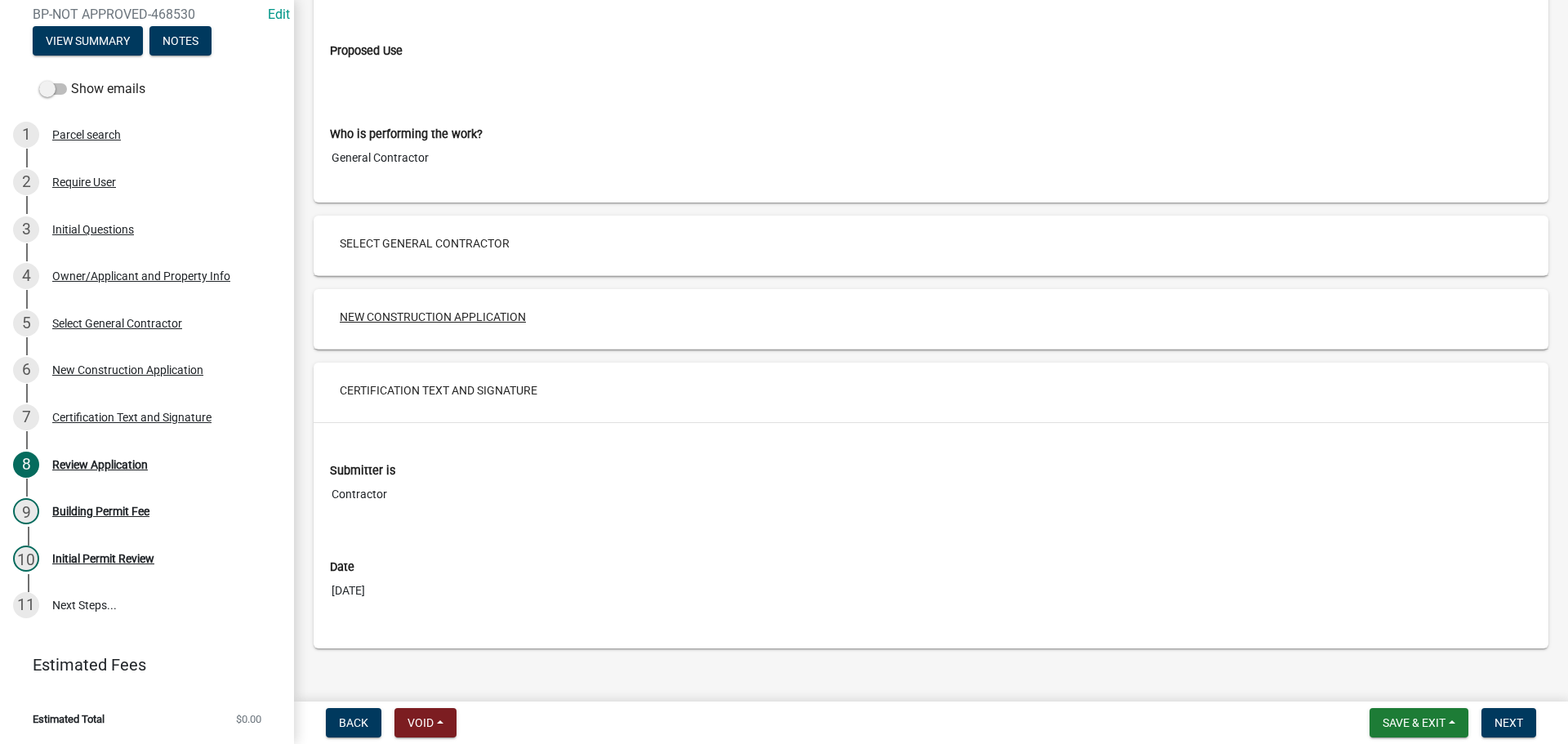
click at [413, 313] on button "New Construction Application" at bounding box center [432, 317] width 213 height 30
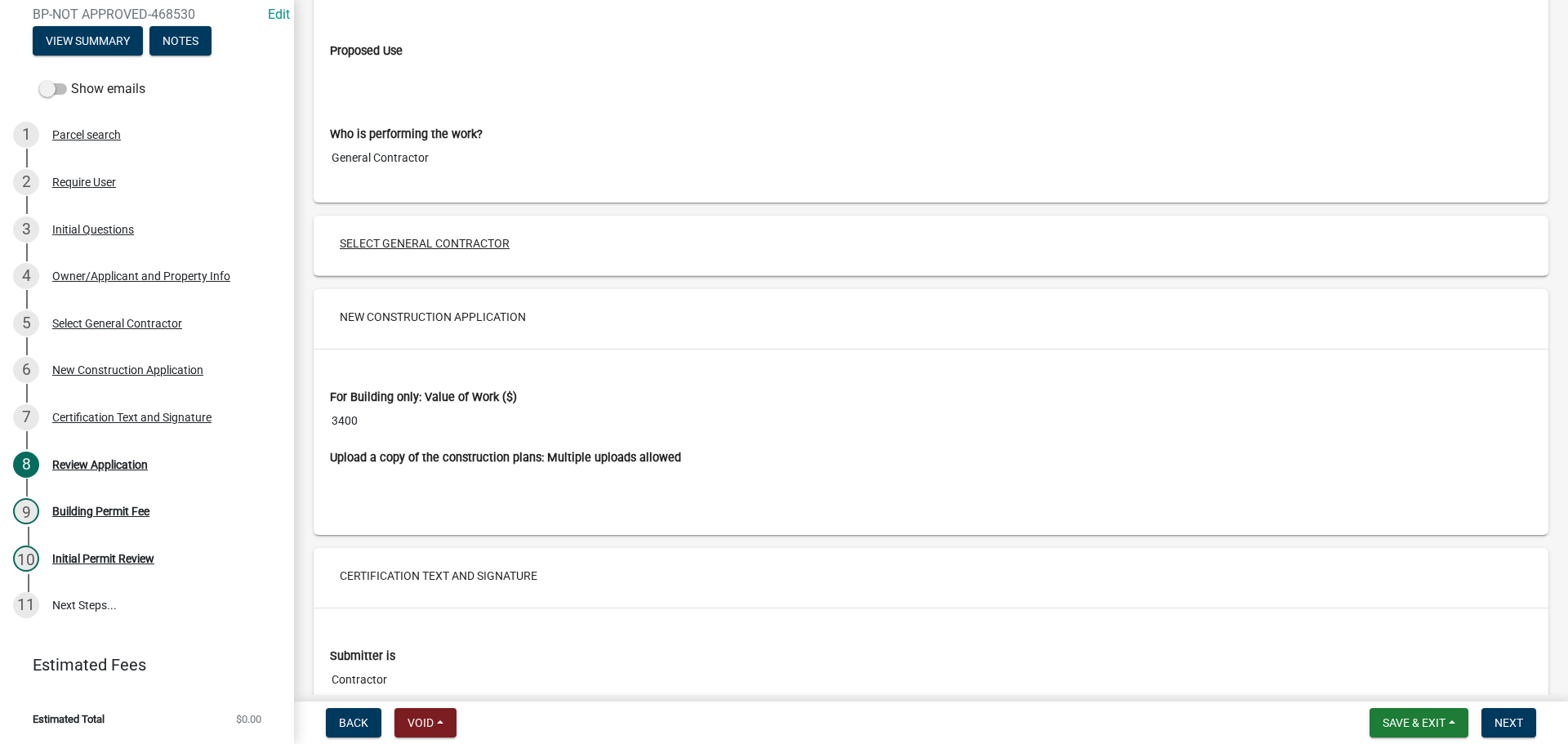
click at [419, 245] on button "Select General Contractor" at bounding box center [423, 243] width 196 height 30
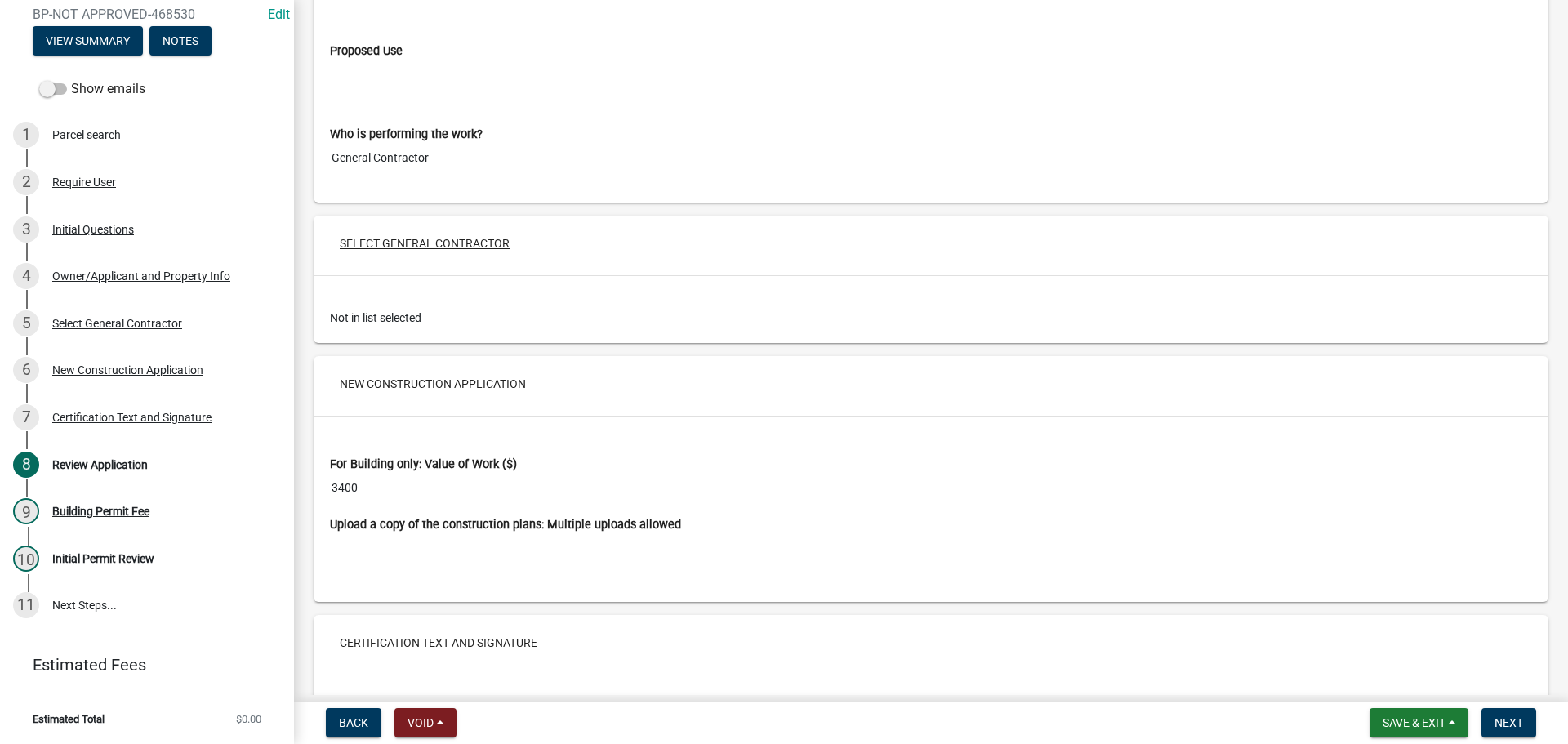
click at [468, 240] on button "Select General Contractor" at bounding box center [423, 243] width 196 height 30
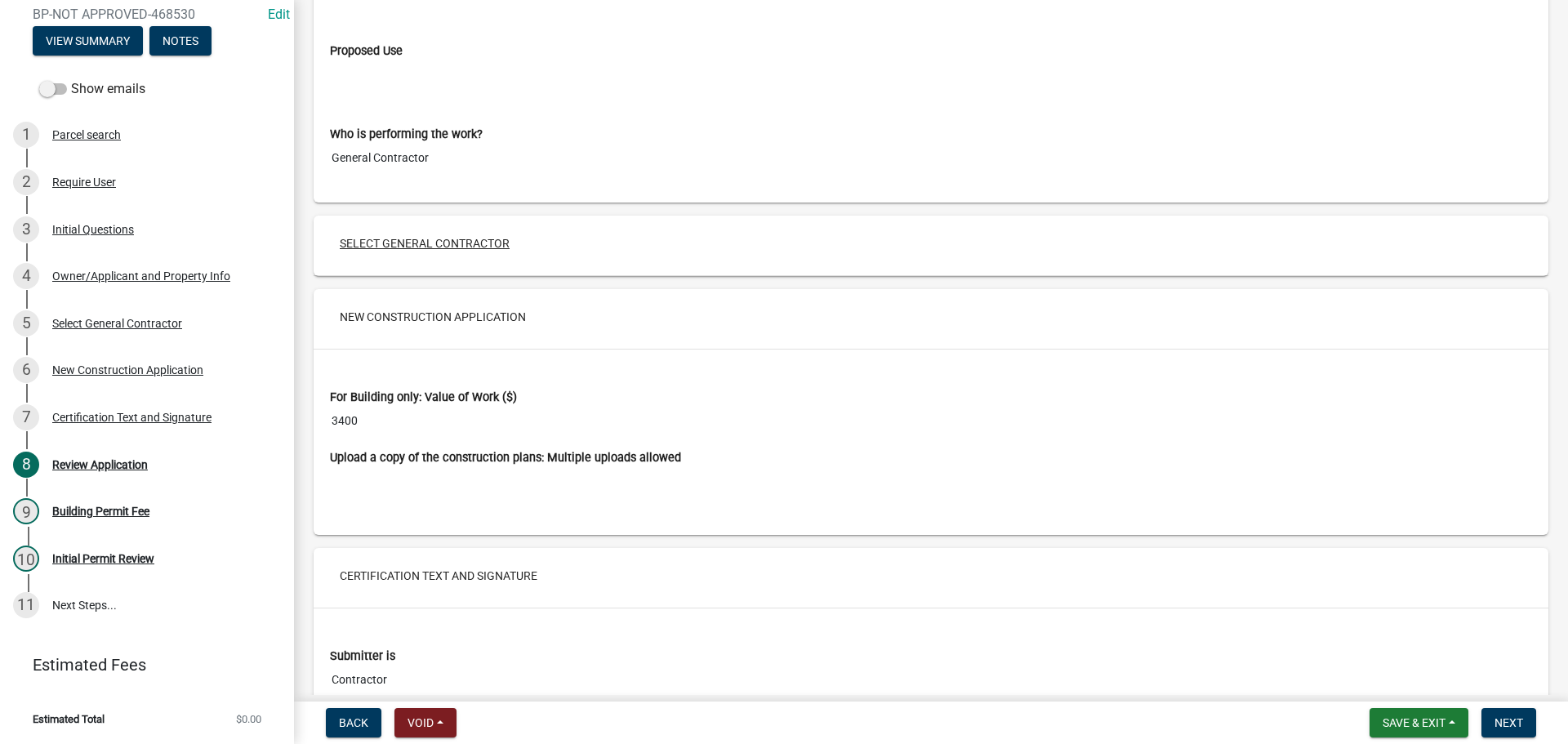
click at [468, 240] on button "Select General Contractor" at bounding box center [423, 243] width 196 height 30
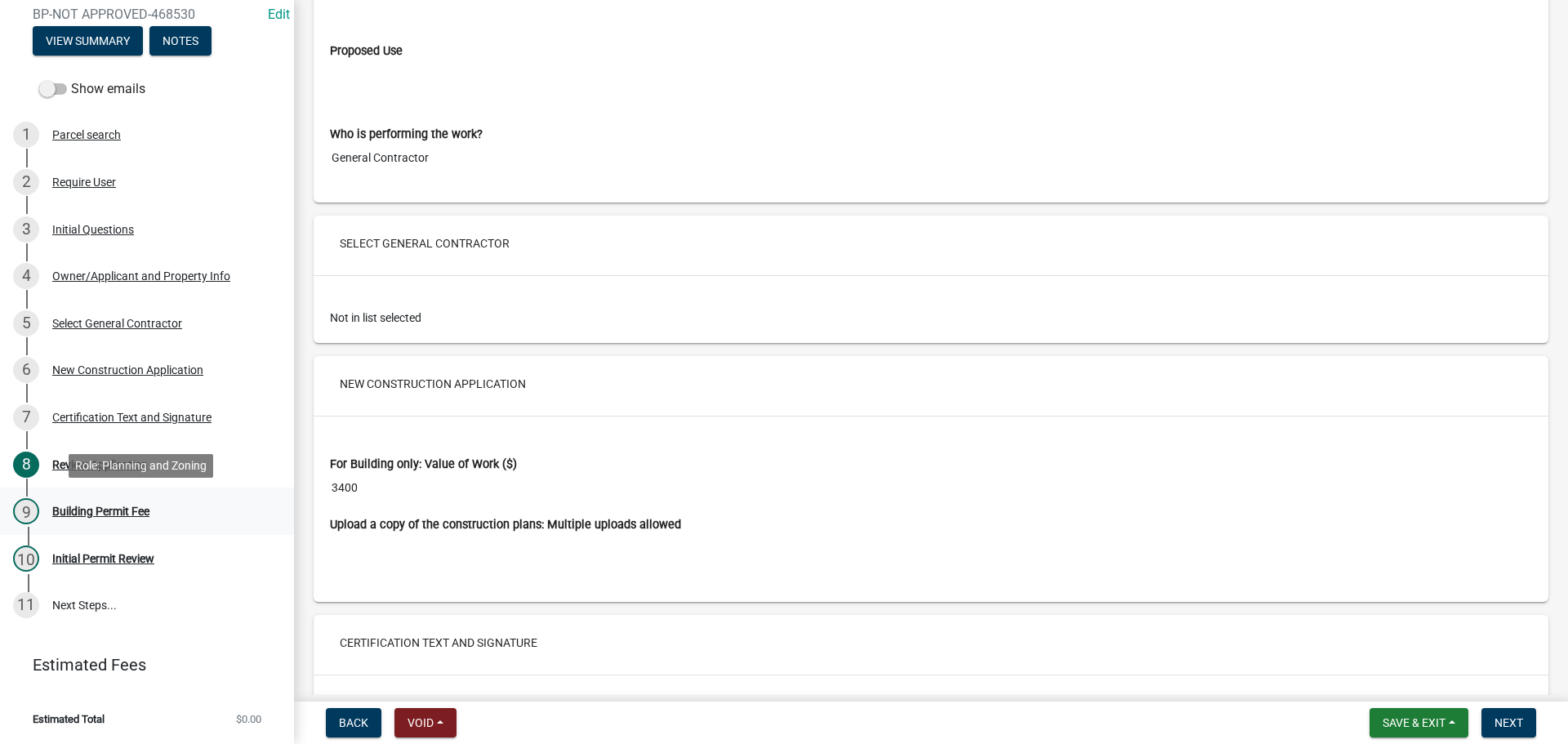
click at [119, 510] on div "Building Permit Fee" at bounding box center [101, 511] width 97 height 11
click at [153, 320] on div "Select General Contractor" at bounding box center [117, 323] width 130 height 11
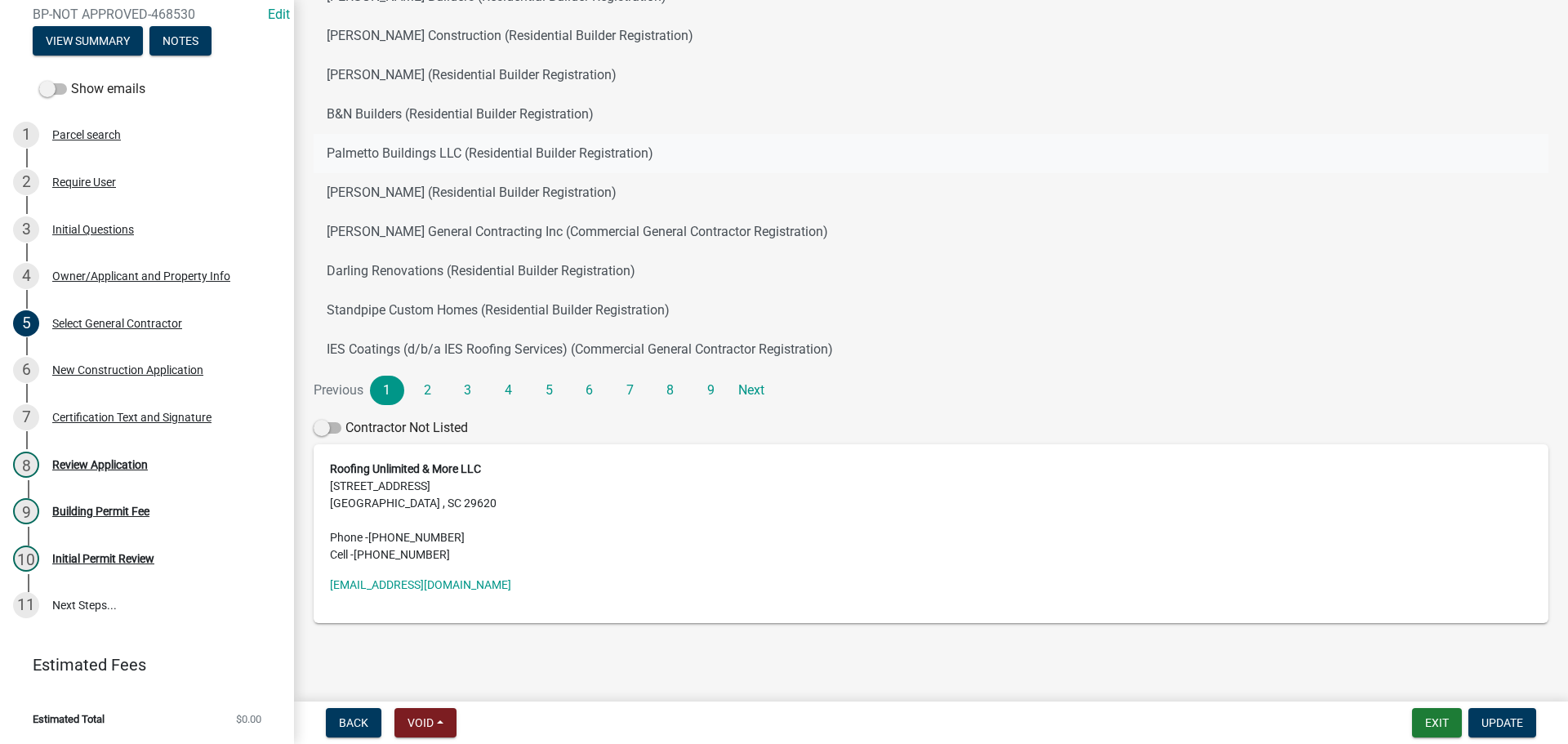
scroll to position [218, 0]
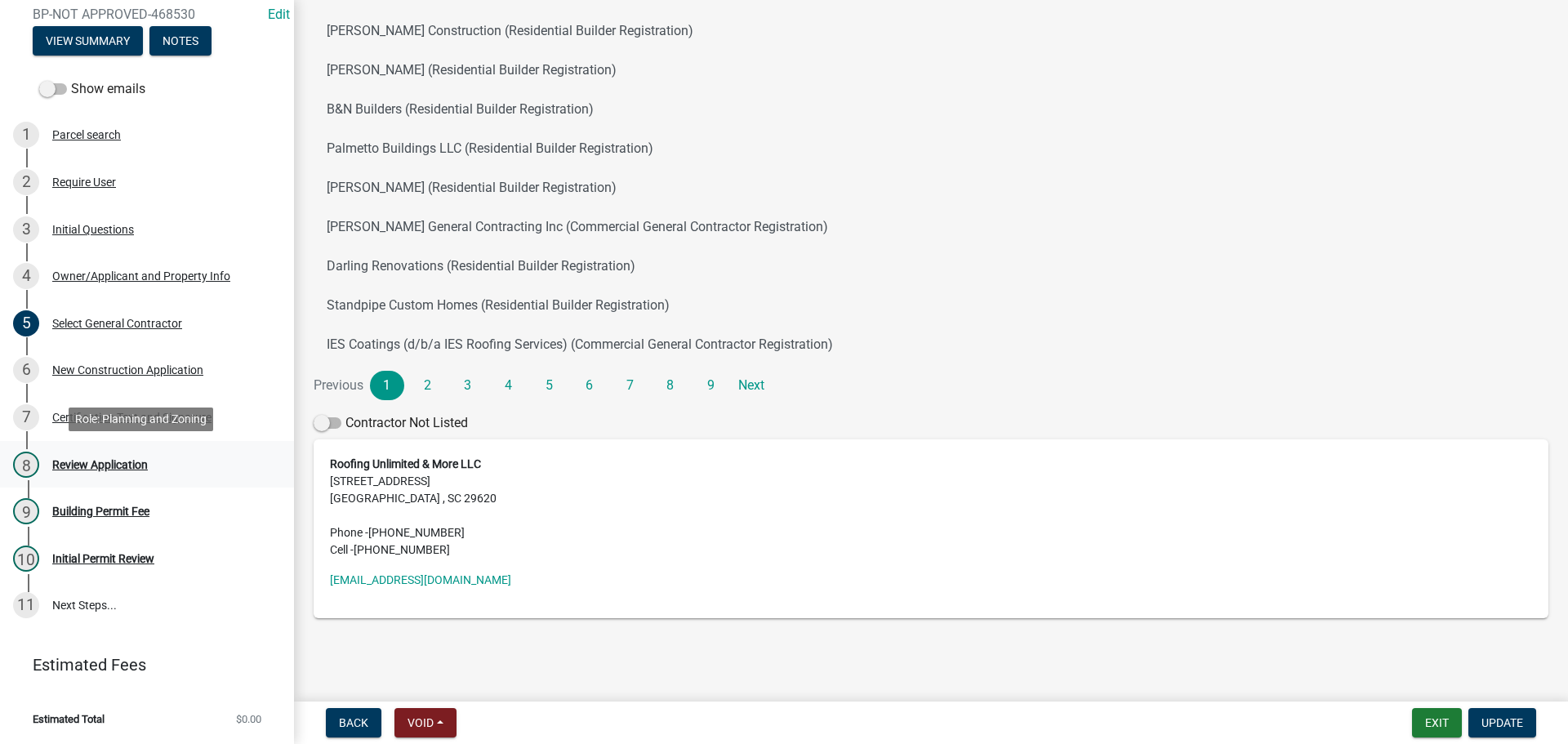
click at [74, 462] on div "Review Application" at bounding box center [100, 465] width 95 height 11
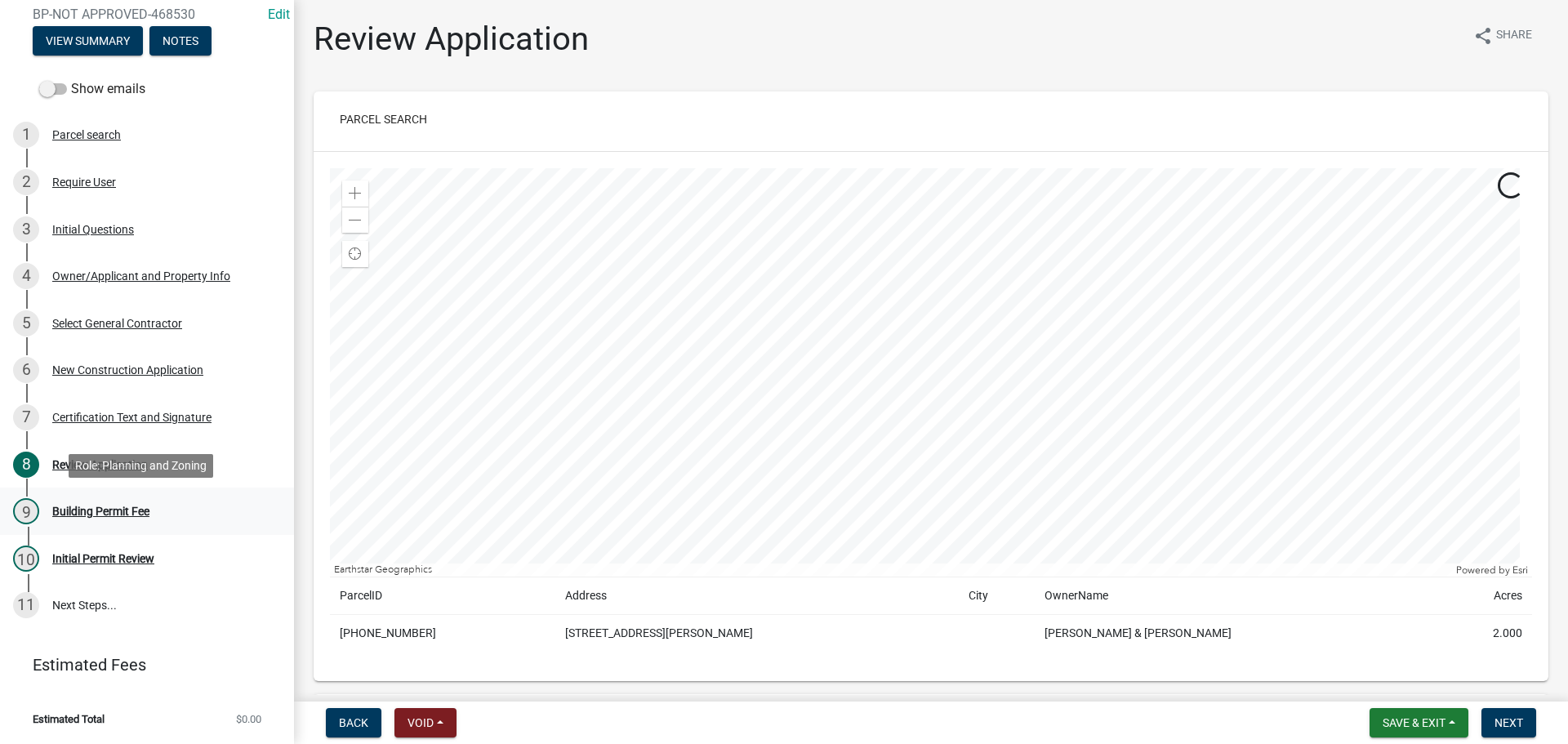
click at [99, 506] on div "Building Permit Fee" at bounding box center [101, 511] width 97 height 11
click at [109, 371] on div "New Construction Application" at bounding box center [128, 370] width 151 height 11
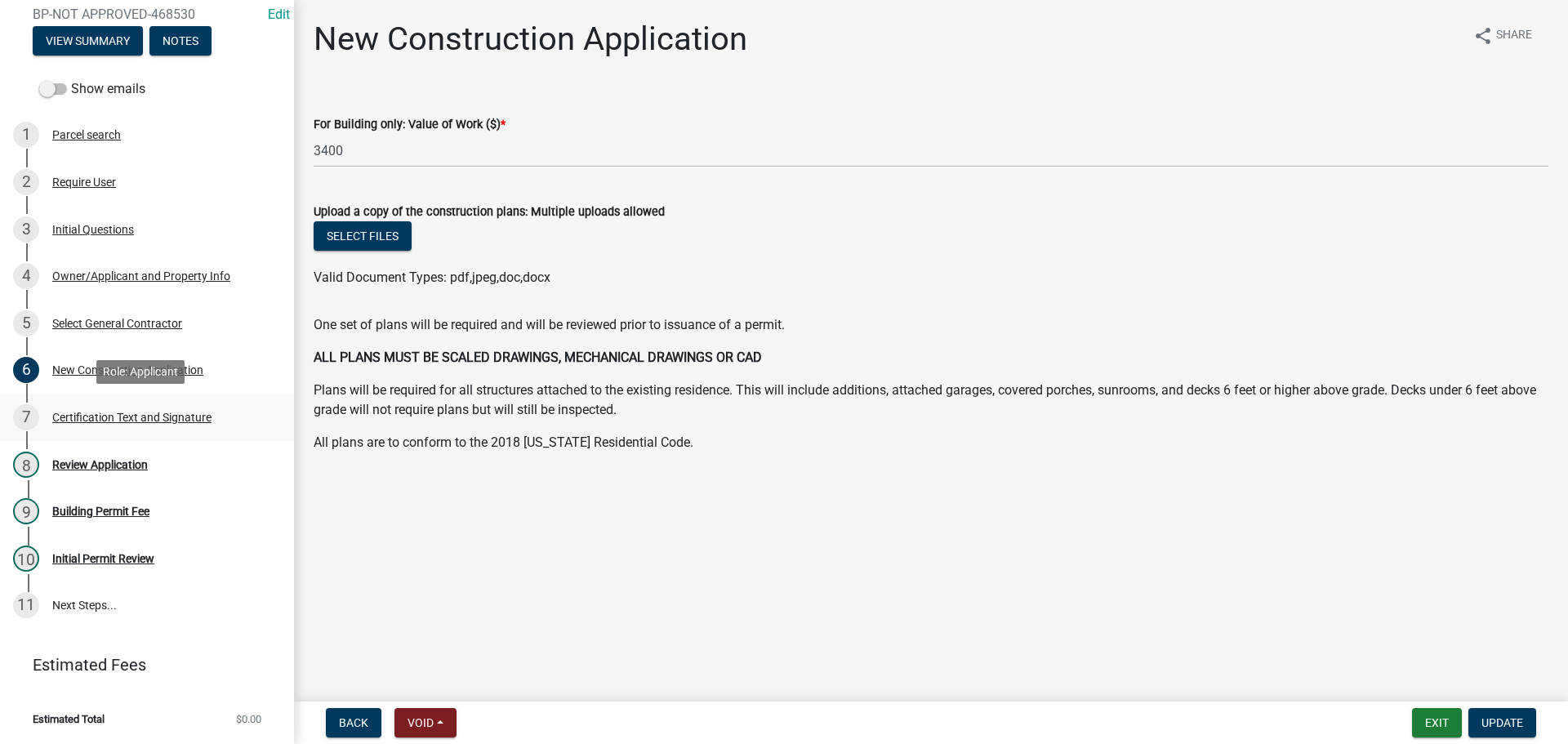
click at [120, 411] on div "Certification Text and Signature" at bounding box center [132, 417] width 159 height 11
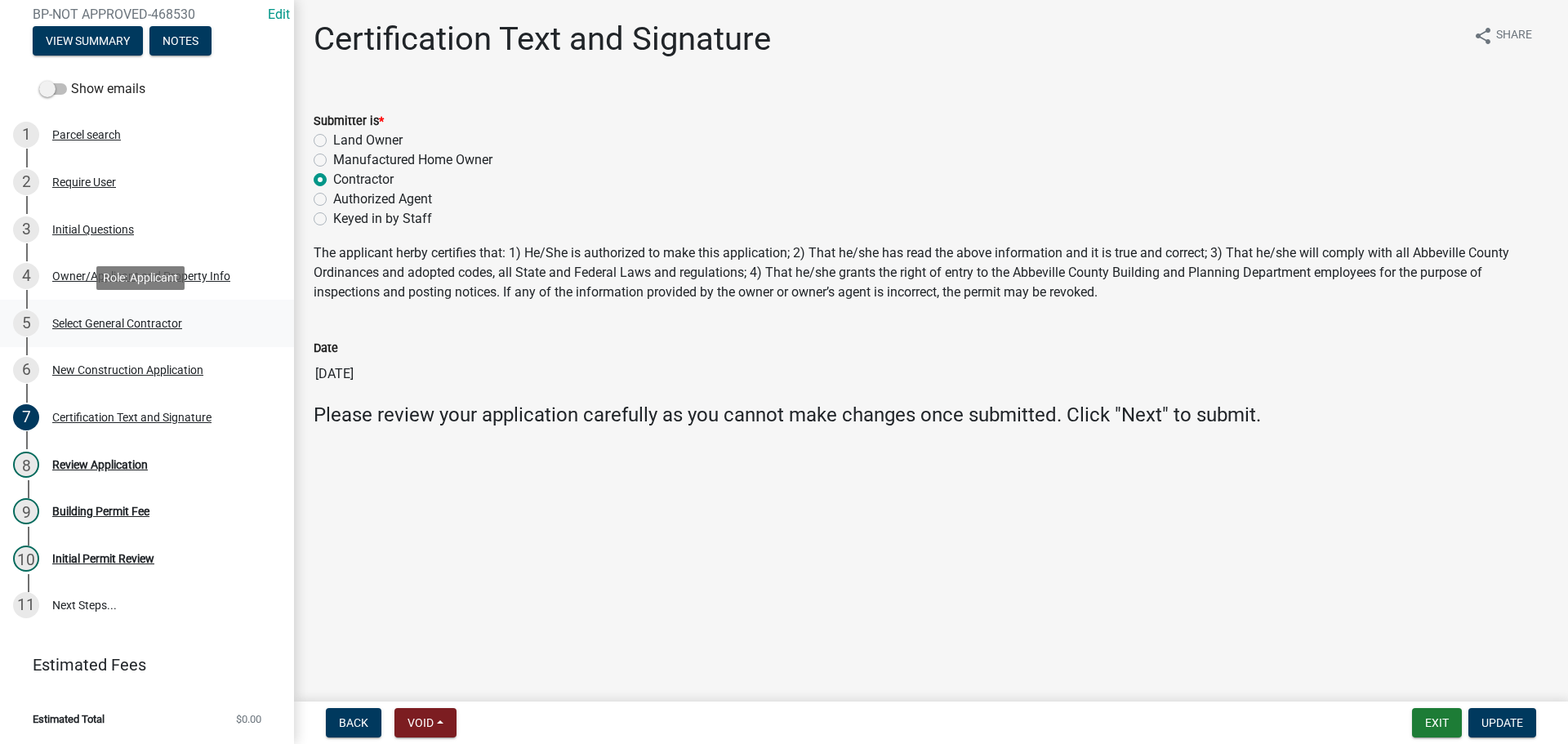
click at [109, 320] on div "Select General Contractor" at bounding box center [117, 323] width 130 height 11
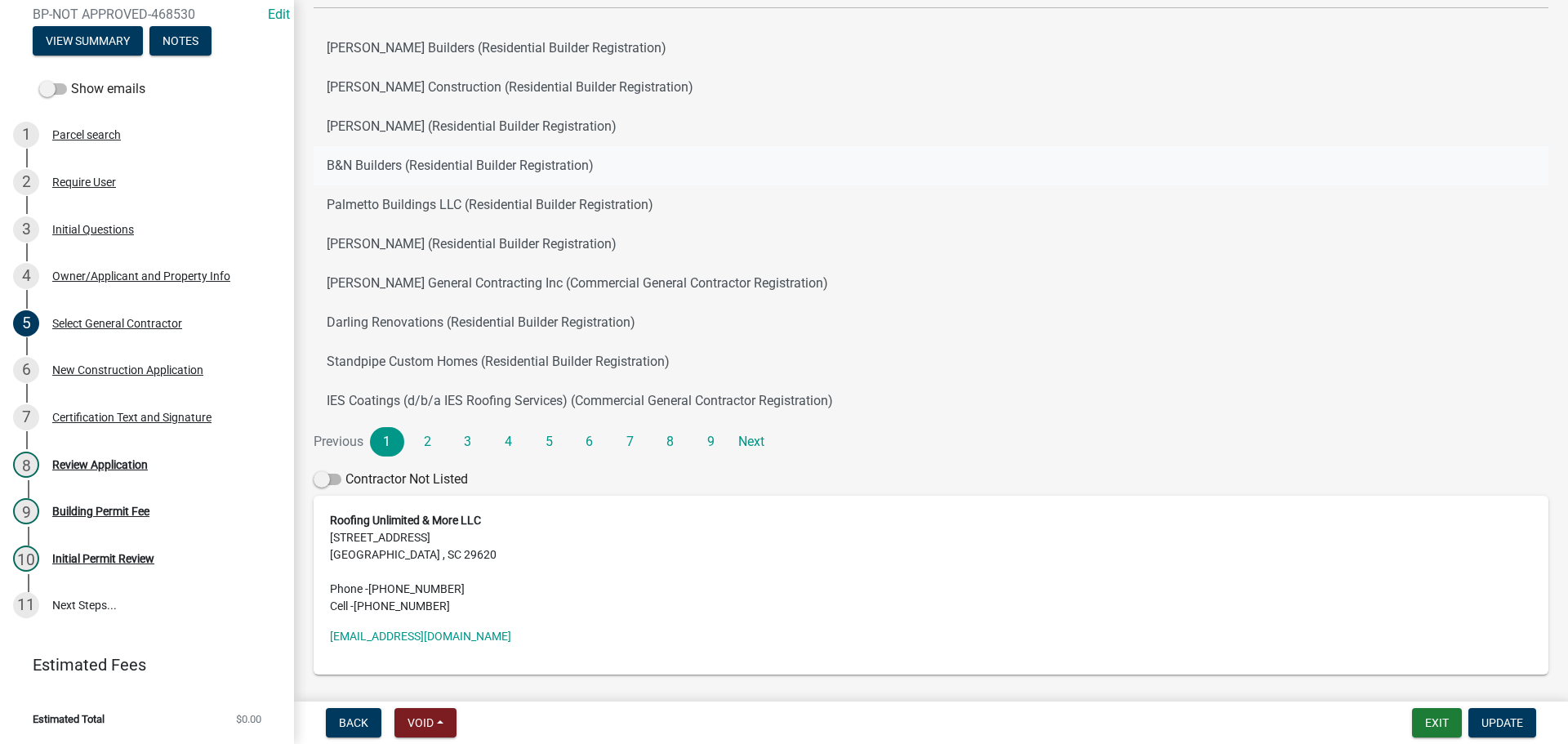
scroll to position [163, 0]
click at [122, 463] on div "Review Application" at bounding box center [100, 465] width 95 height 11
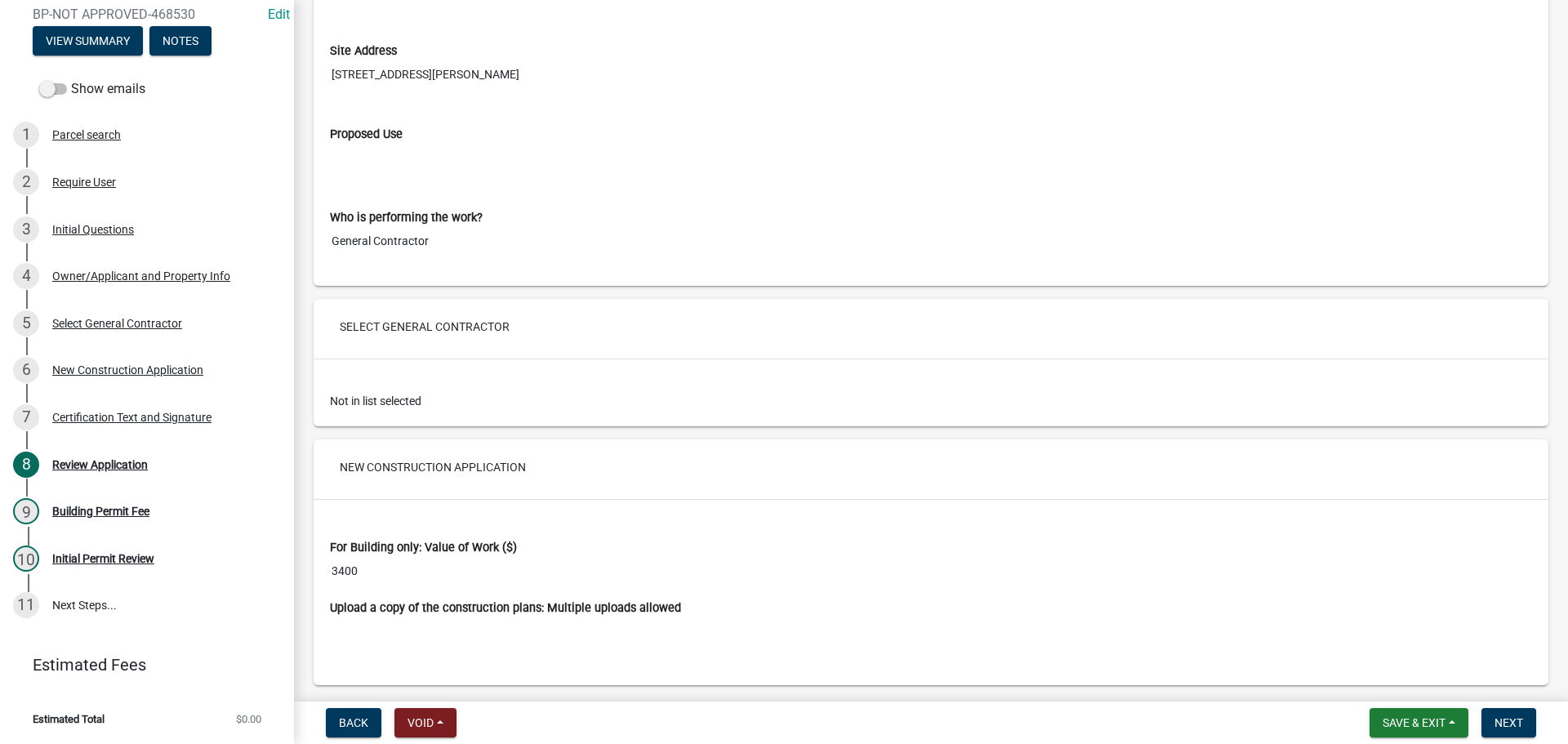
scroll to position [2286, 0]
click at [107, 503] on div "9 Building Permit Fee" at bounding box center [140, 510] width 255 height 26
click at [101, 553] on div "Initial Permit Review" at bounding box center [103, 559] width 102 height 11
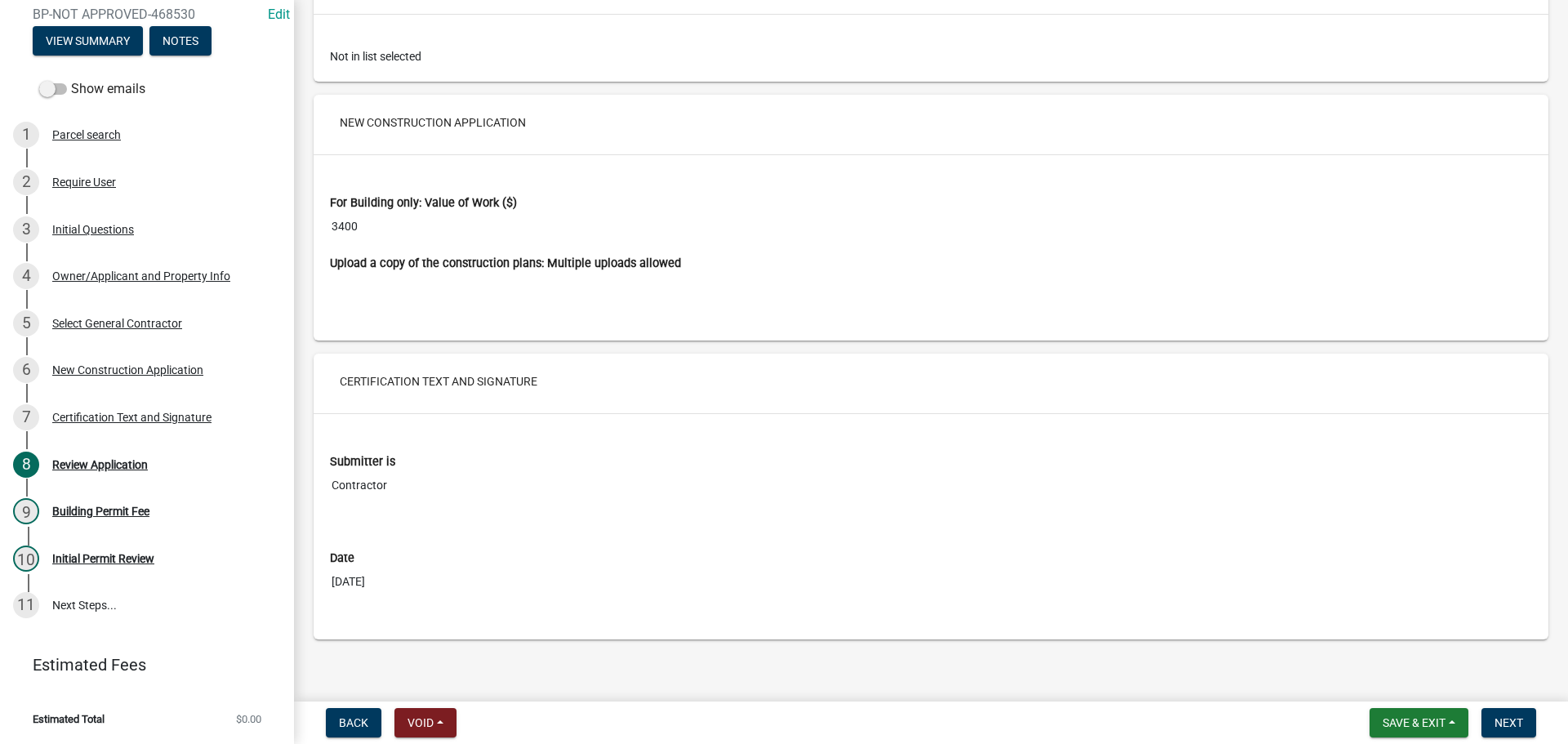
scroll to position [2637, 0]
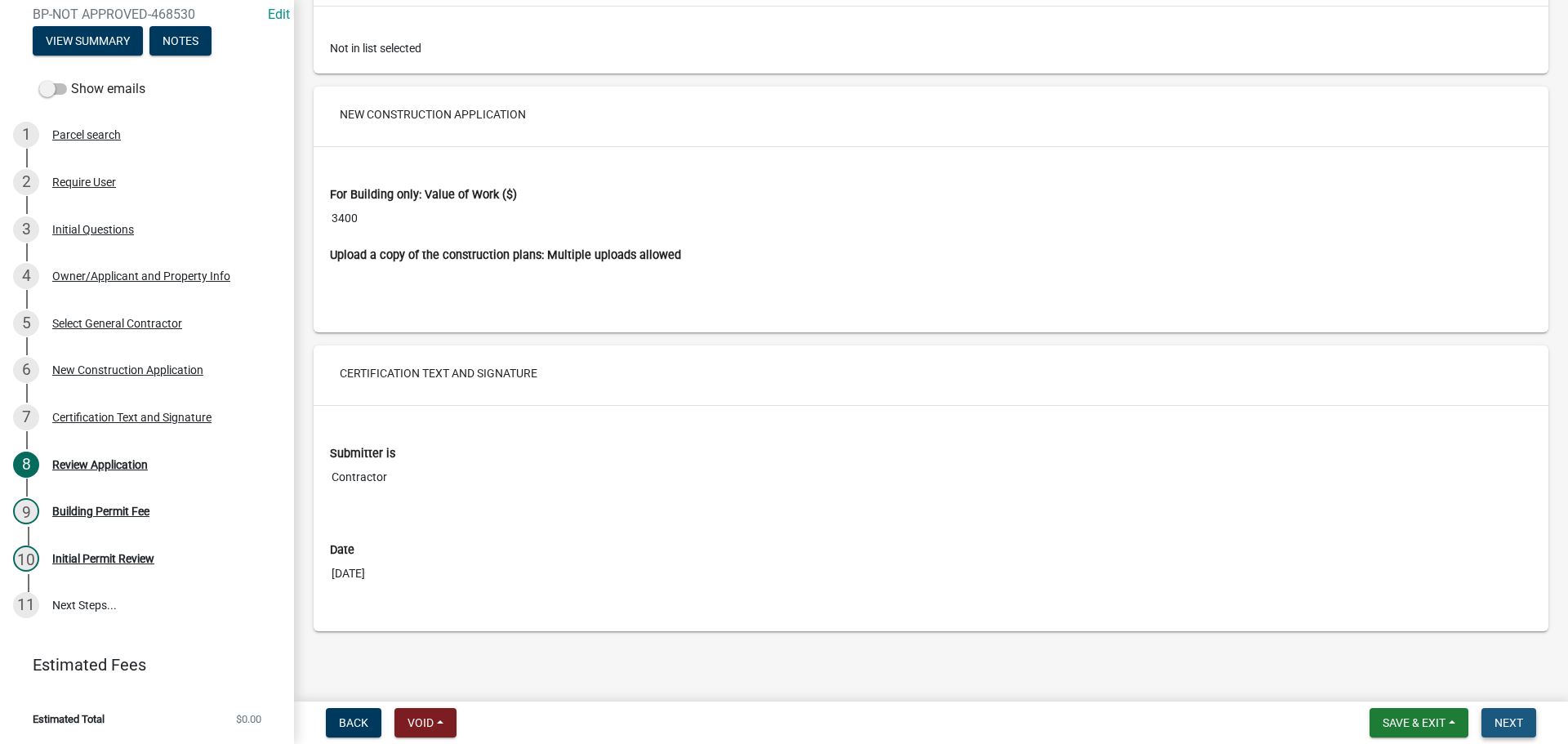
click at [1502, 718] on span "Next" at bounding box center [1509, 723] width 29 height 13
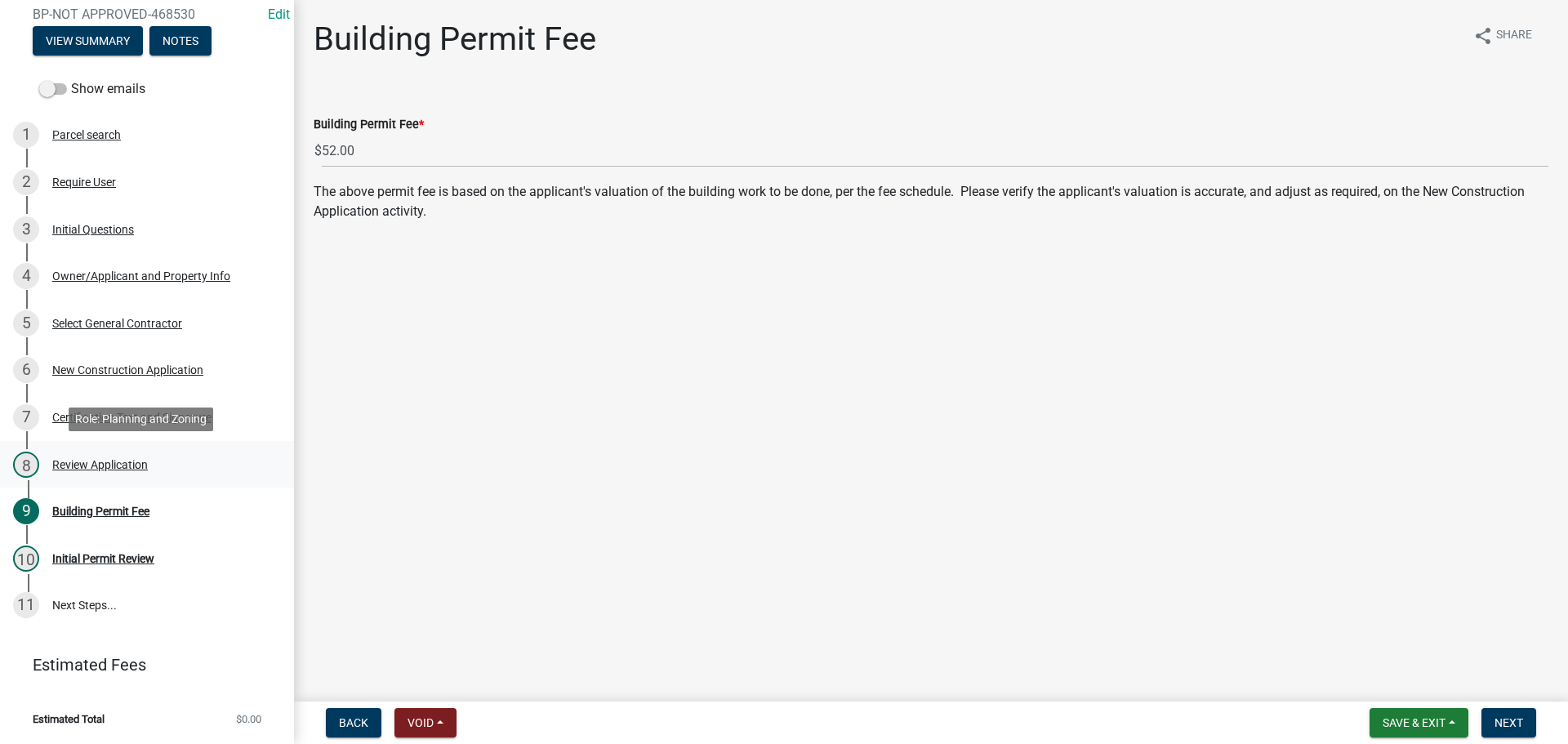
click at [108, 465] on div "Review Application" at bounding box center [100, 465] width 95 height 11
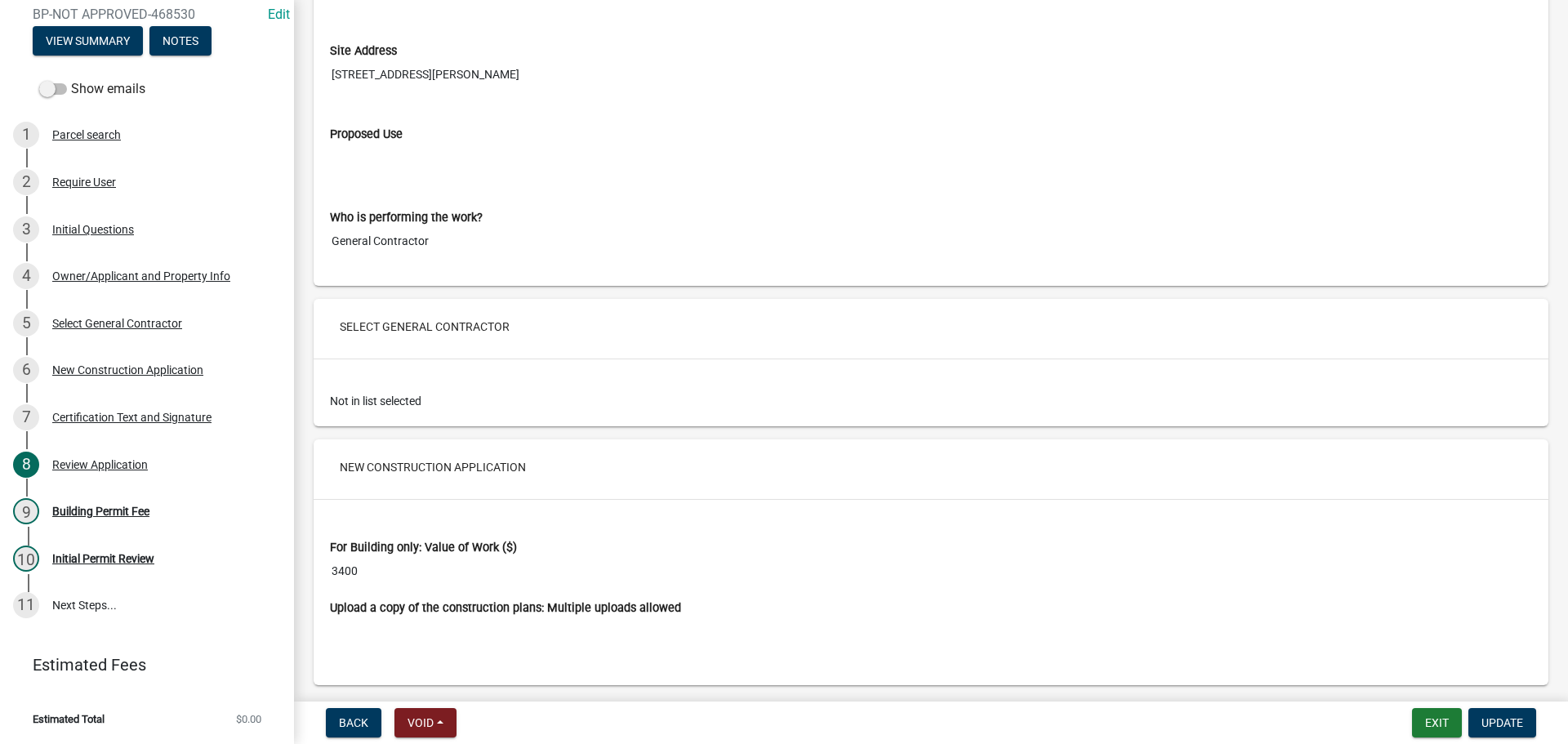
scroll to position [2286, 0]
click at [99, 509] on div "Building Permit Fee" at bounding box center [101, 511] width 97 height 11
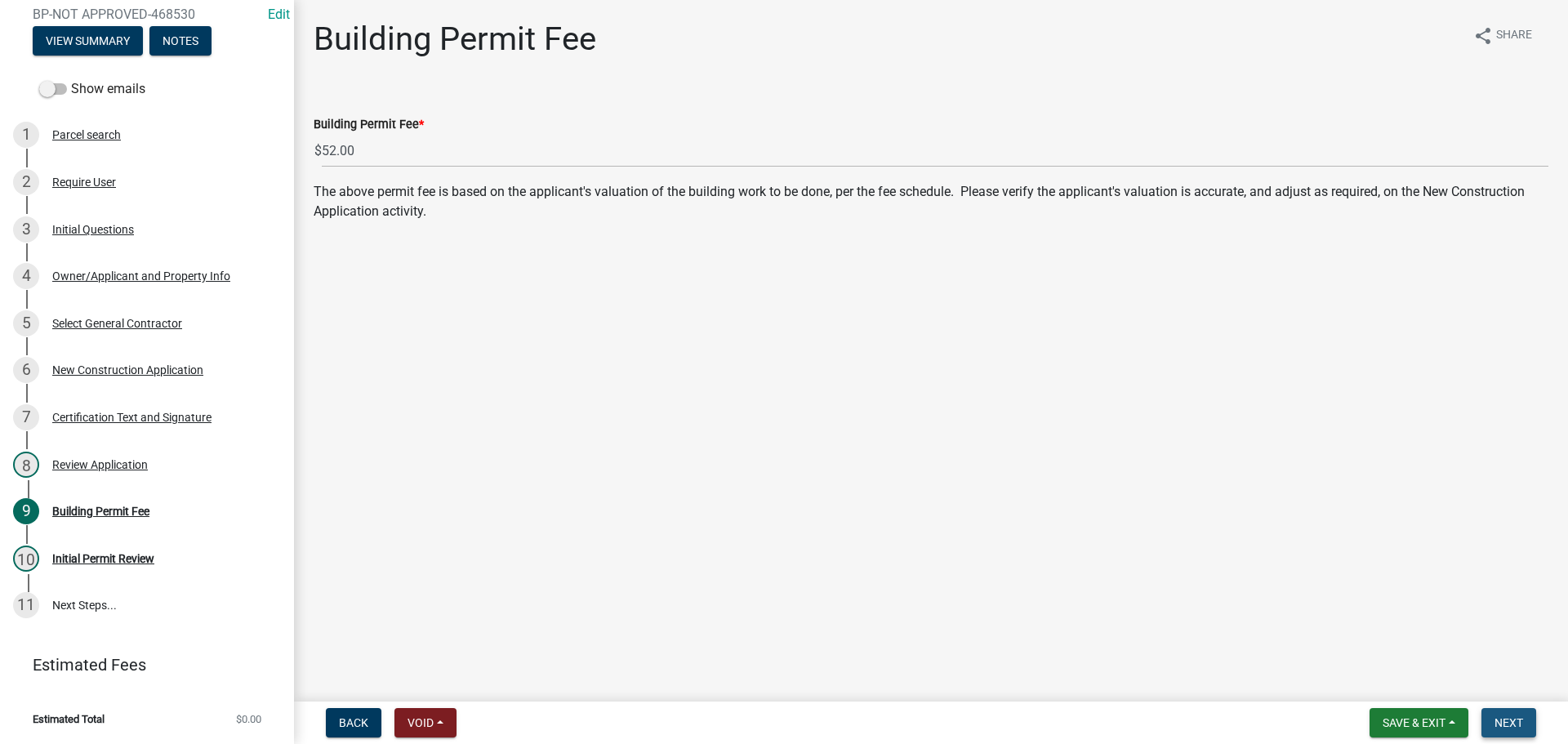
click at [1498, 724] on span "Next" at bounding box center [1509, 723] width 29 height 13
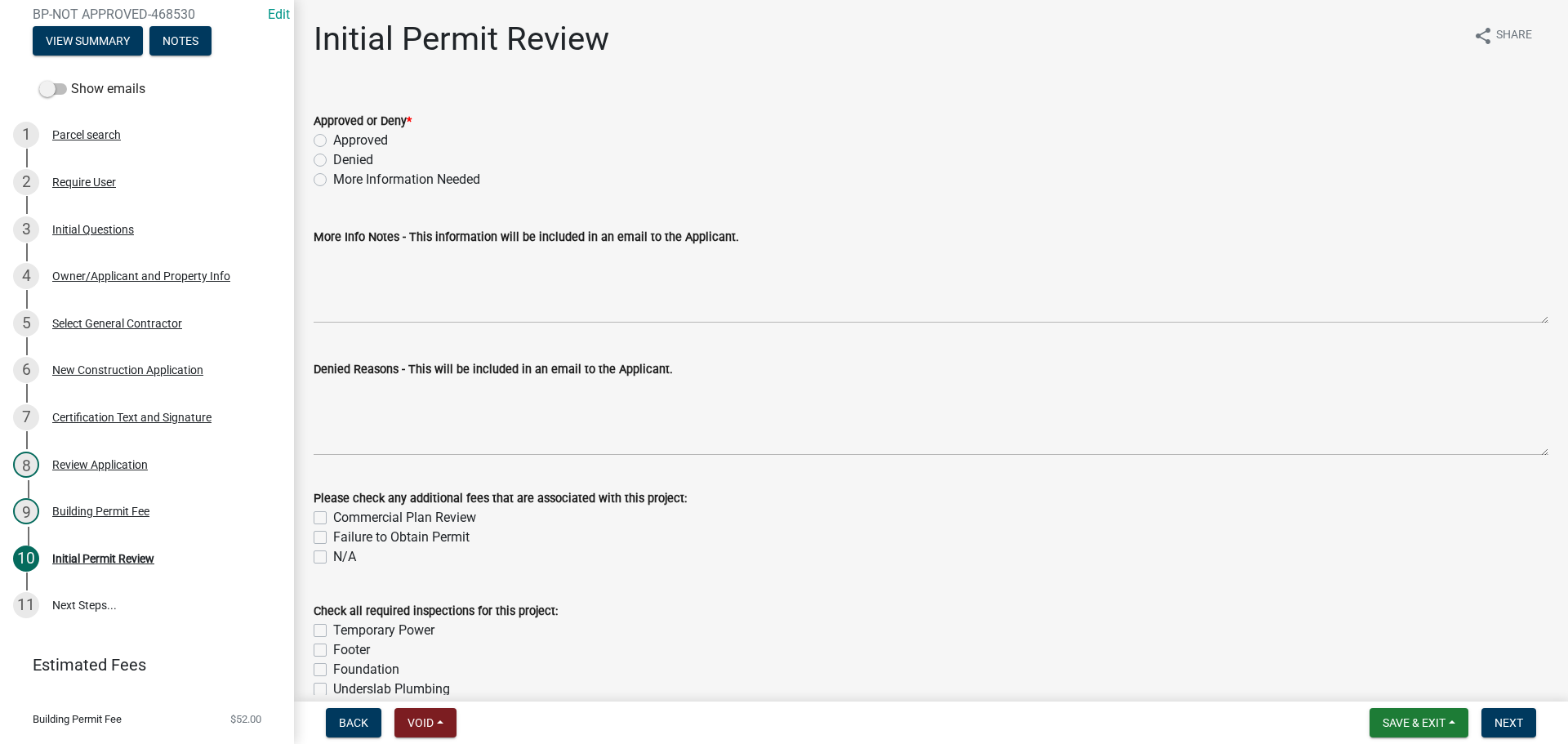
click at [333, 139] on label "Approved" at bounding box center [360, 140] width 54 height 20
click at [333, 139] on input "Approved" at bounding box center [338, 135] width 10 height 10
radio input "true"
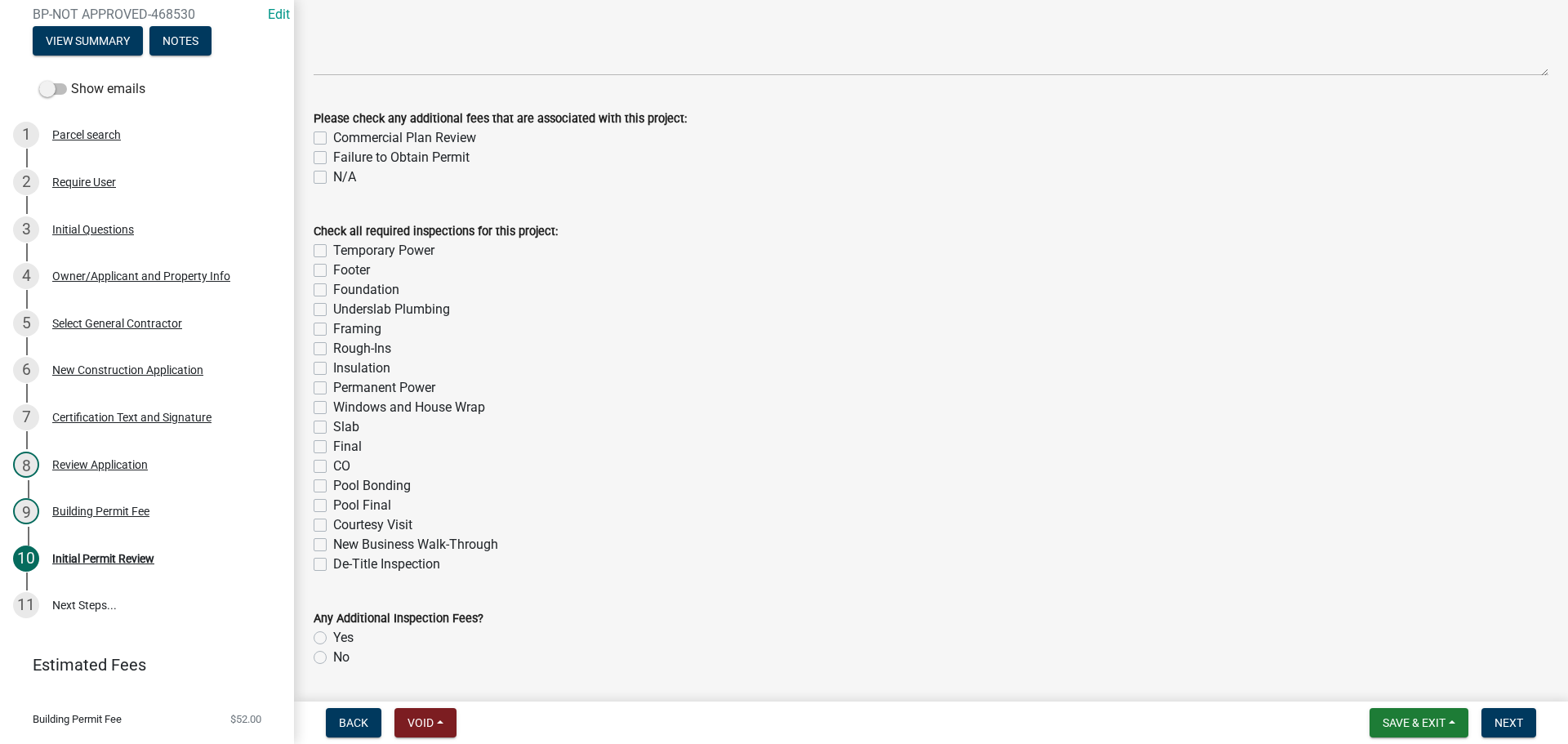
scroll to position [430, 0]
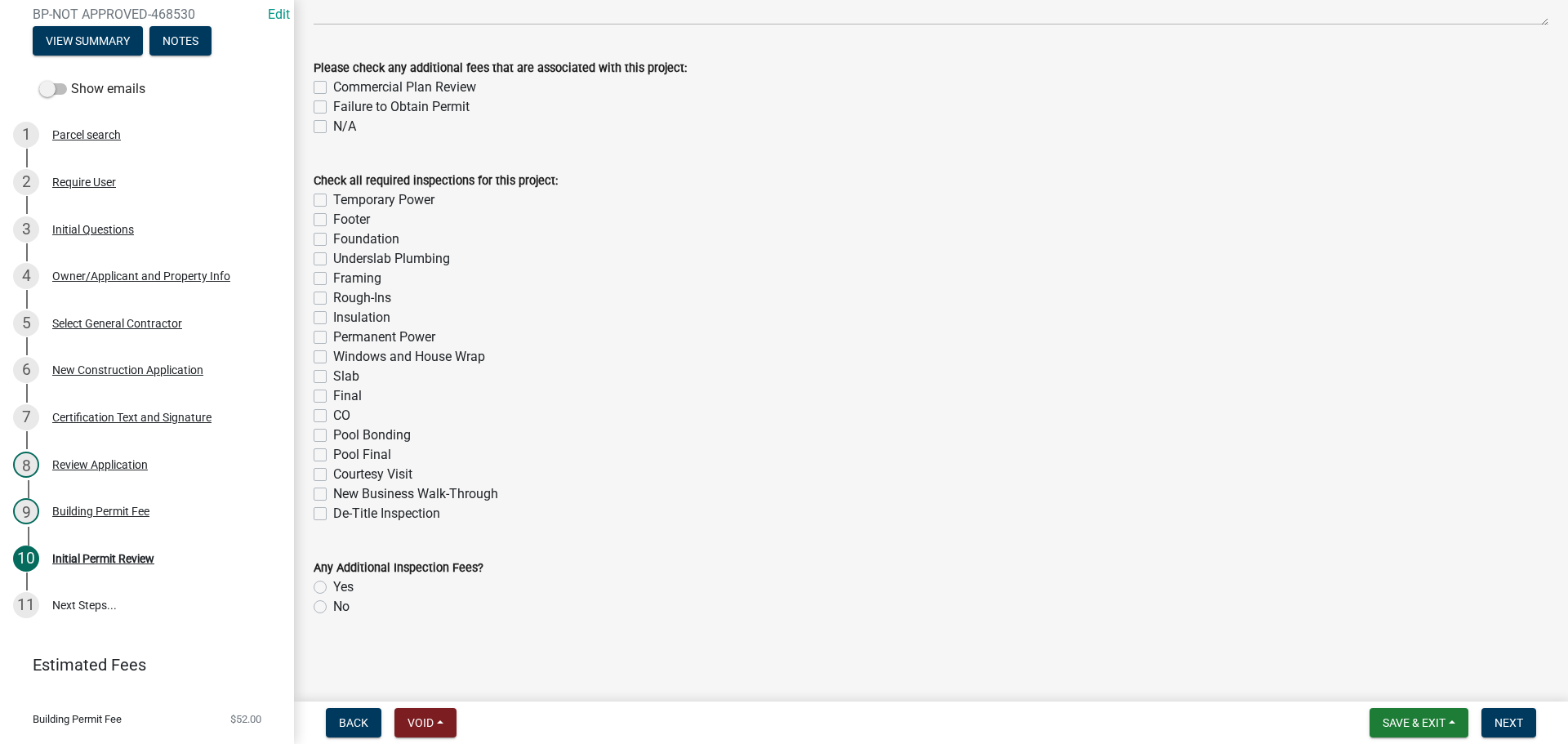
click at [1497, 741] on nav "Back Void Withdraw Lock Expire Void Save & Exit Save Save & Exit Next" at bounding box center [931, 722] width 1274 height 43
click at [1506, 718] on span "Next" at bounding box center [1509, 723] width 29 height 13
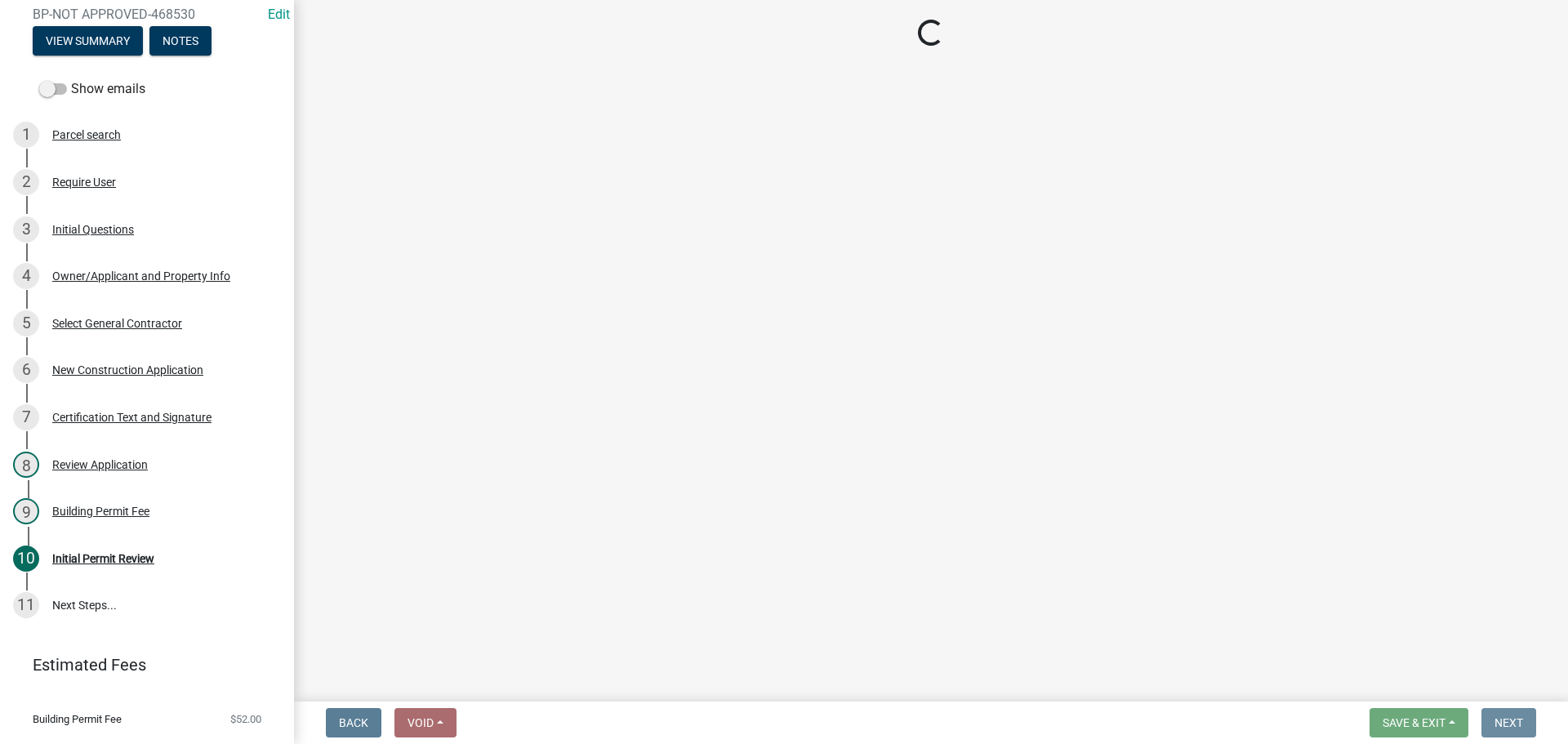
scroll to position [0, 0]
select select "3: 3"
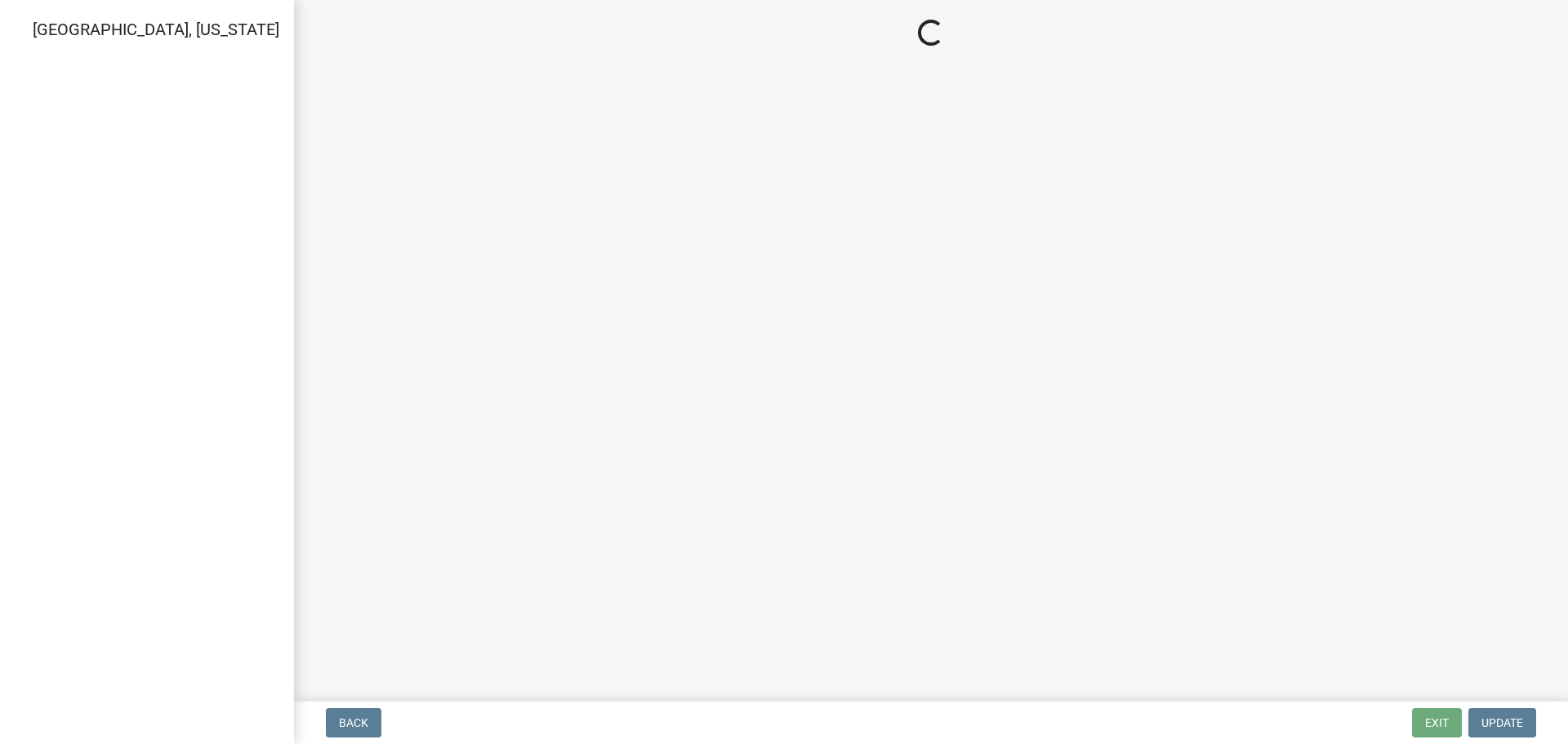
select select "3: 3"
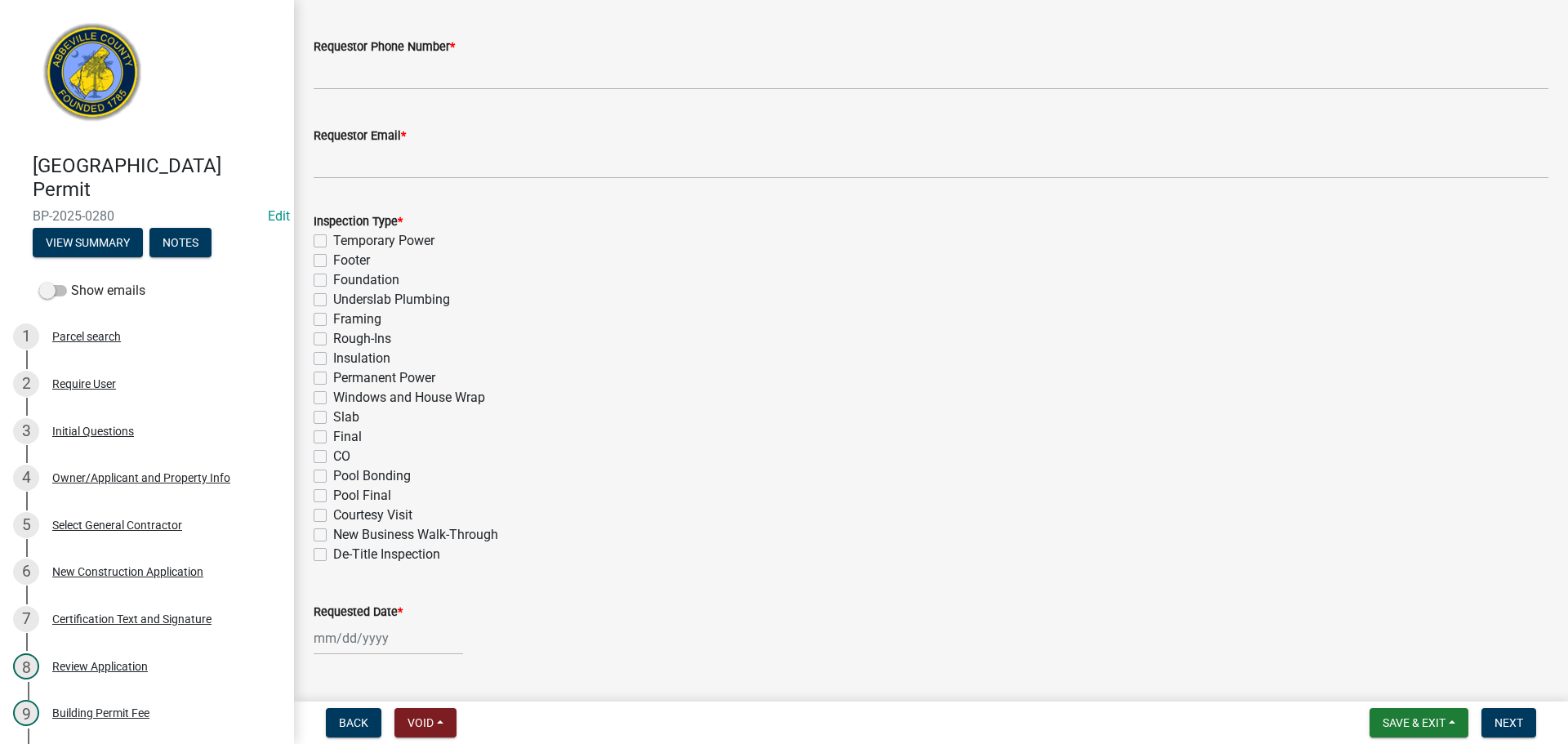
scroll to position [558, 0]
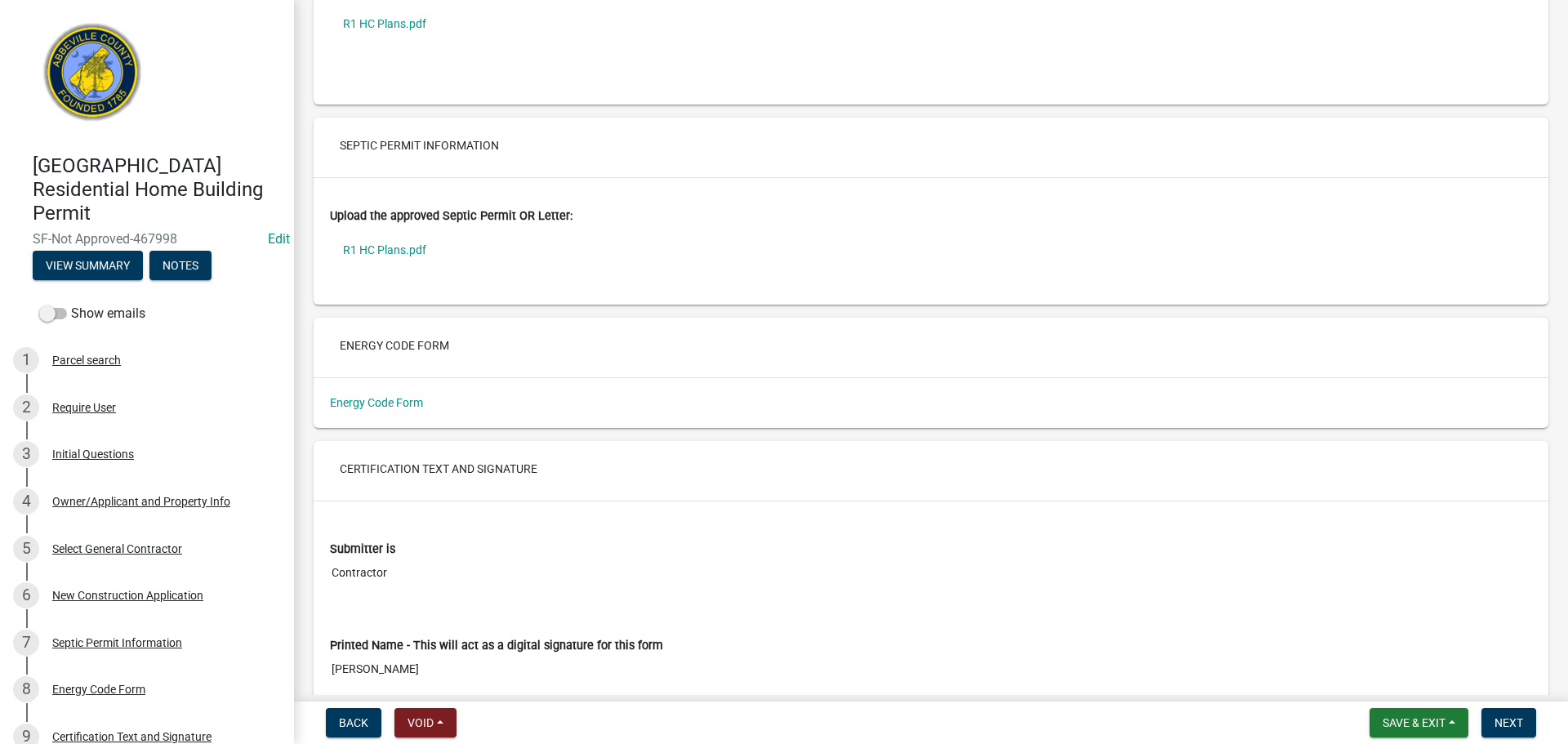
scroll to position [5774, 0]
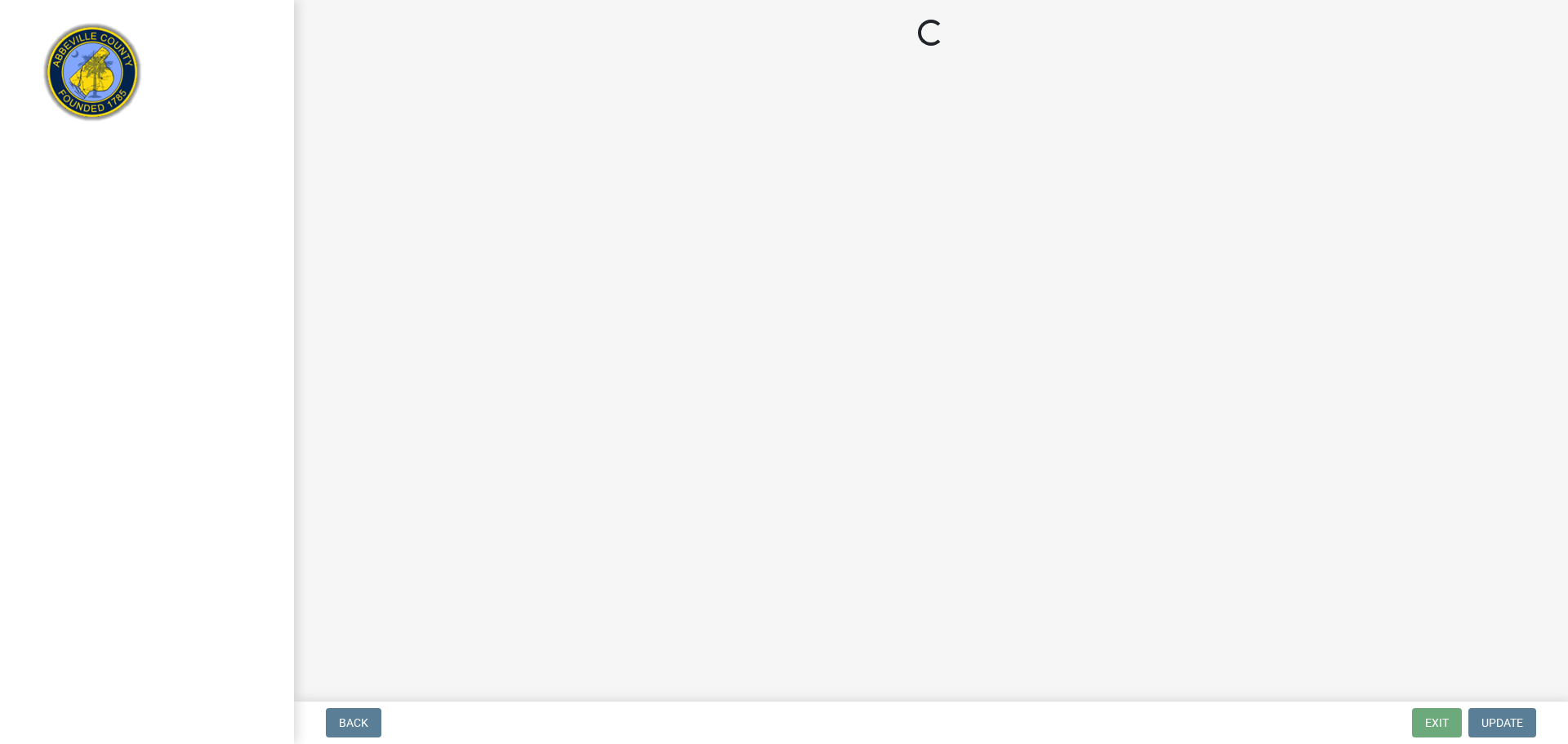
select select "3: 3"
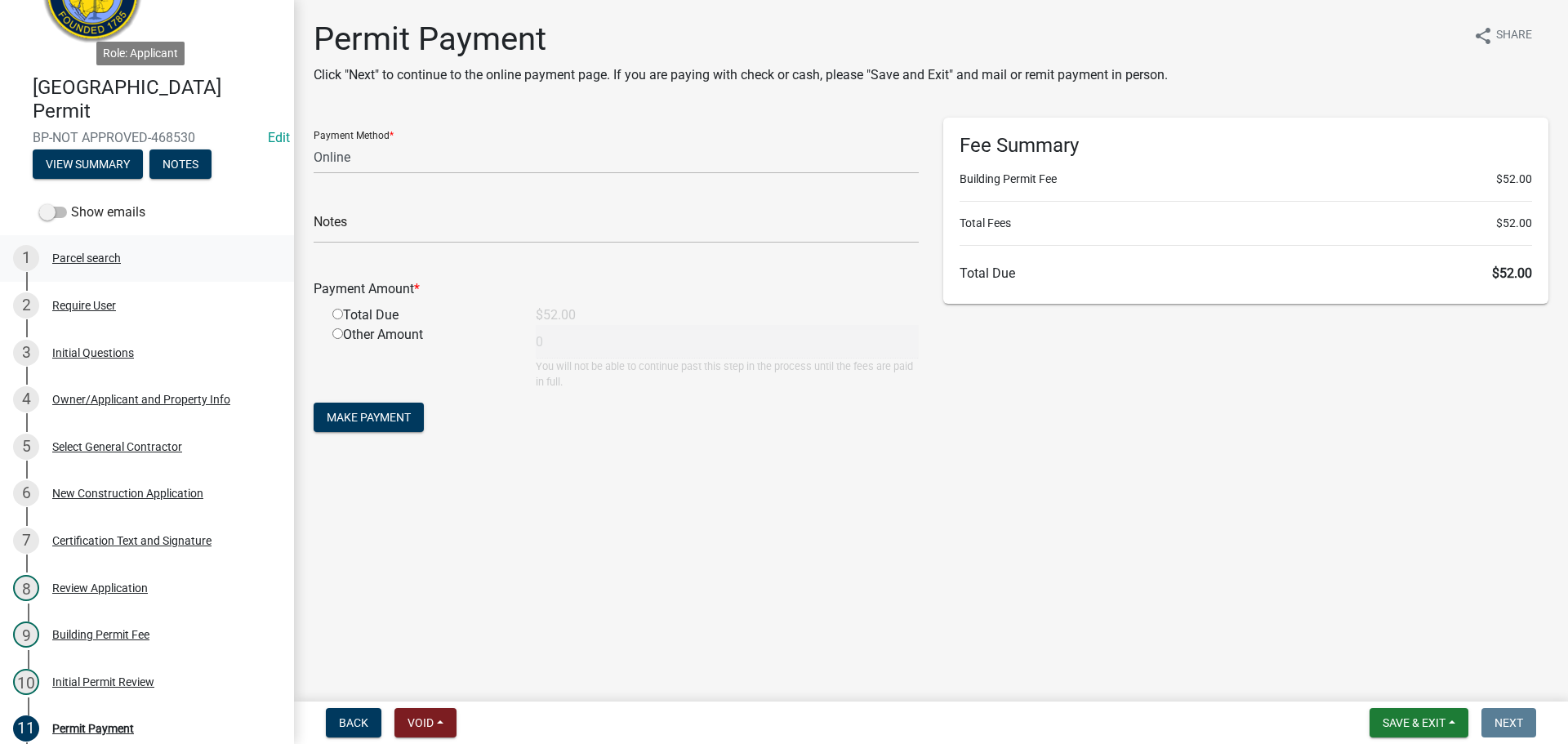
scroll to position [245, 0]
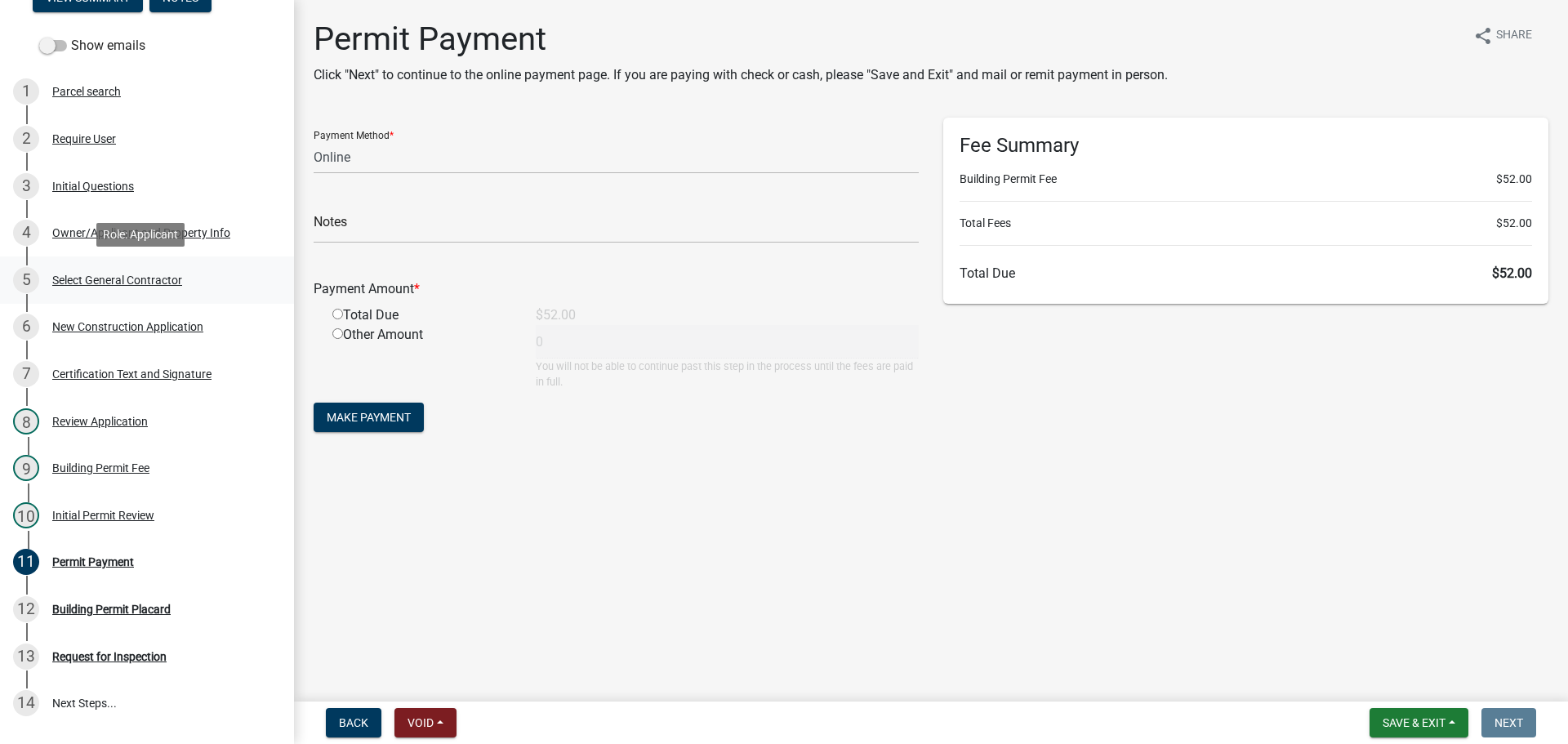
click at [100, 275] on div "Select General Contractor" at bounding box center [117, 280] width 130 height 11
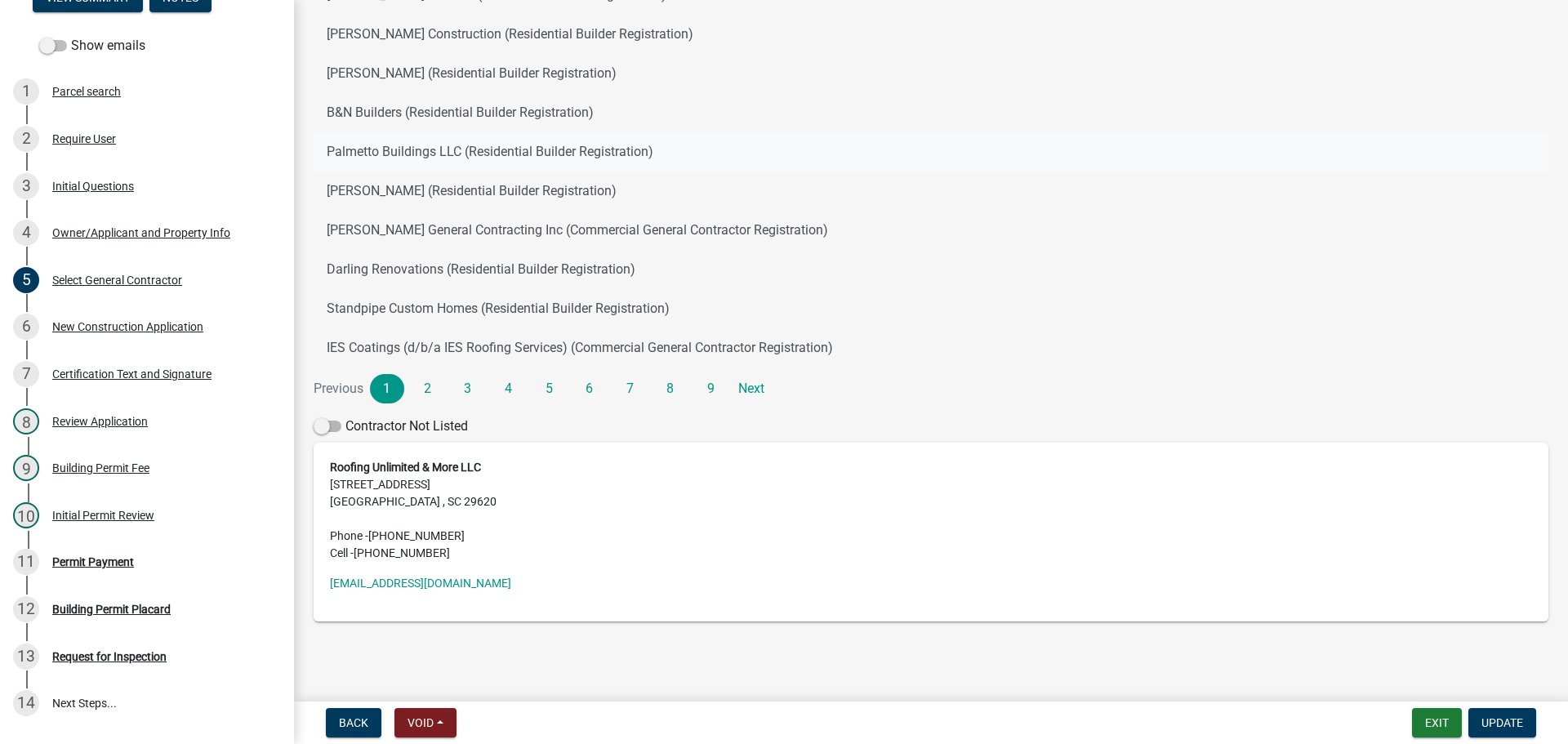
scroll to position [218, 0]
click at [185, 321] on div "New Construction Application" at bounding box center [128, 326] width 151 height 11
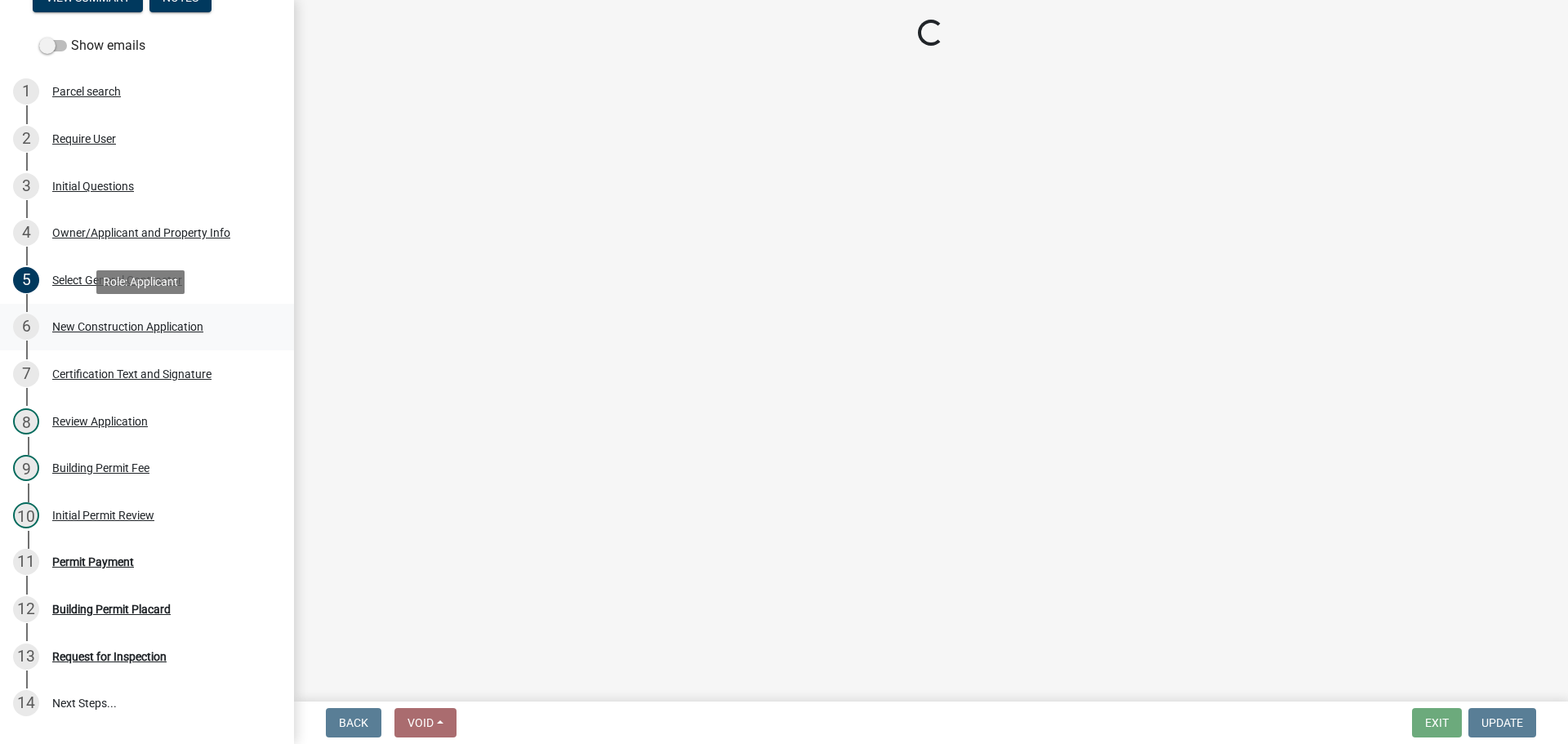
scroll to position [0, 0]
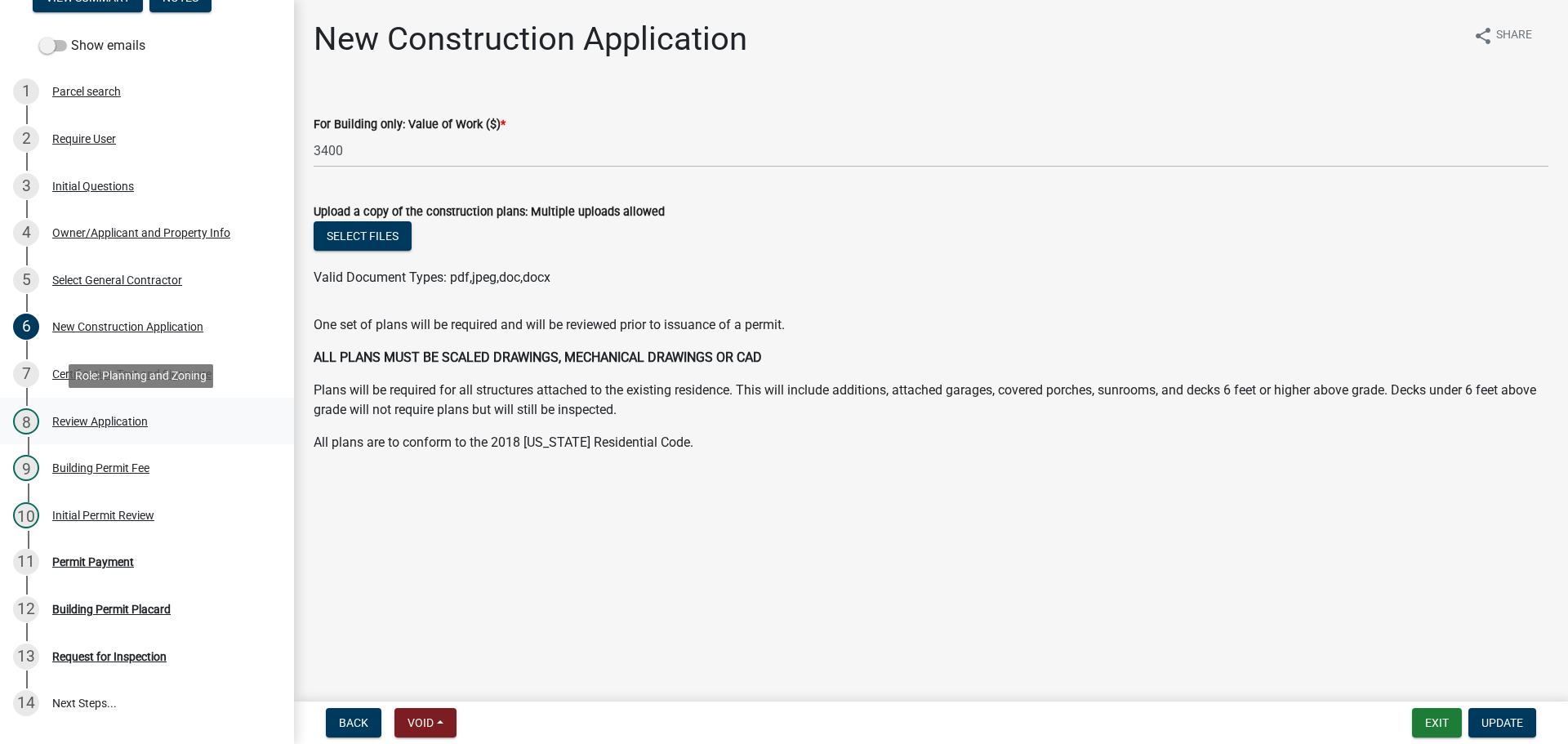
click at [116, 419] on div "Review Application" at bounding box center [100, 422] width 95 height 11
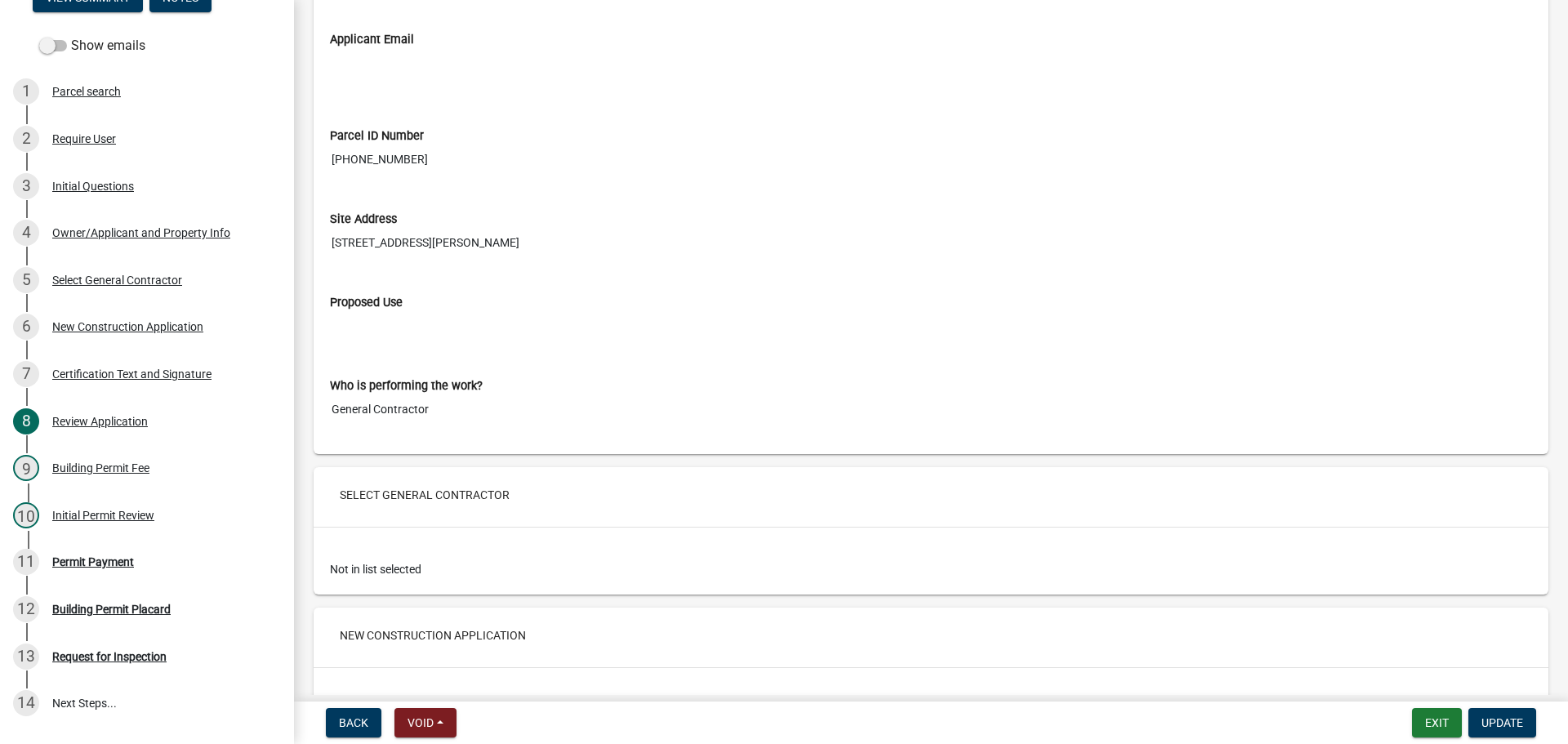
scroll to position [2286, 0]
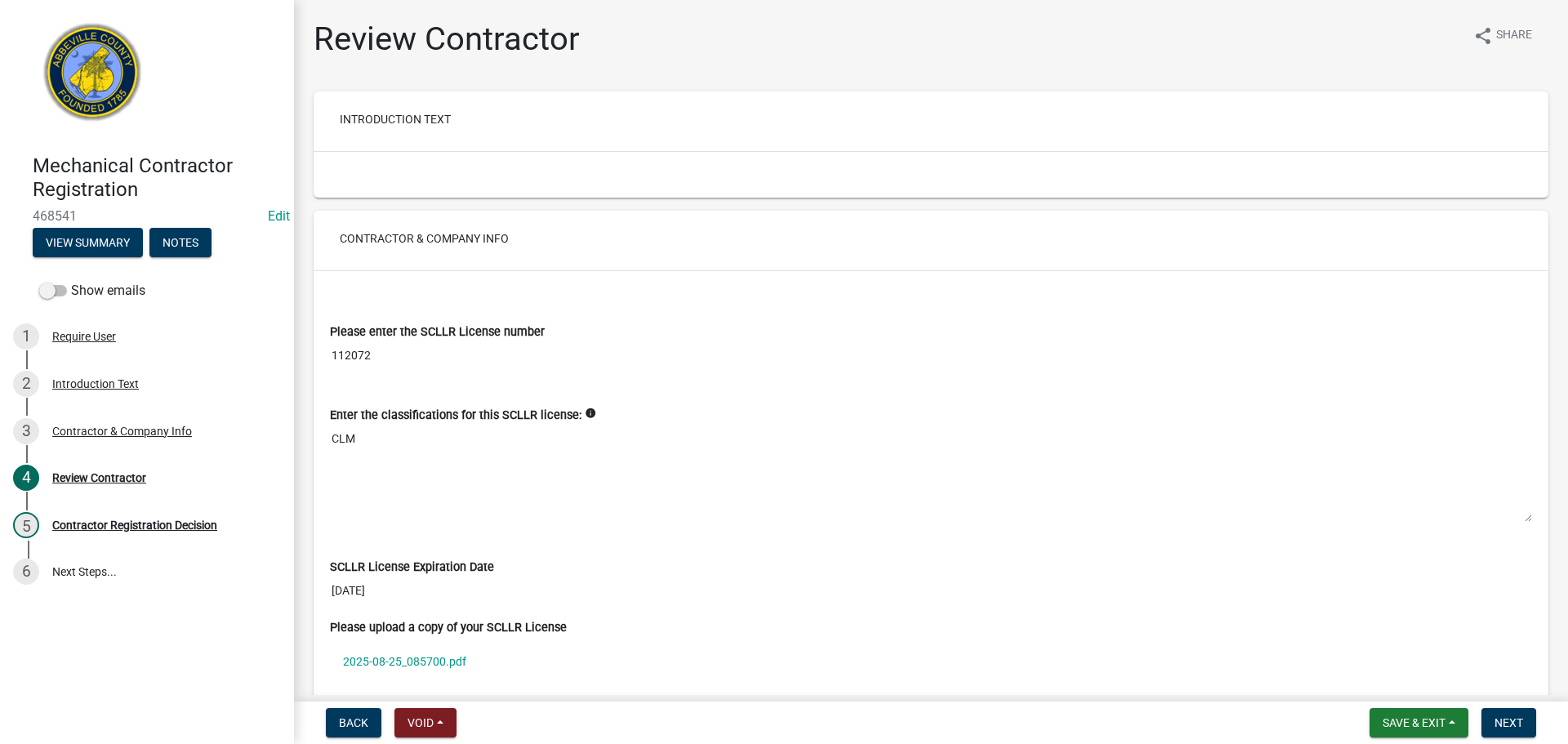
drag, startPoint x: 331, startPoint y: 356, endPoint x: 384, endPoint y: 355, distance: 53.0
click at [384, 355] on input "112072" at bounding box center [931, 356] width 1202 height 31
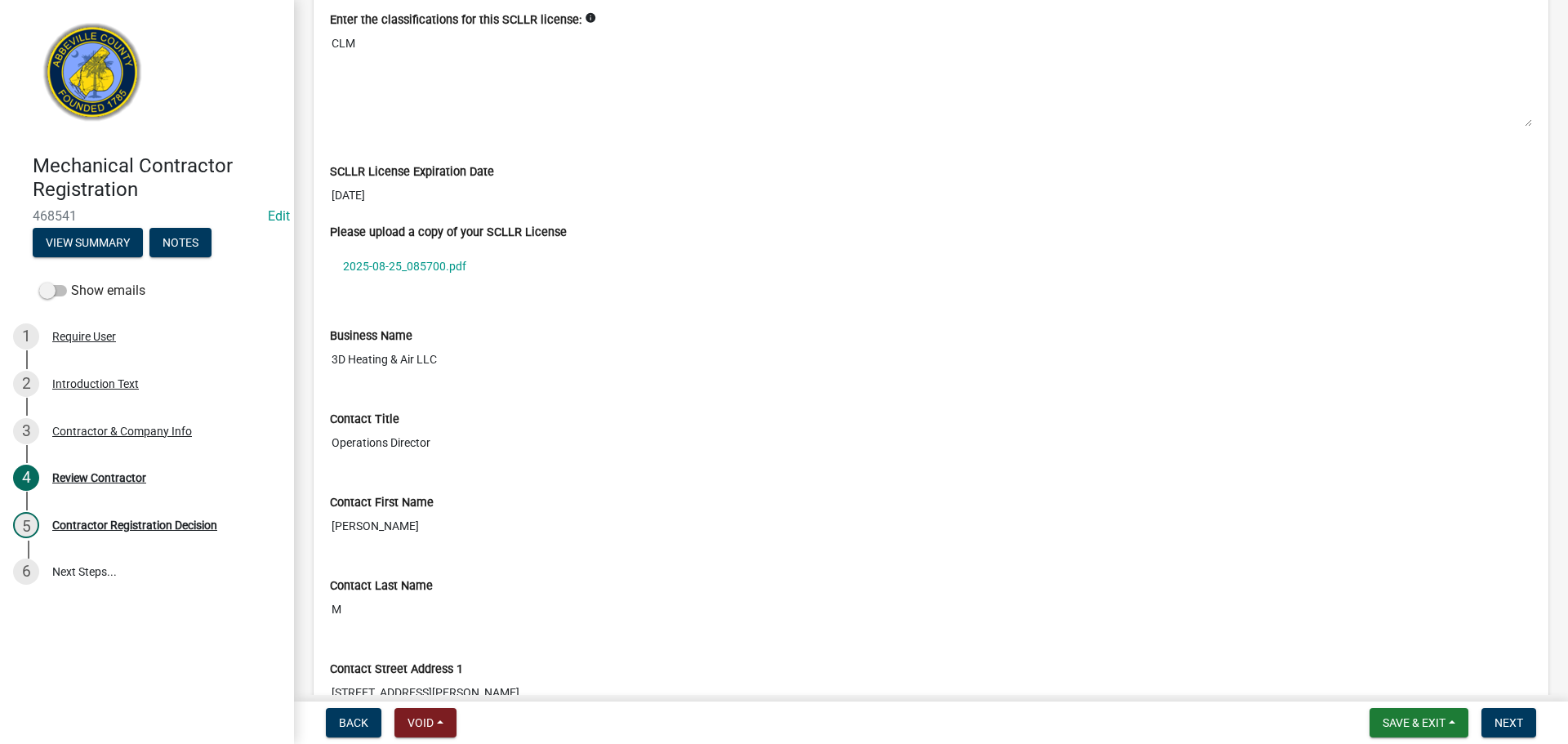
scroll to position [408, 0]
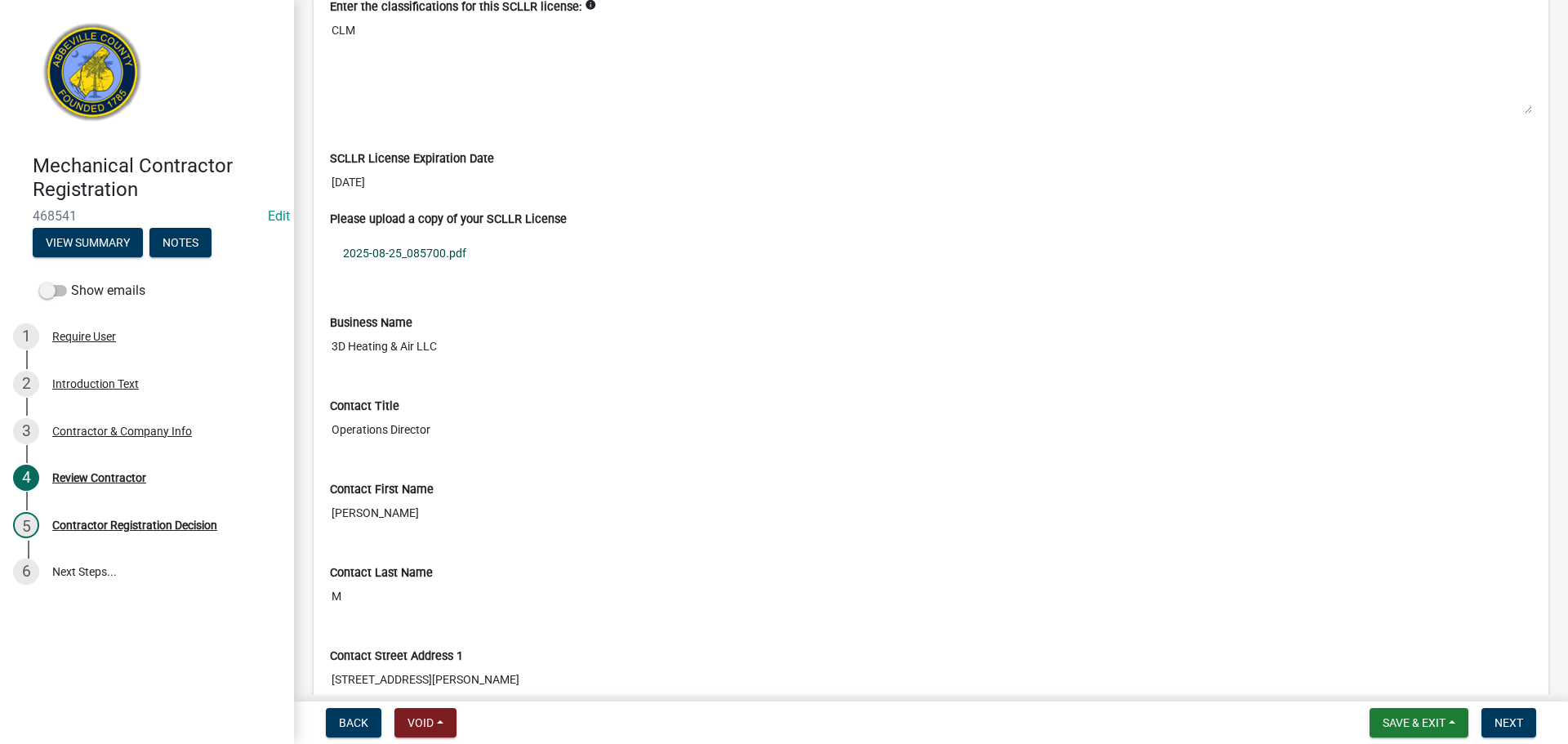
click at [407, 256] on link "2025-08-25_085700.pdf" at bounding box center [931, 253] width 1202 height 37
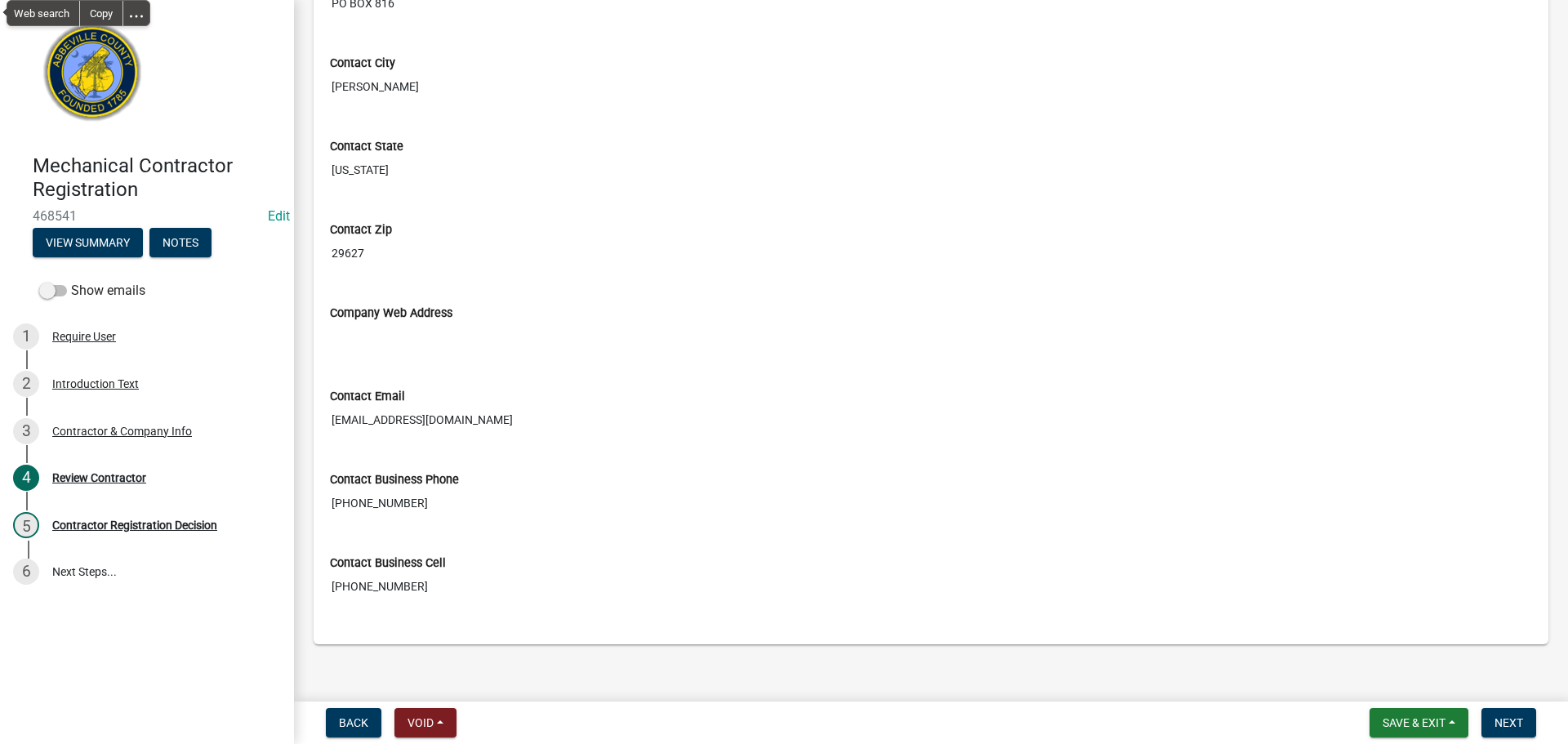
scroll to position [1181, 0]
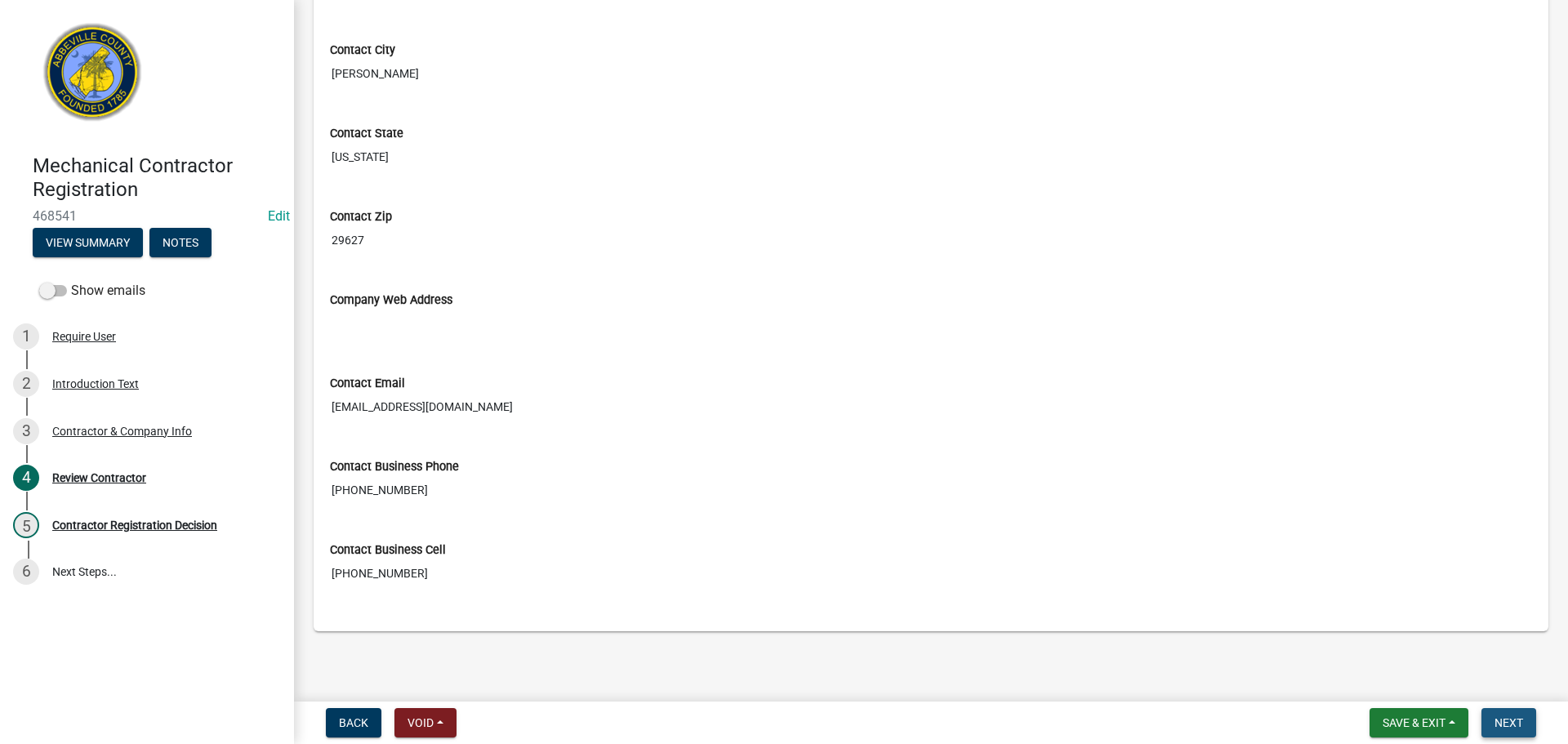
click at [1515, 714] on button "Next" at bounding box center [1508, 722] width 54 height 30
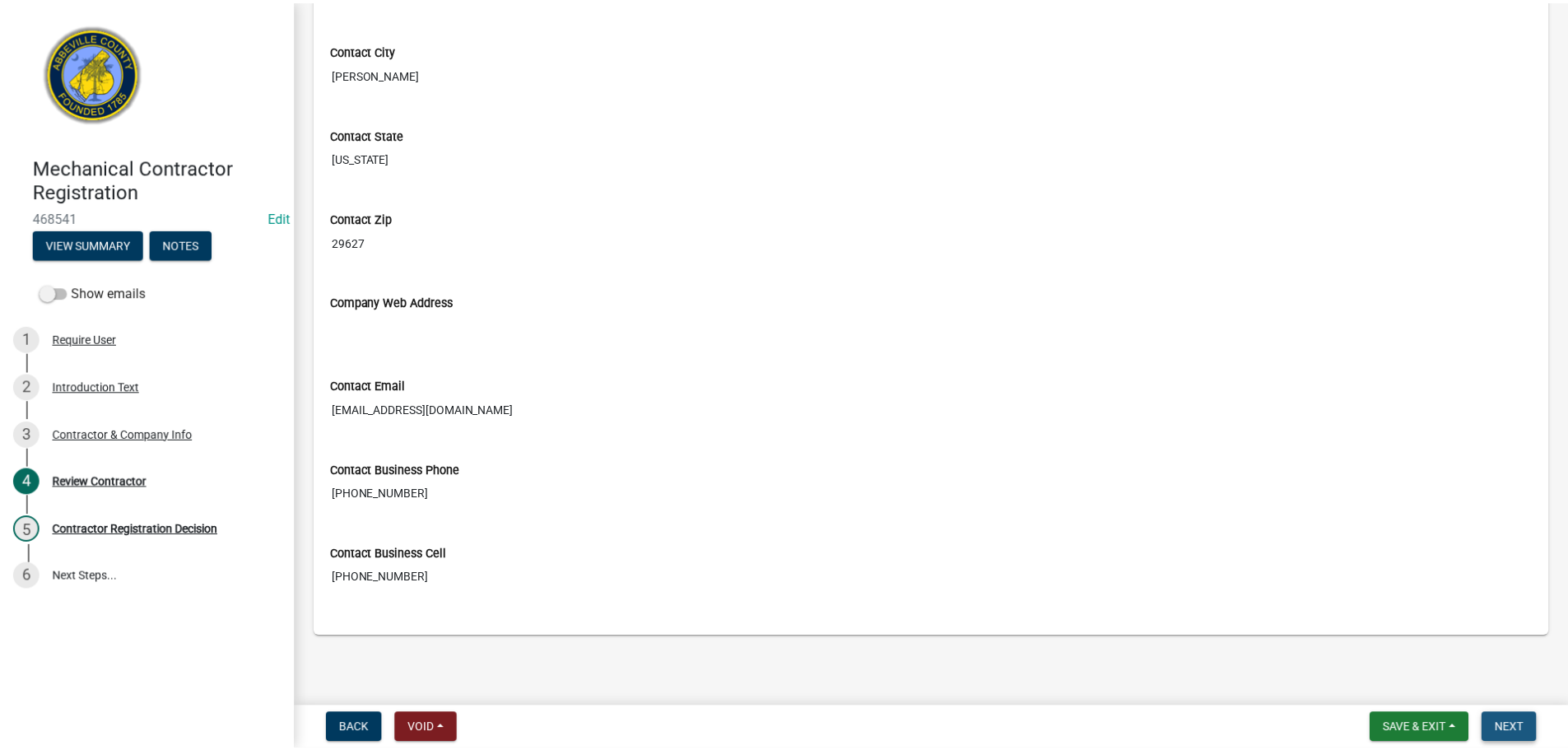
scroll to position [0, 0]
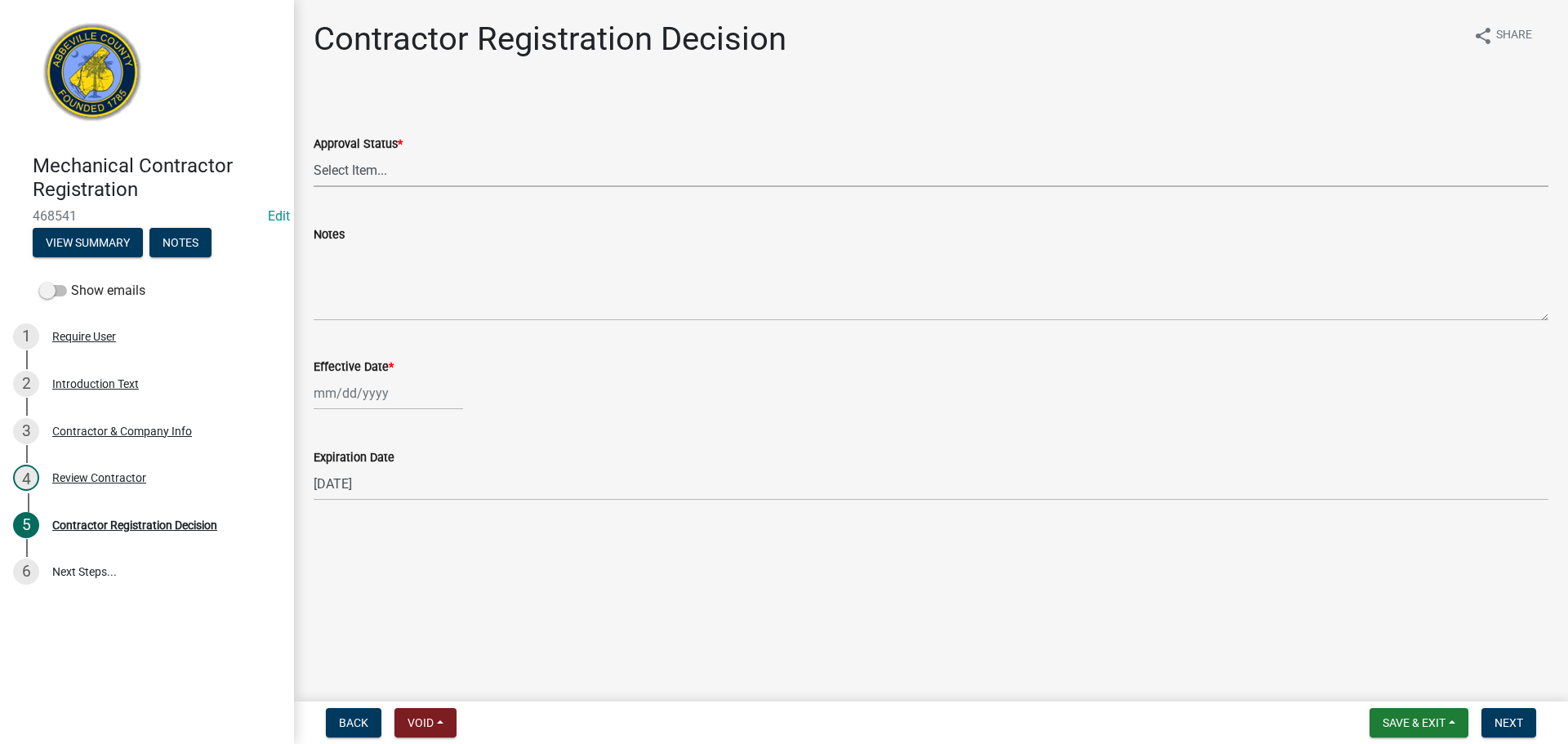
click at [532, 164] on select "Select Item... Approved Denied" at bounding box center [931, 170] width 1234 height 33
click at [314, 154] on select "Select Item... Approved Denied" at bounding box center [931, 170] width 1234 height 33
select select "4b86b809-39dd-4c68-9f3d-fdb3e7050482"
click at [379, 393] on div at bounding box center [388, 393] width 150 height 33
select select "8"
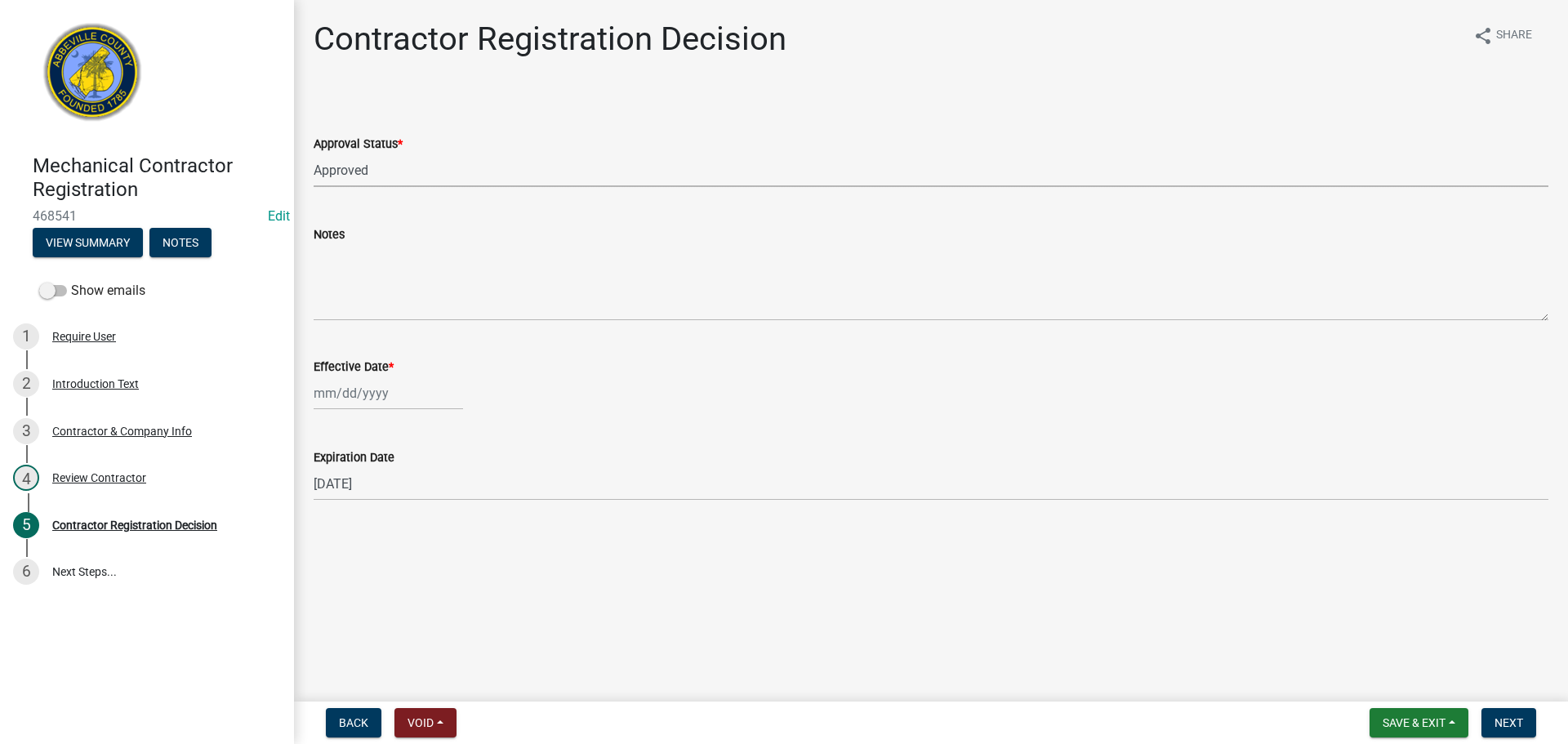
select select "2025"
click at [327, 583] on div "25" at bounding box center [329, 584] width 26 height 26
type input "[DATE]"
click at [1508, 722] on span "Next" at bounding box center [1509, 723] width 29 height 13
